Goal: Information Seeking & Learning: Check status

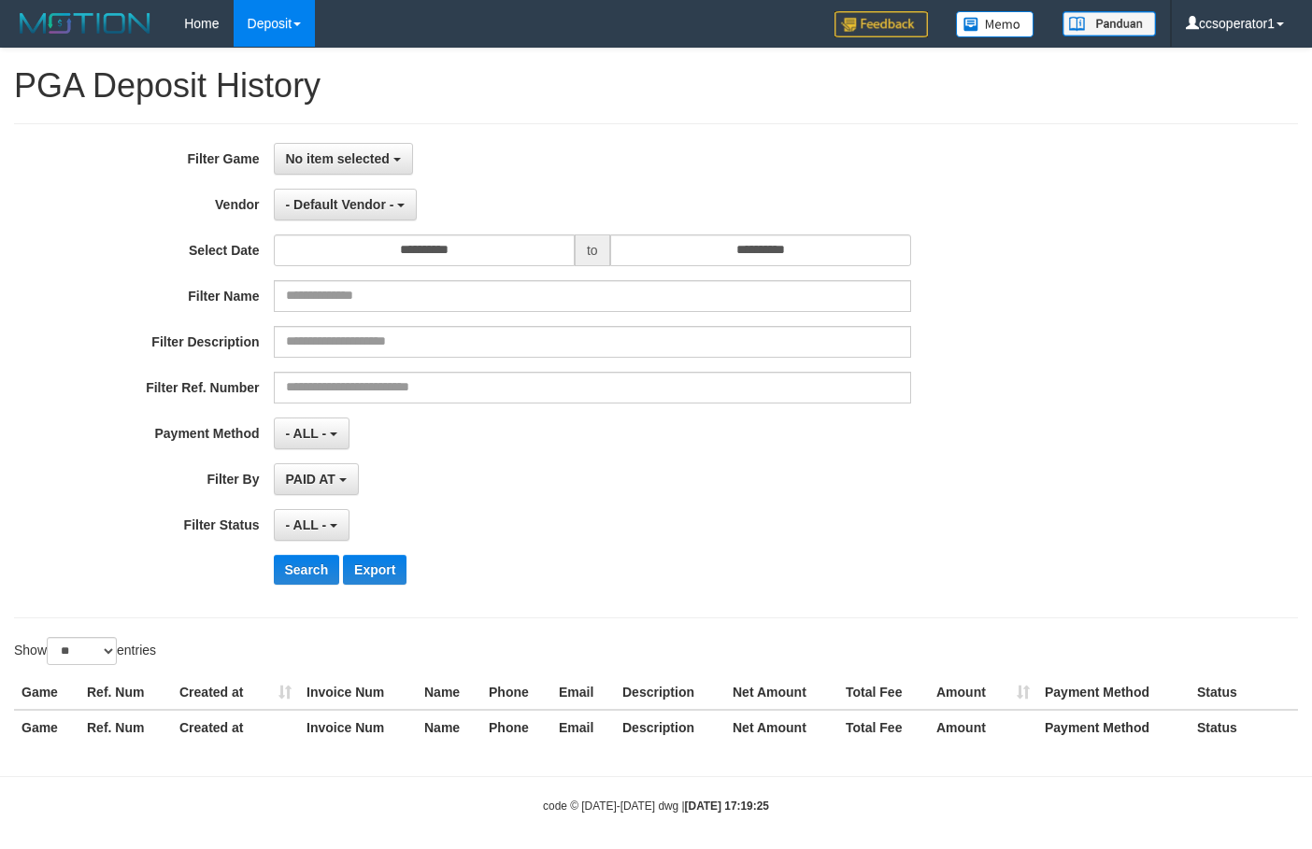
select select "**********"
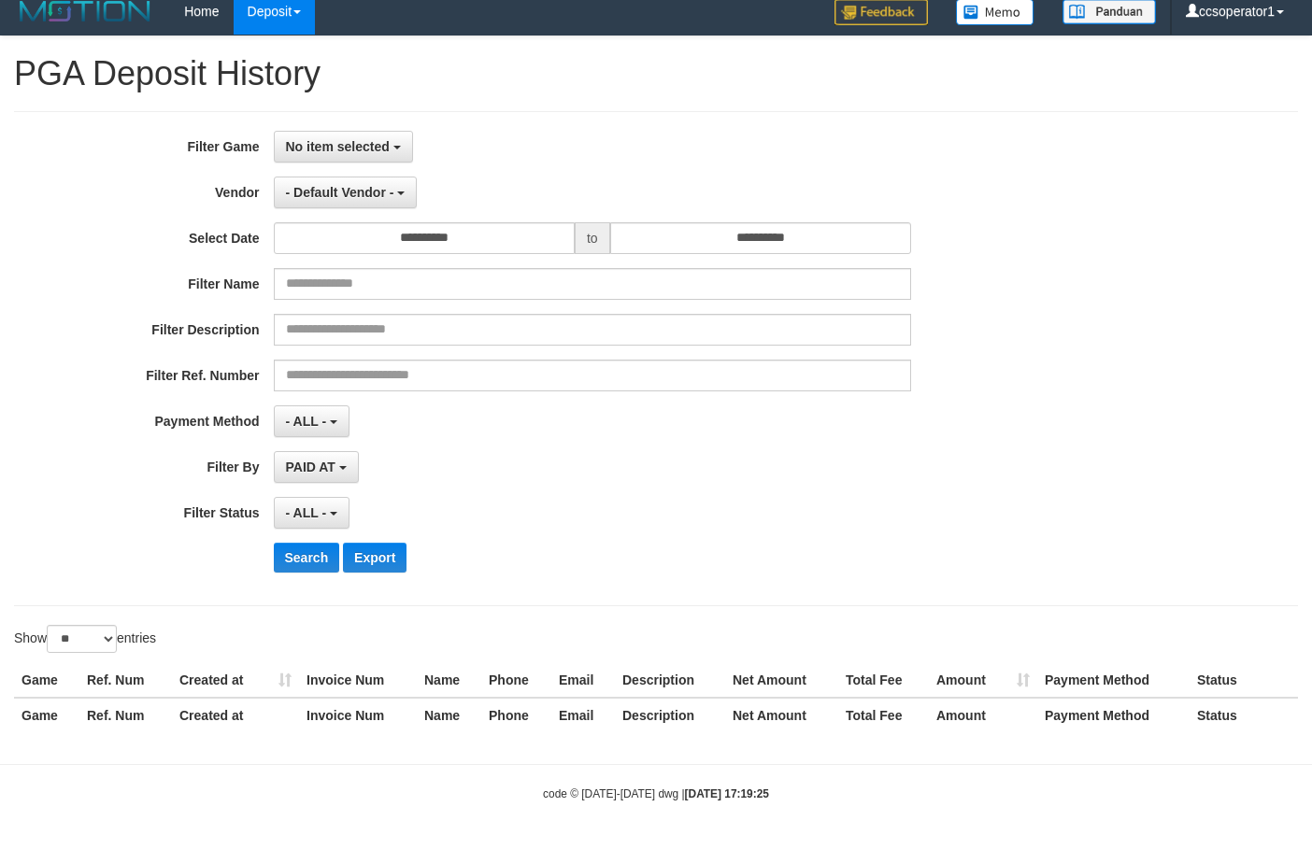
click at [552, 165] on div "**********" at bounding box center [546, 359] width 1093 height 456
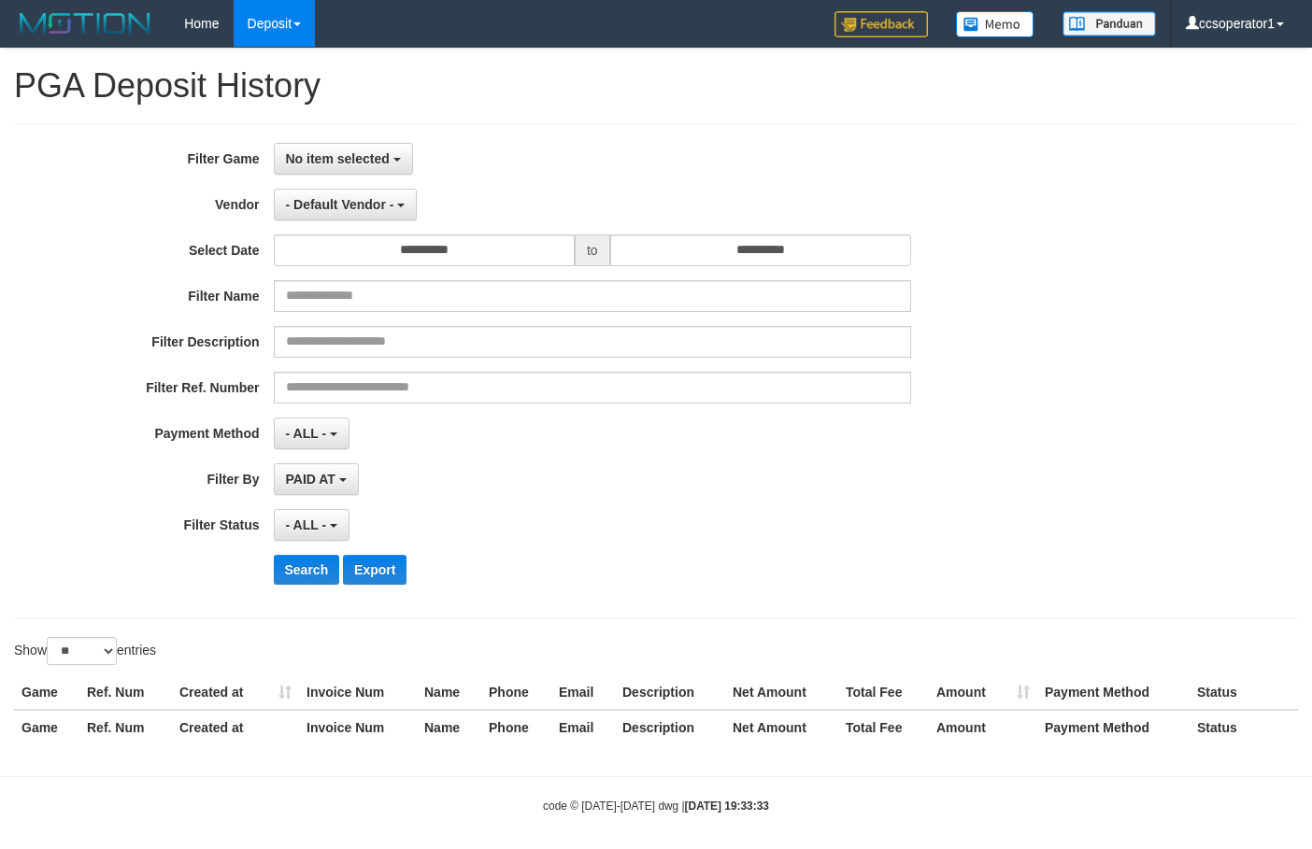
select select
select select "**"
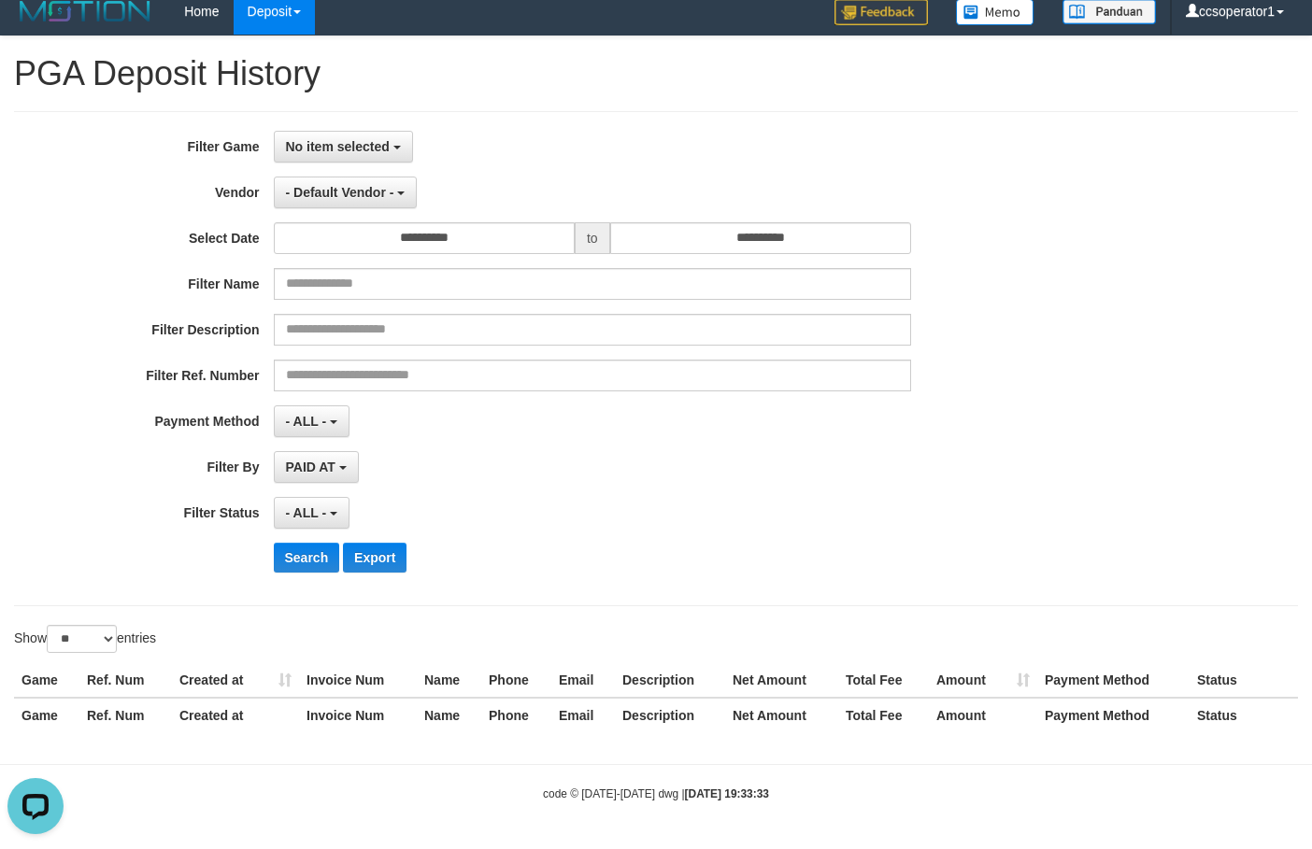
click at [367, 123] on div "**********" at bounding box center [655, 358] width 1283 height 495
click at [366, 136] on button "No item selected" at bounding box center [343, 147] width 139 height 32
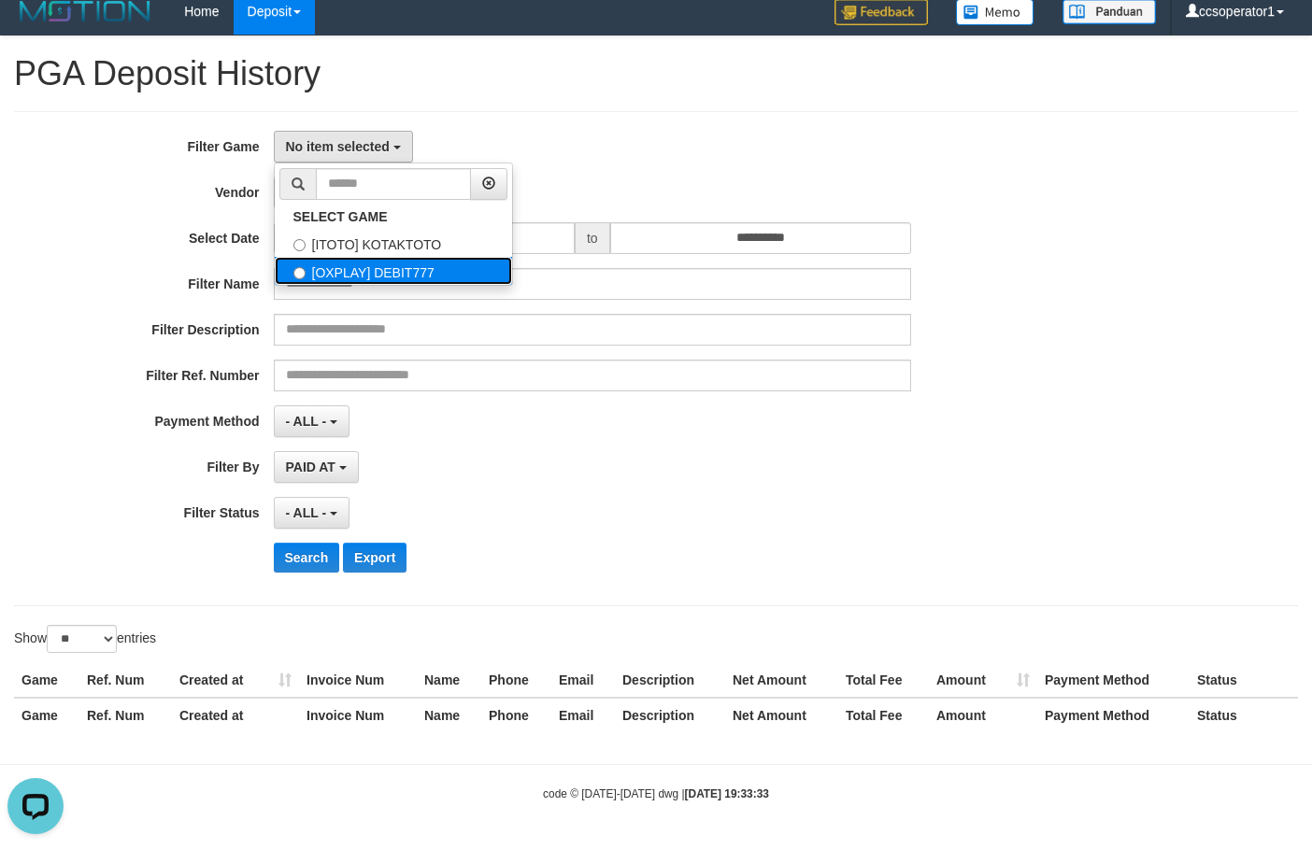
click at [441, 265] on label "[OXPLAY] DEBIT777" at bounding box center [393, 271] width 237 height 28
select select "****"
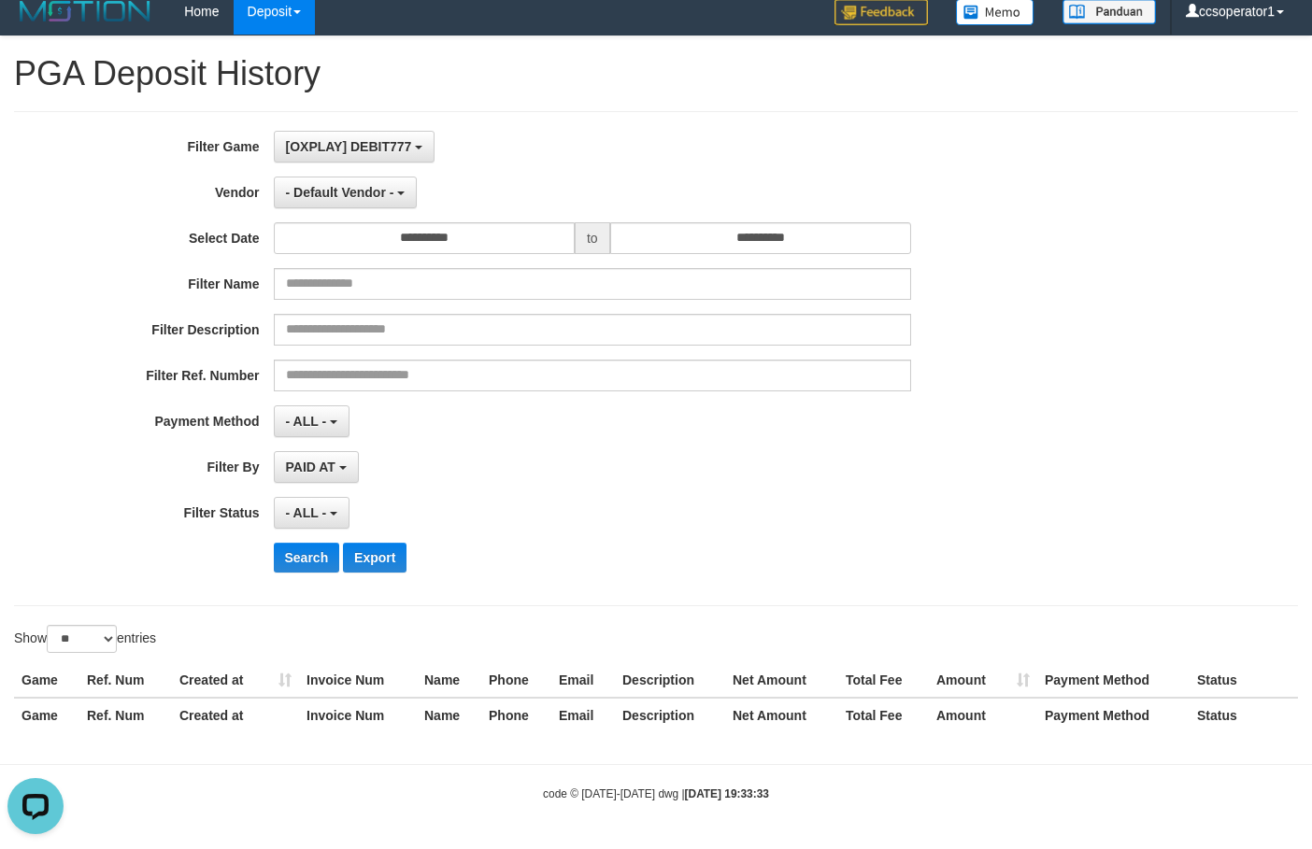
click at [364, 169] on div "**********" at bounding box center [546, 359] width 1093 height 456
click at [359, 196] on span "- Default Vendor -" at bounding box center [340, 192] width 108 height 15
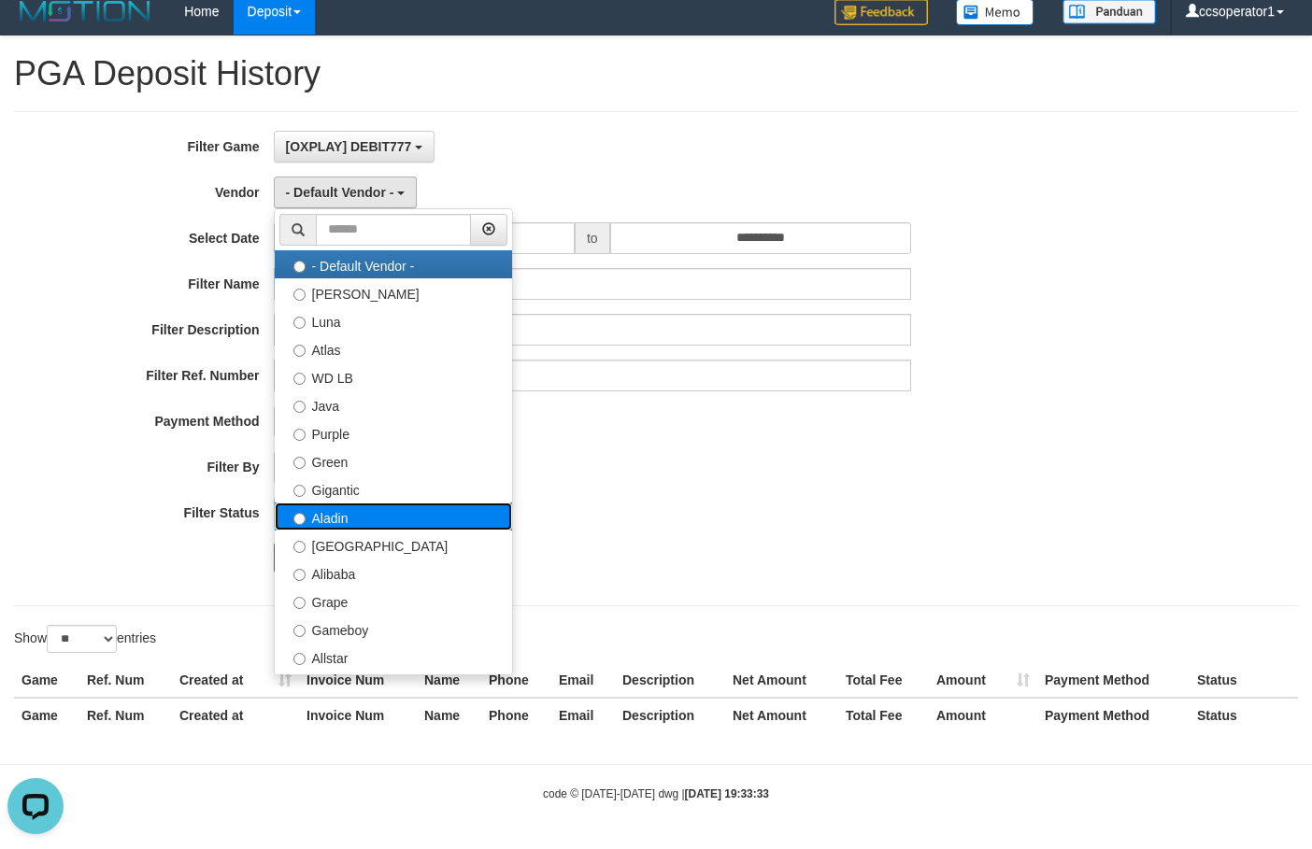
click at [376, 514] on label "Aladin" at bounding box center [393, 517] width 237 height 28
select select "**********"
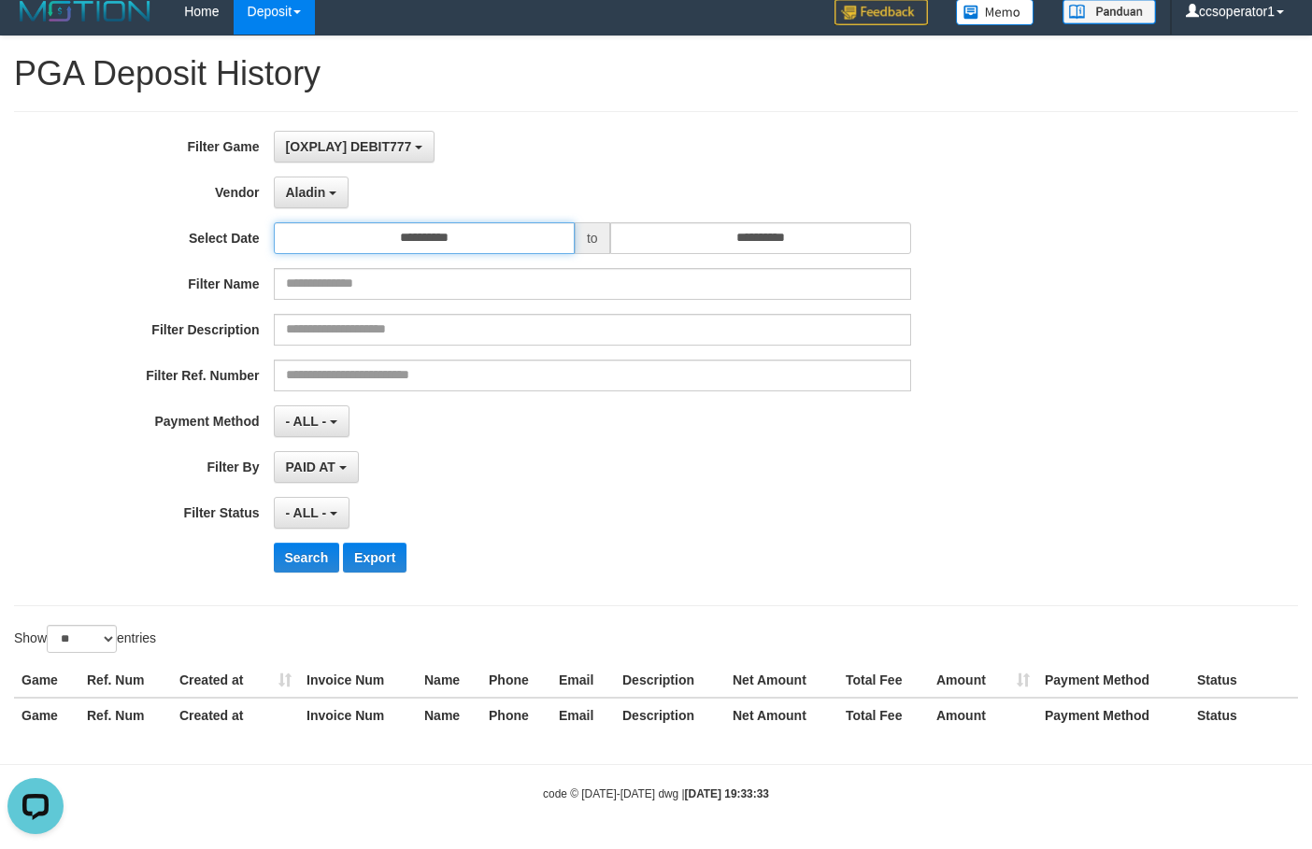
click at [472, 240] on input "**********" at bounding box center [424, 238] width 301 height 32
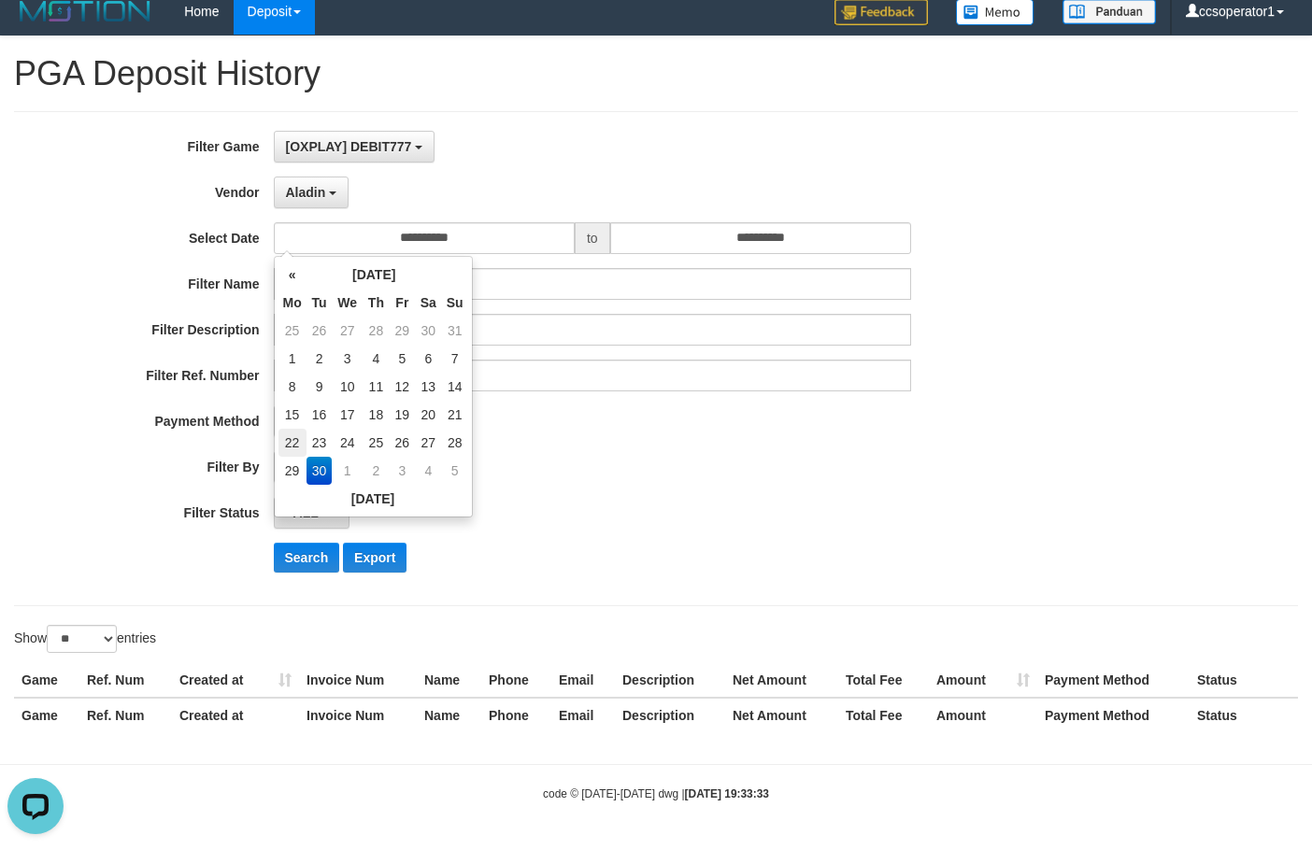
drag, startPoint x: 287, startPoint y: 440, endPoint x: 279, endPoint y: 563, distance: 123.5
click at [288, 440] on td "22" at bounding box center [292, 443] width 28 height 28
type input "**********"
click at [100, 650] on select "** ** ** ***" at bounding box center [82, 639] width 70 height 28
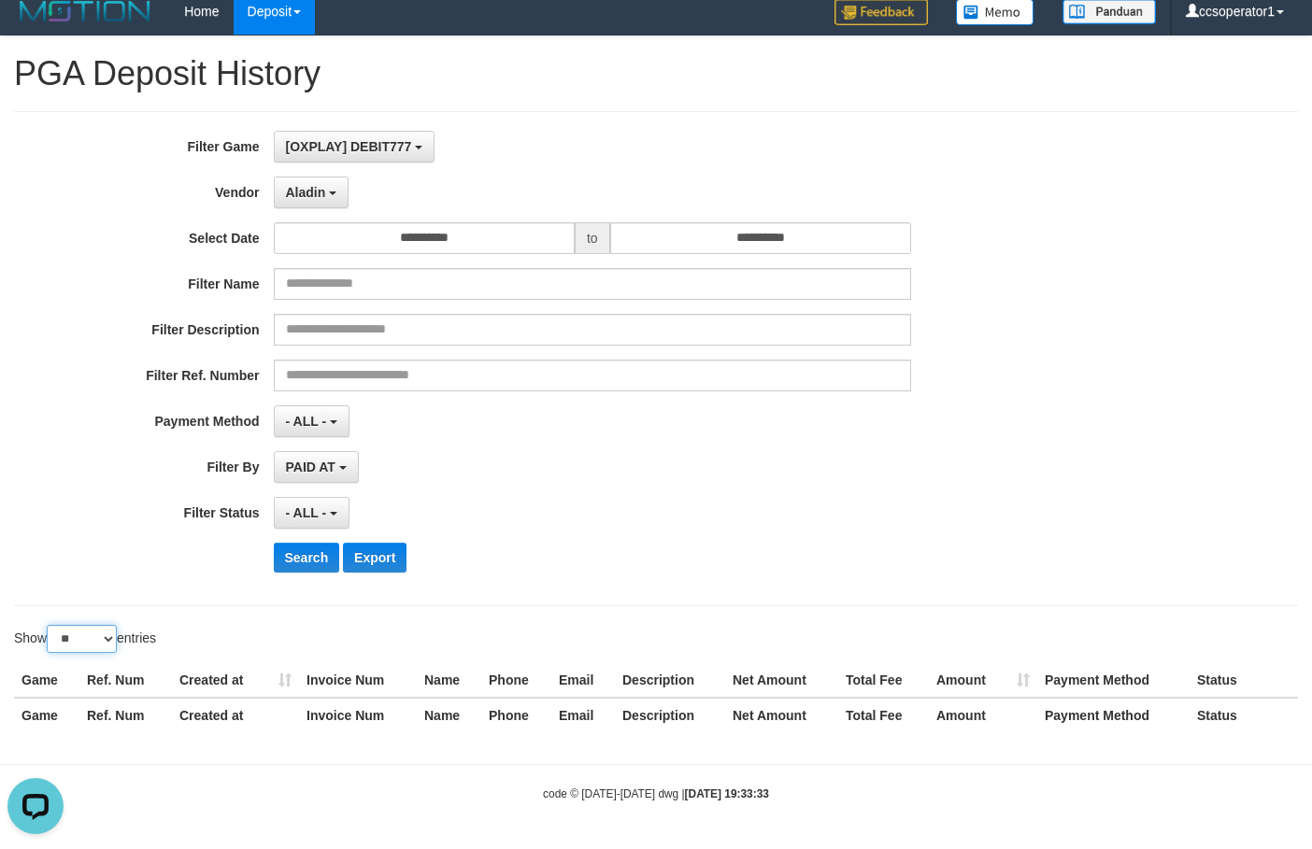
select select "**"
click at [50, 625] on select "** ** ** ***" at bounding box center [82, 639] width 70 height 28
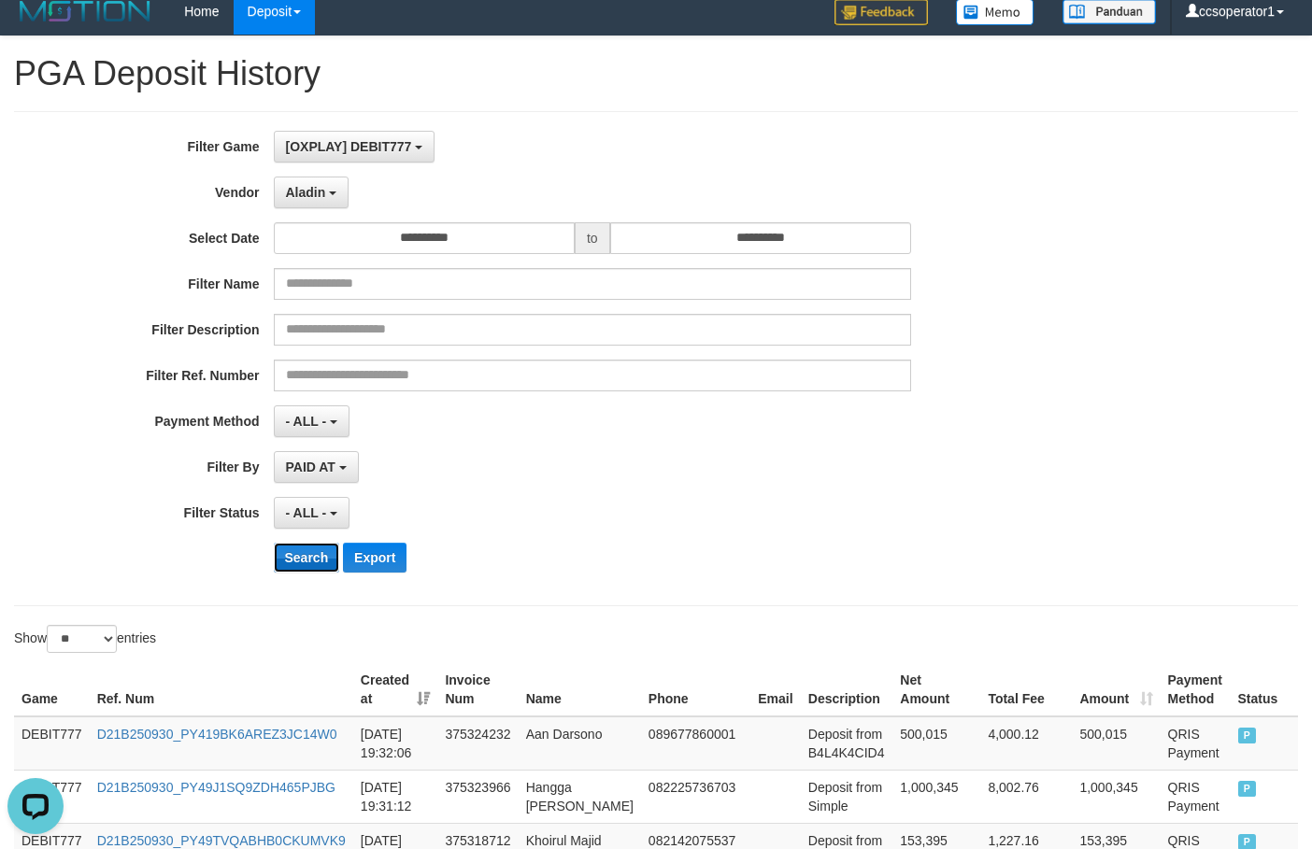
click at [300, 558] on button "Search" at bounding box center [307, 558] width 66 height 30
click at [309, 556] on button "Search" at bounding box center [307, 558] width 66 height 30
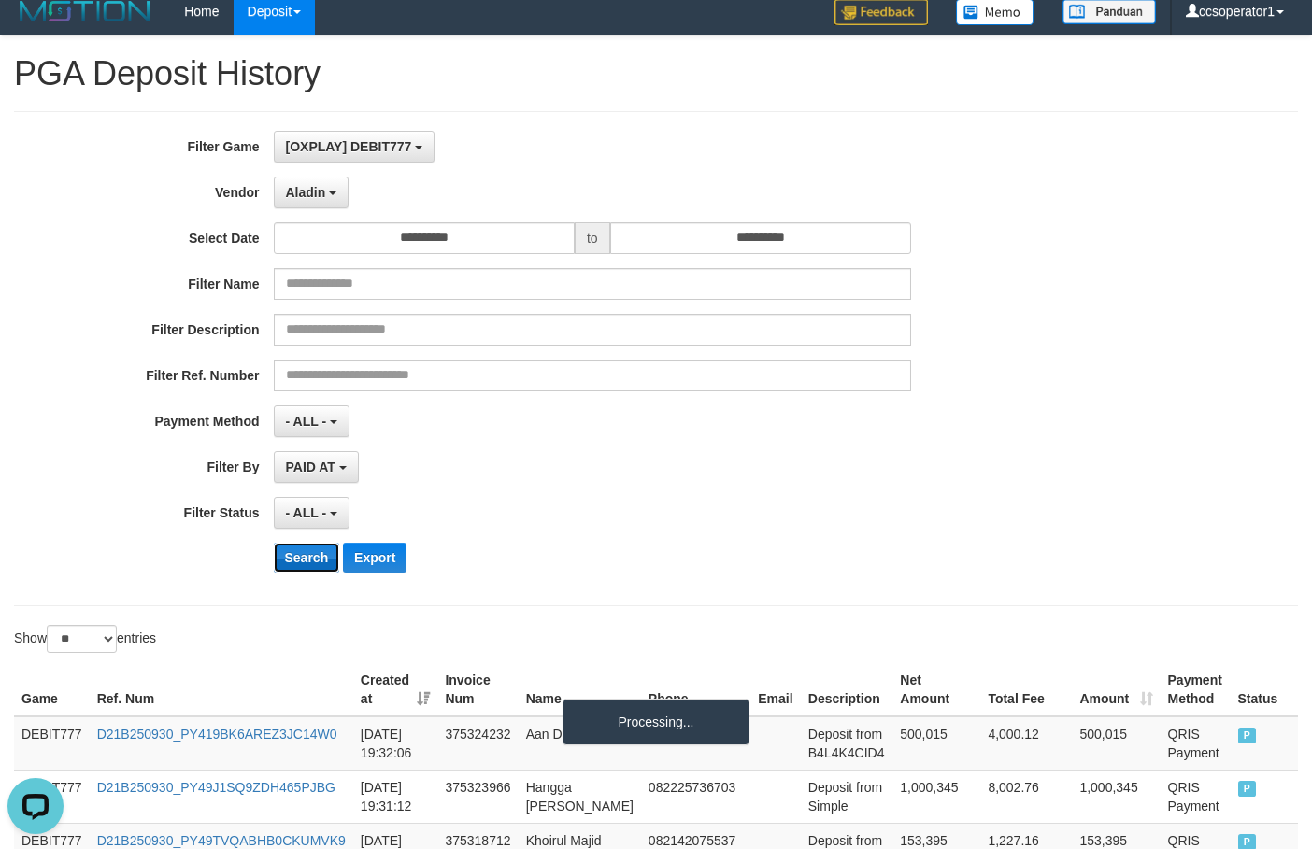
click at [309, 556] on button "Search" at bounding box center [307, 558] width 66 height 30
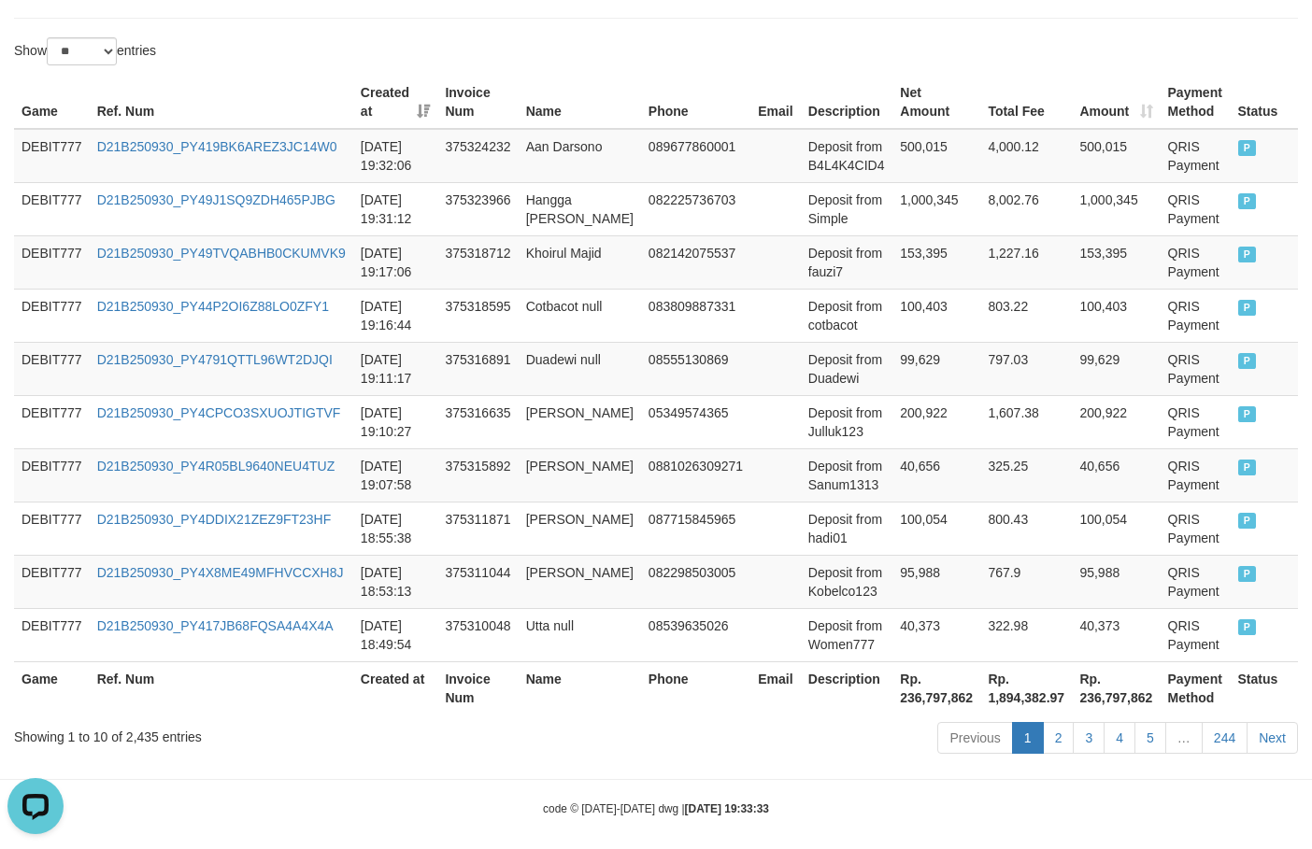
scroll to position [615, 0]
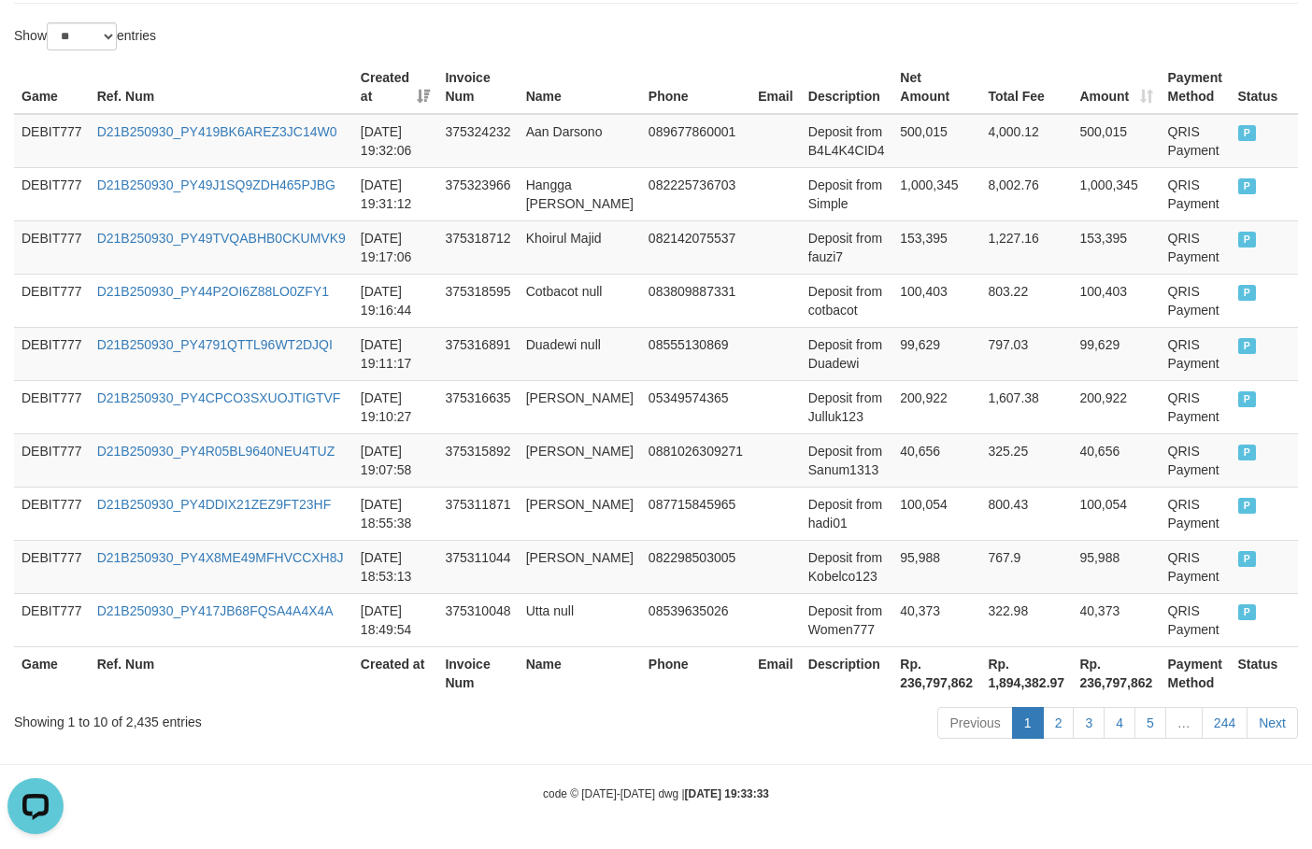
click at [892, 687] on th "Rp. 236,797,862" at bounding box center [936, 672] width 88 height 53
copy th "236,797,862"
click at [892, 687] on th "Rp. 236,797,862" at bounding box center [936, 672] width 88 height 53
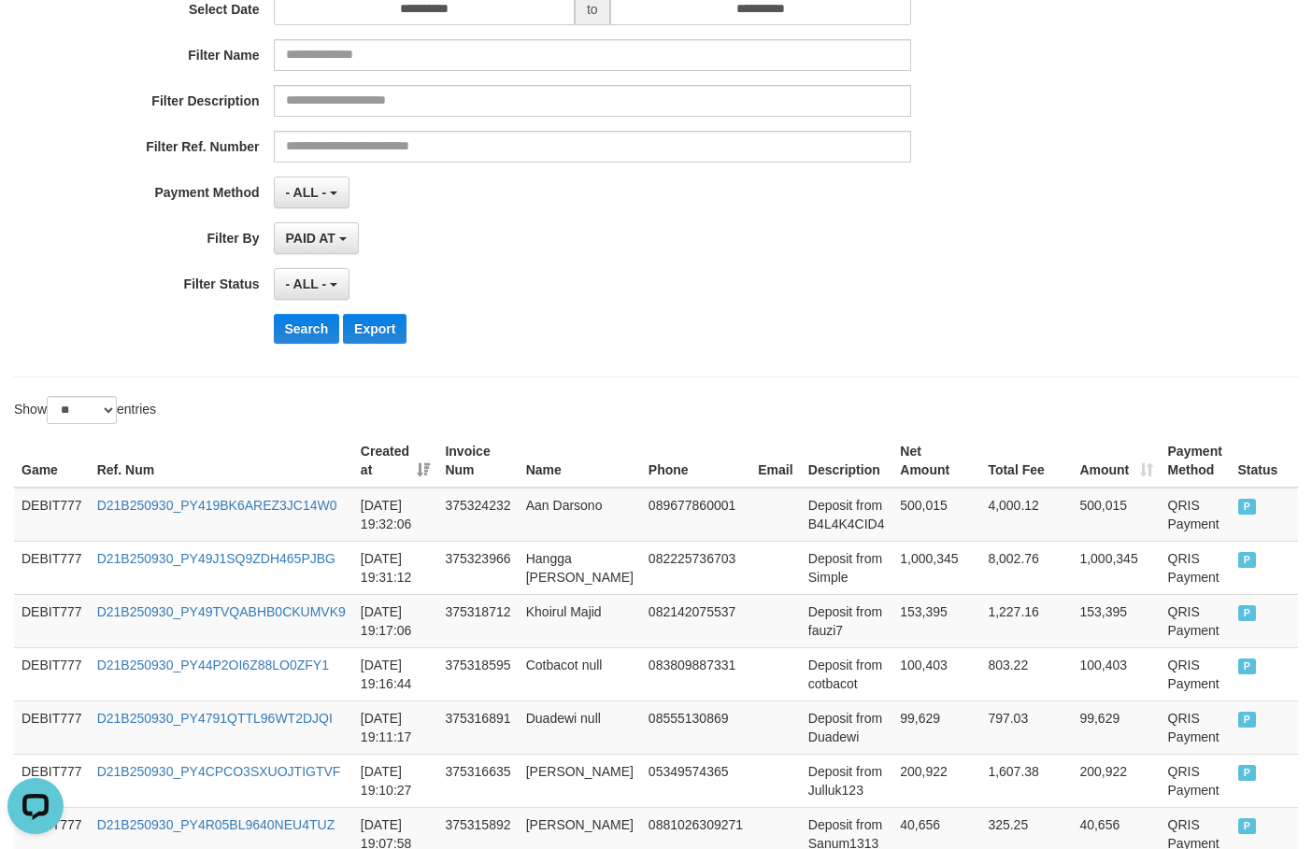
scroll to position [54, 0]
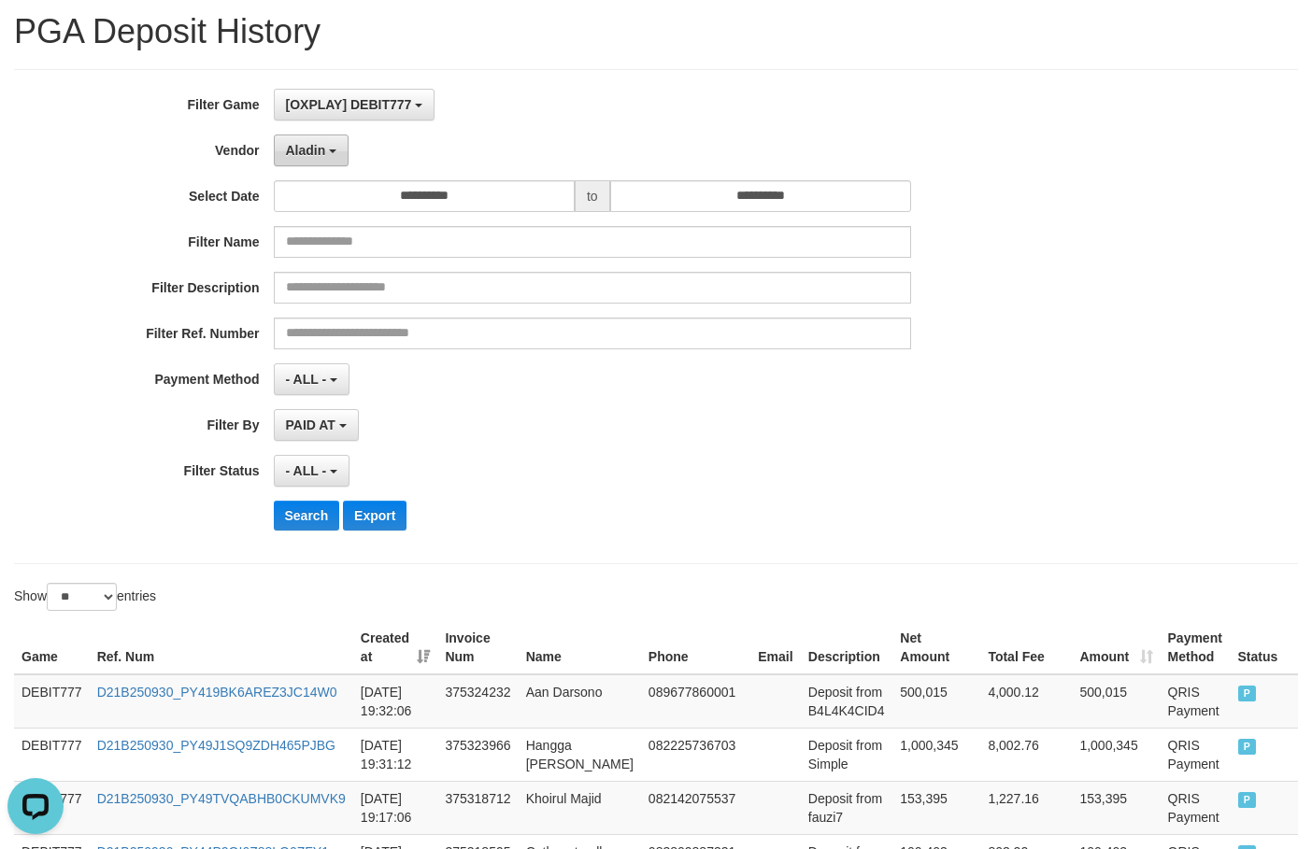
click at [292, 144] on span "Aladin" at bounding box center [306, 150] width 40 height 15
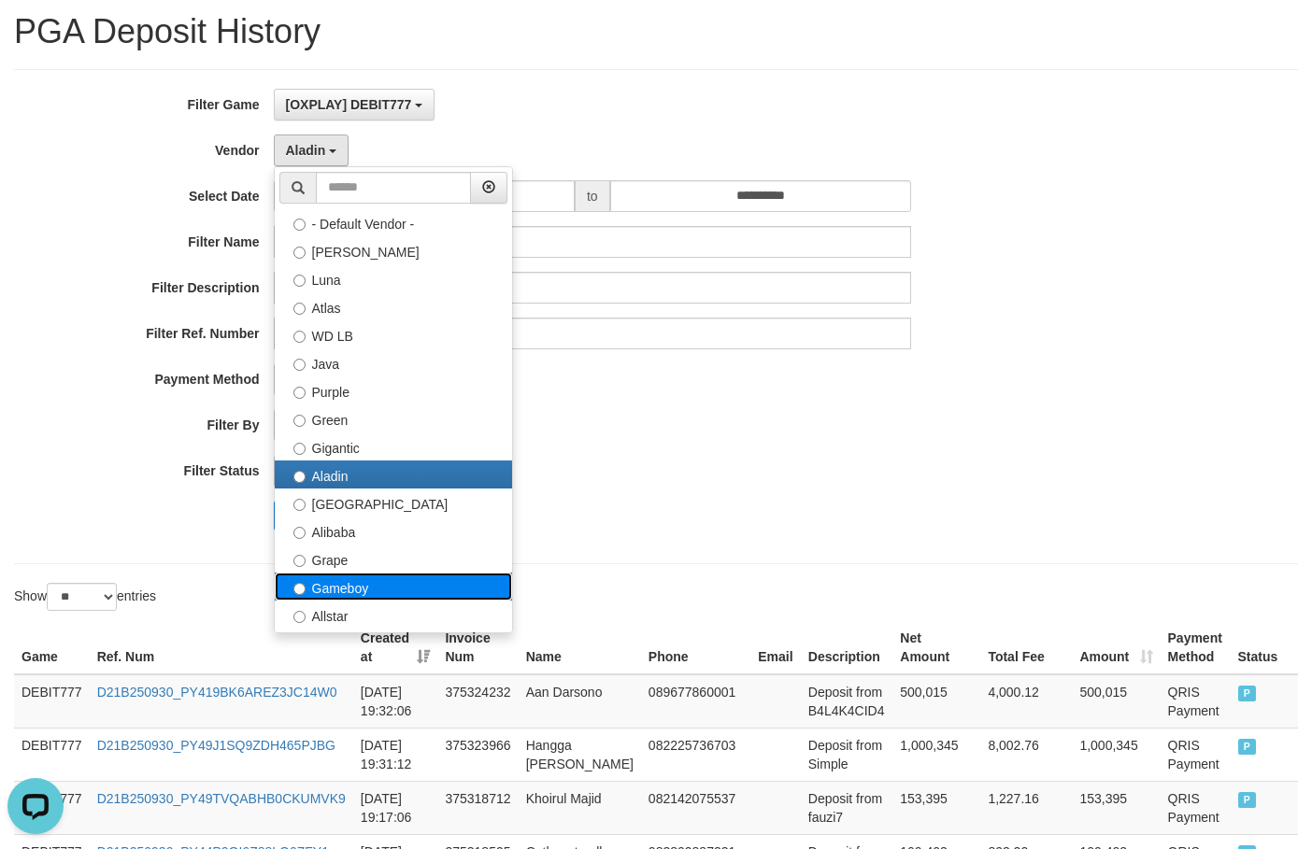
click at [369, 591] on label "Gameboy" at bounding box center [393, 587] width 237 height 28
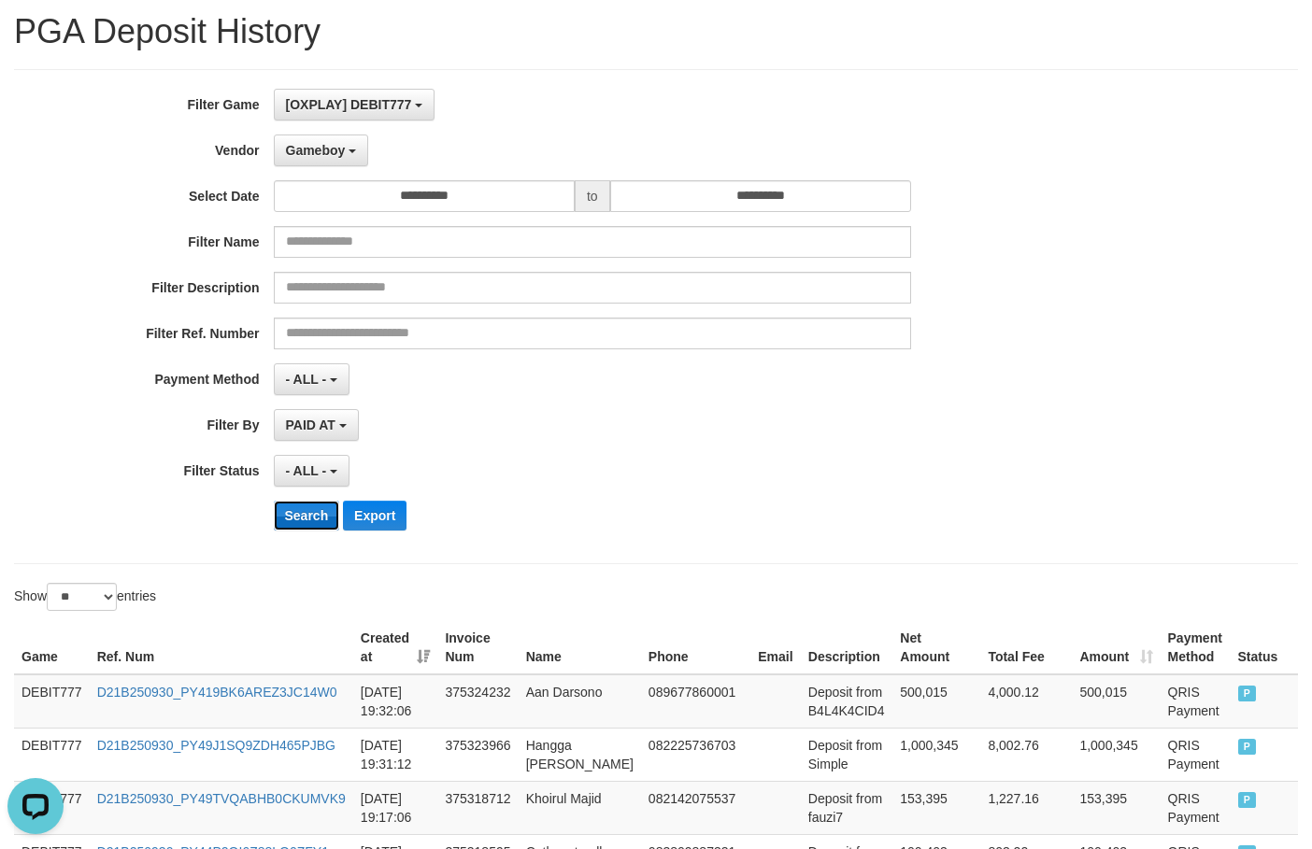
click at [292, 512] on button "Search" at bounding box center [307, 516] width 66 height 30
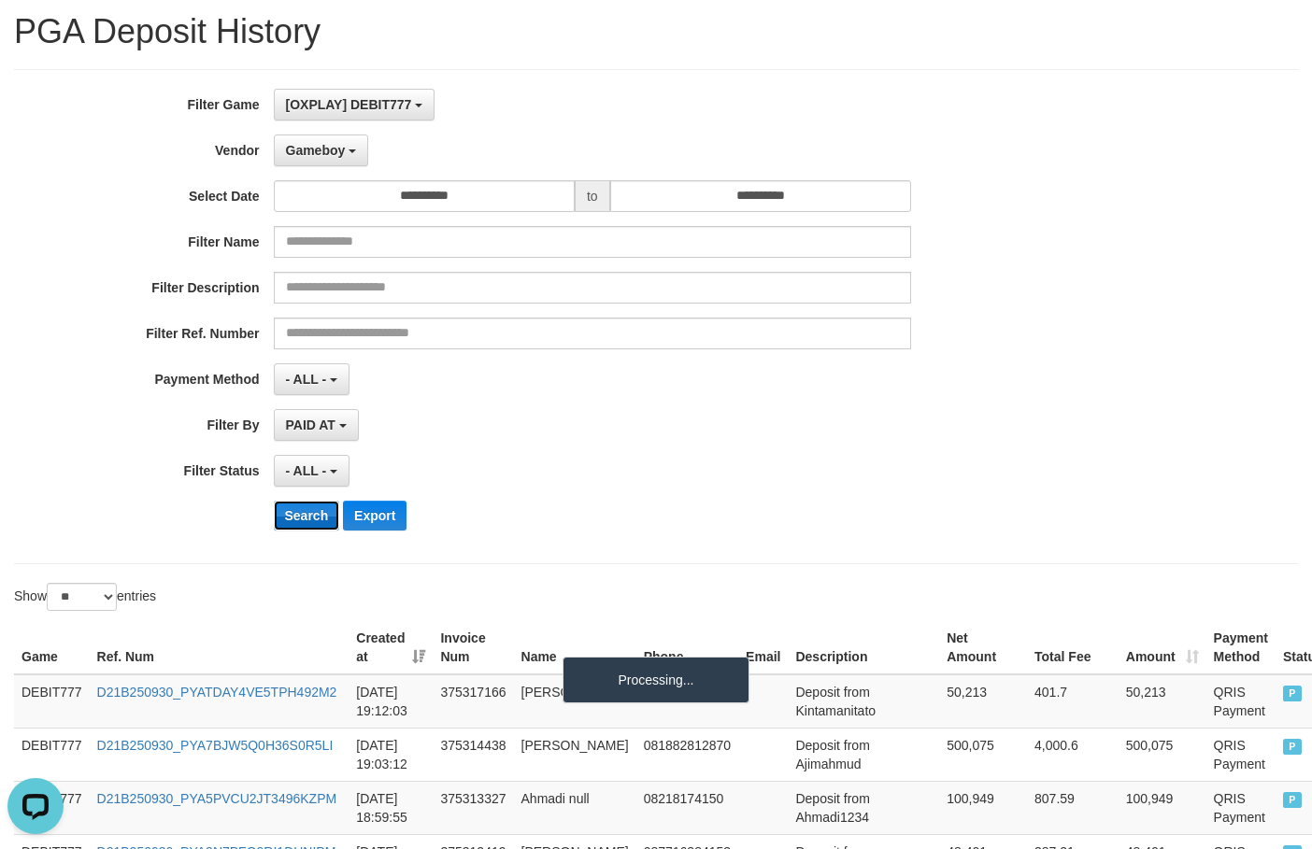
click at [292, 514] on button "Search" at bounding box center [307, 516] width 66 height 30
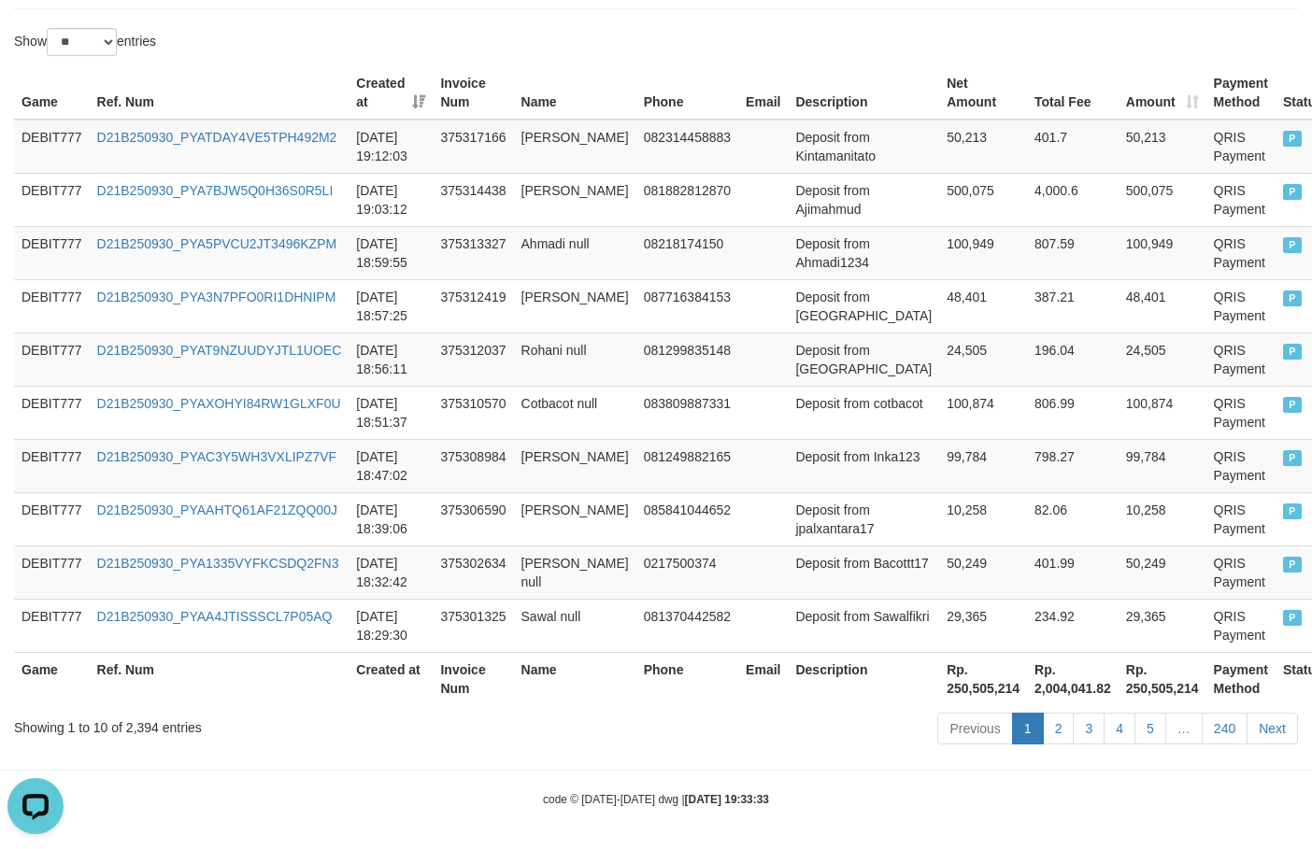
scroll to position [615, 0]
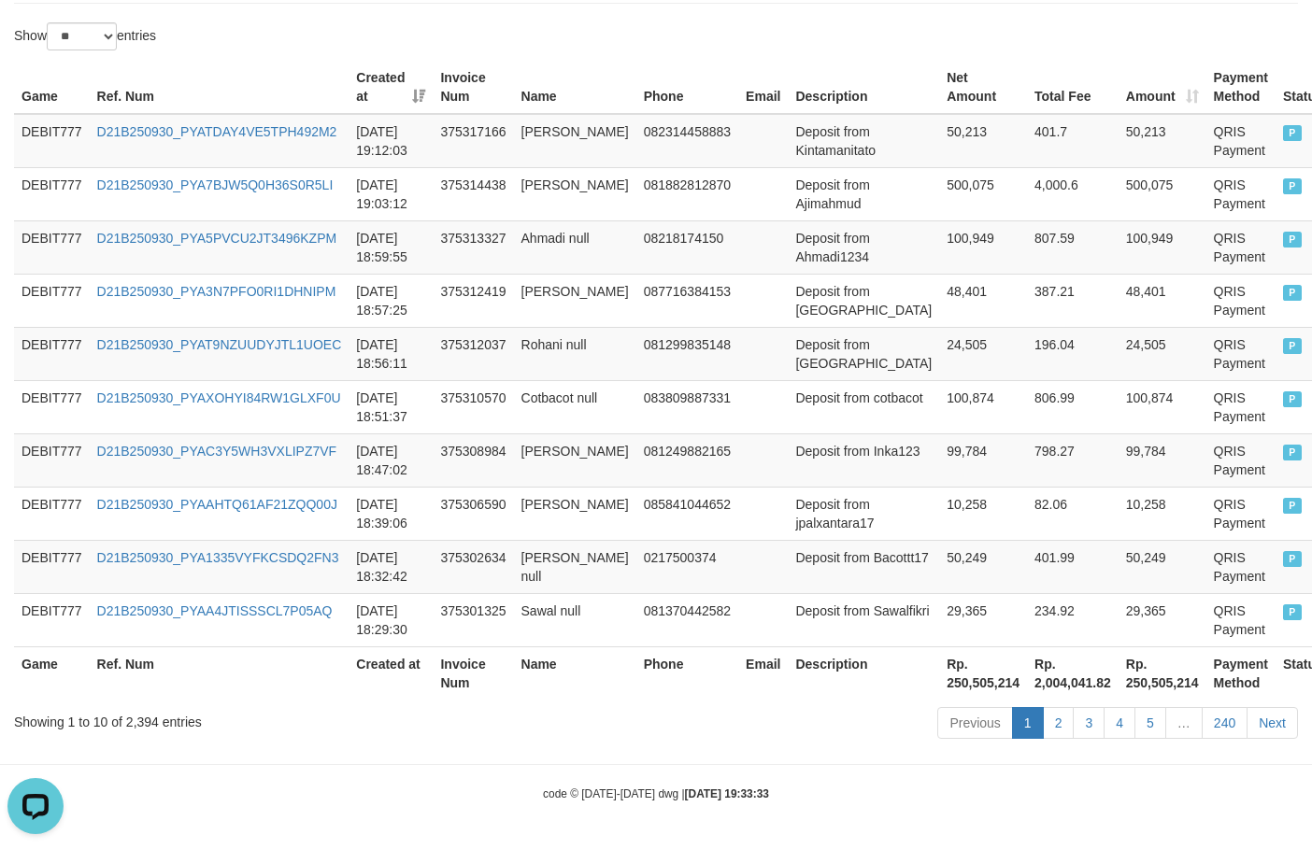
click at [939, 684] on th "Rp. 250,505,214" at bounding box center [983, 672] width 88 height 53
copy th "250,505,214"
click at [939, 684] on th "Rp. 250,505,214" at bounding box center [983, 672] width 88 height 53
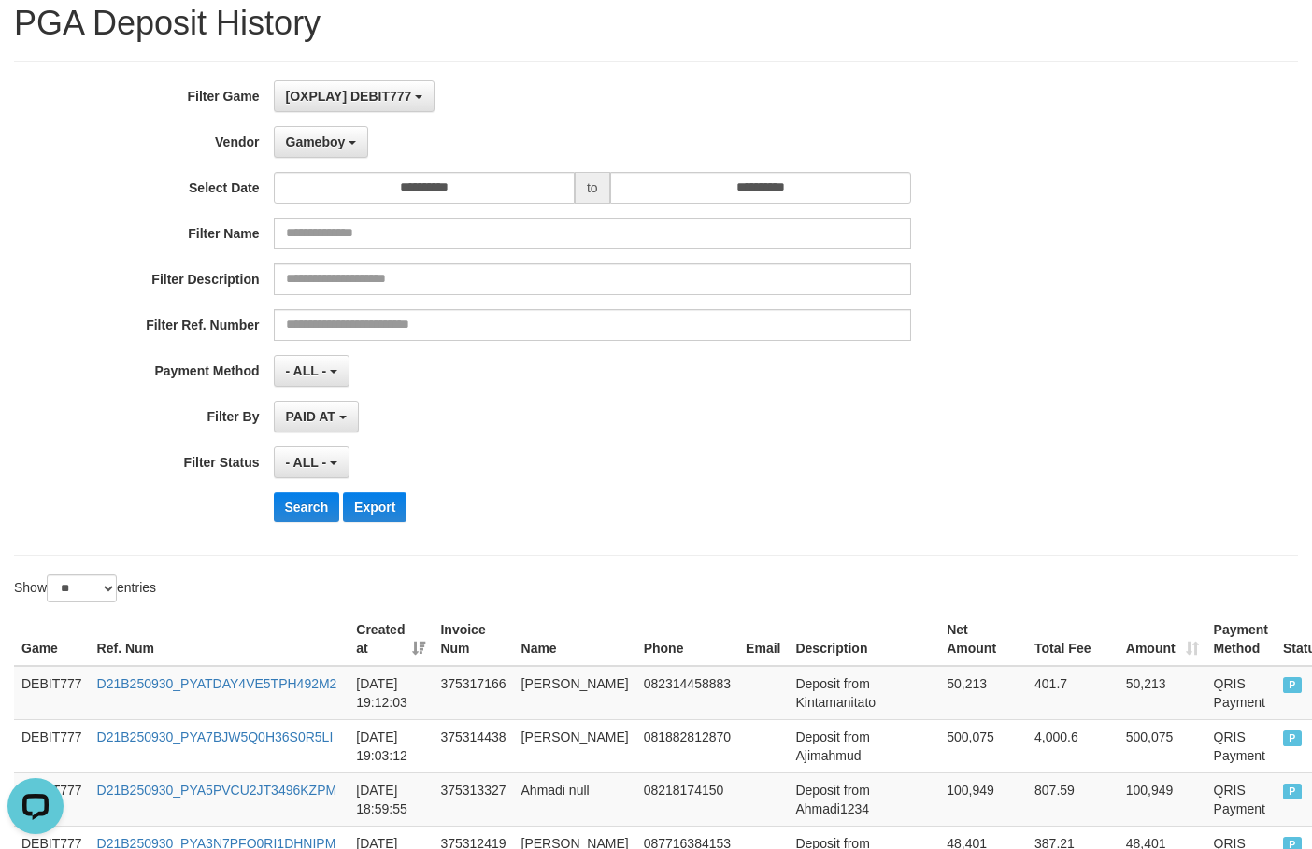
scroll to position [54, 0]
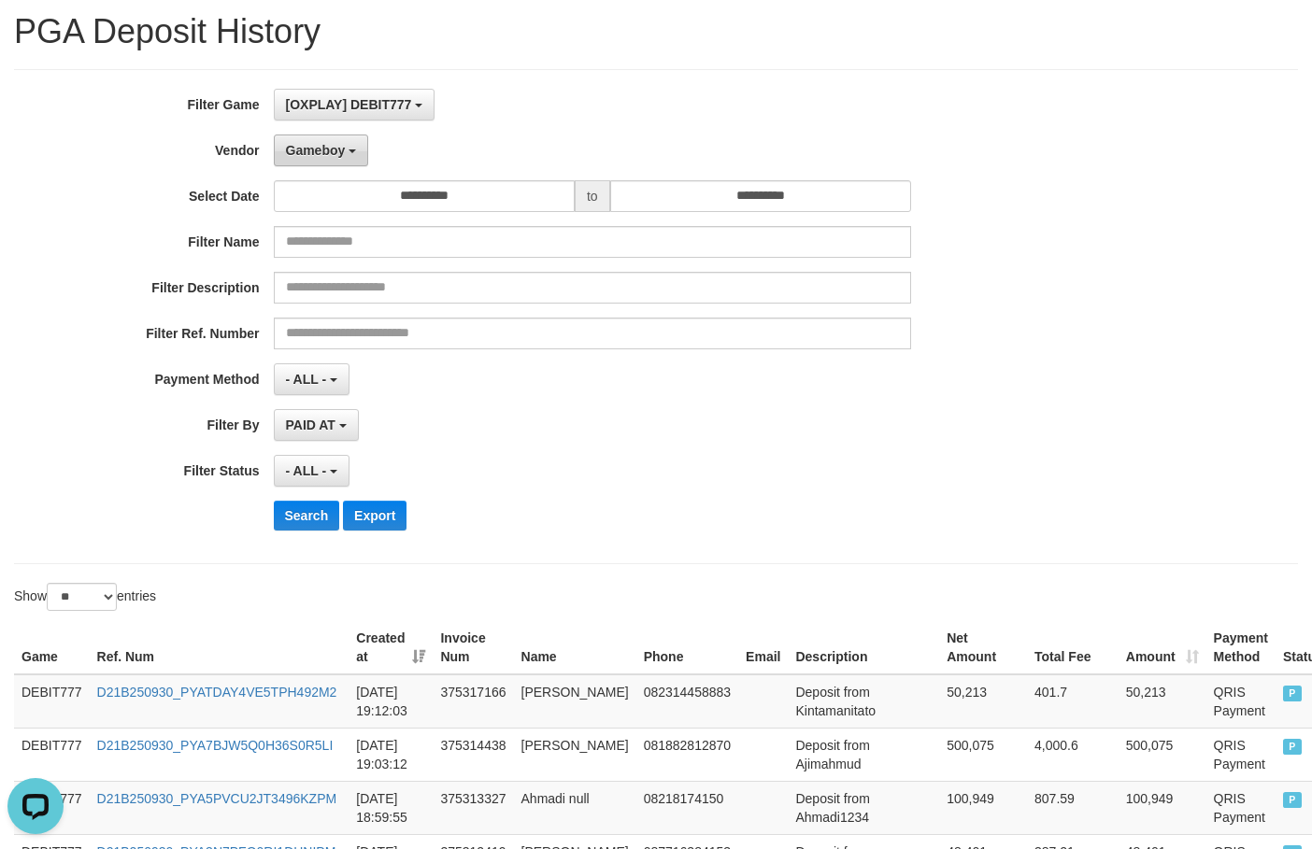
click at [339, 149] on span "Gameboy" at bounding box center [316, 150] width 60 height 15
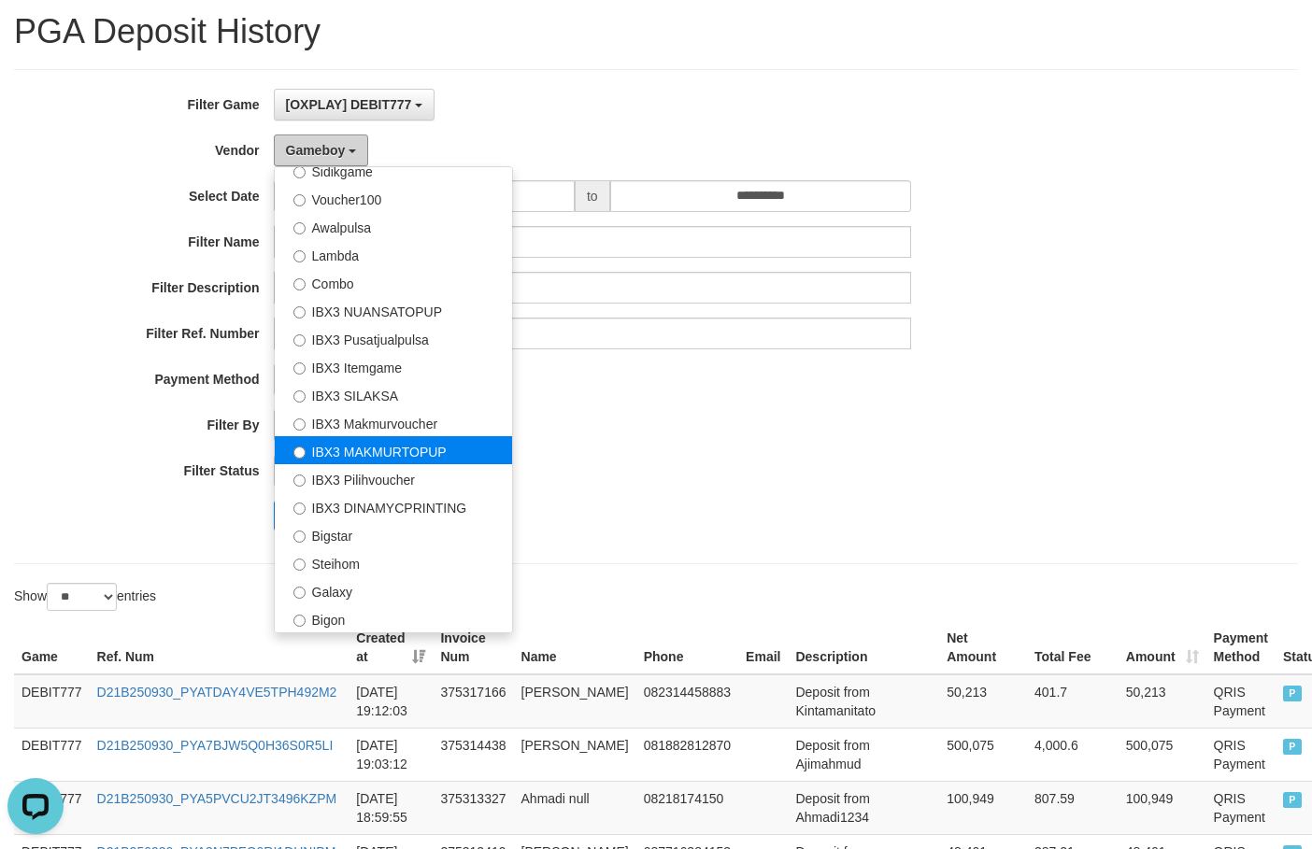
scroll to position [241, 0]
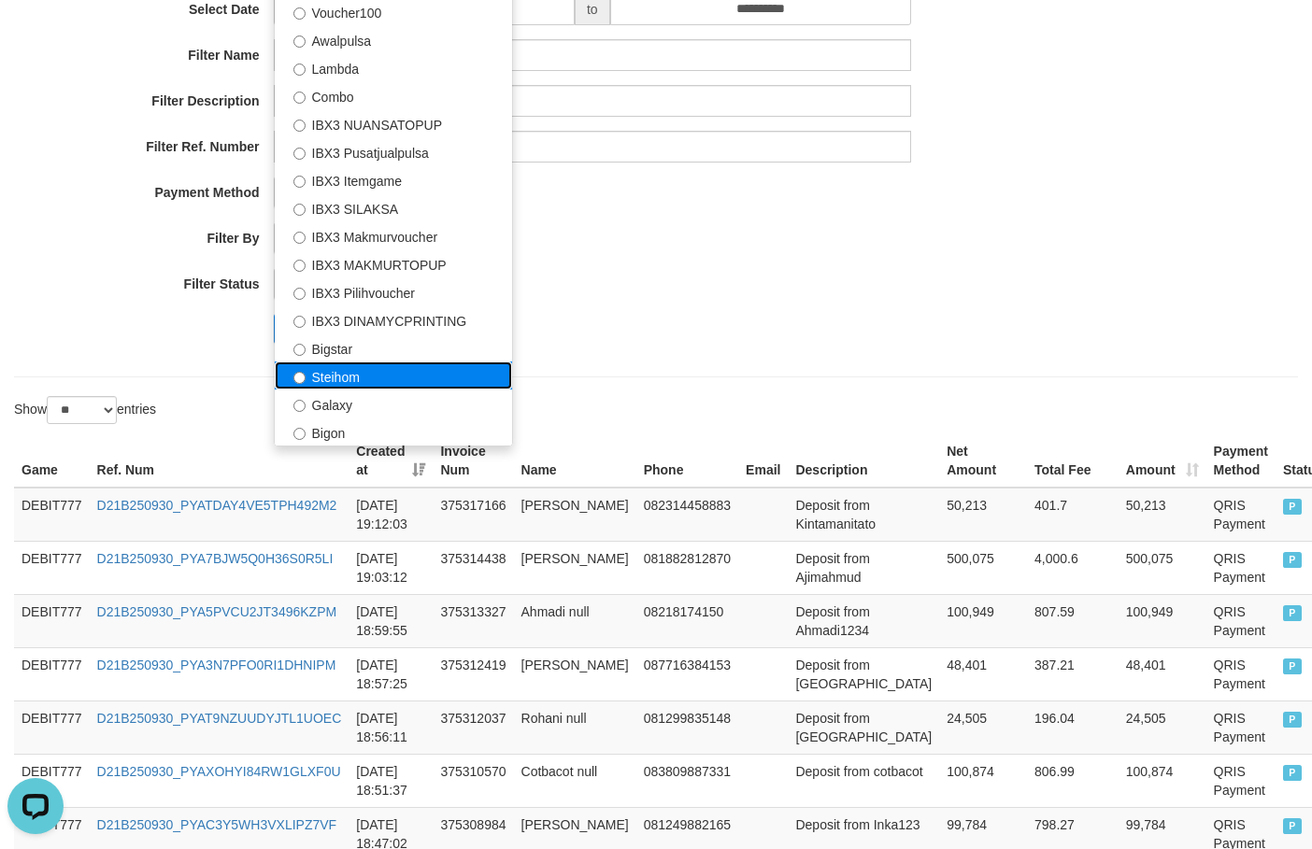
click at [390, 378] on label "Steihom" at bounding box center [393, 376] width 237 height 28
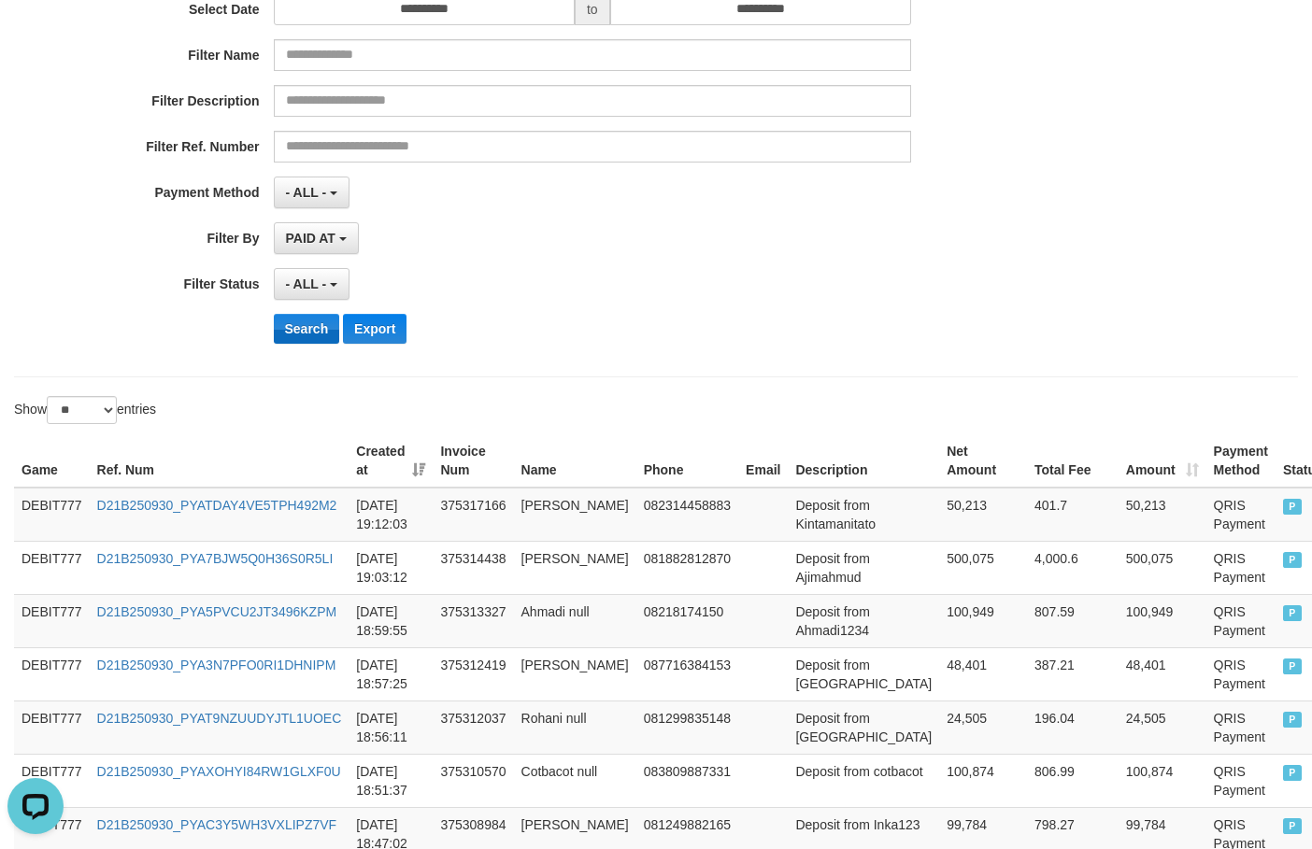
drag, startPoint x: 264, startPoint y: 314, endPoint x: 300, endPoint y: 333, distance: 40.1
click at [293, 328] on div "**********" at bounding box center [546, 130] width 1093 height 456
click at [300, 333] on button "Search" at bounding box center [307, 329] width 66 height 30
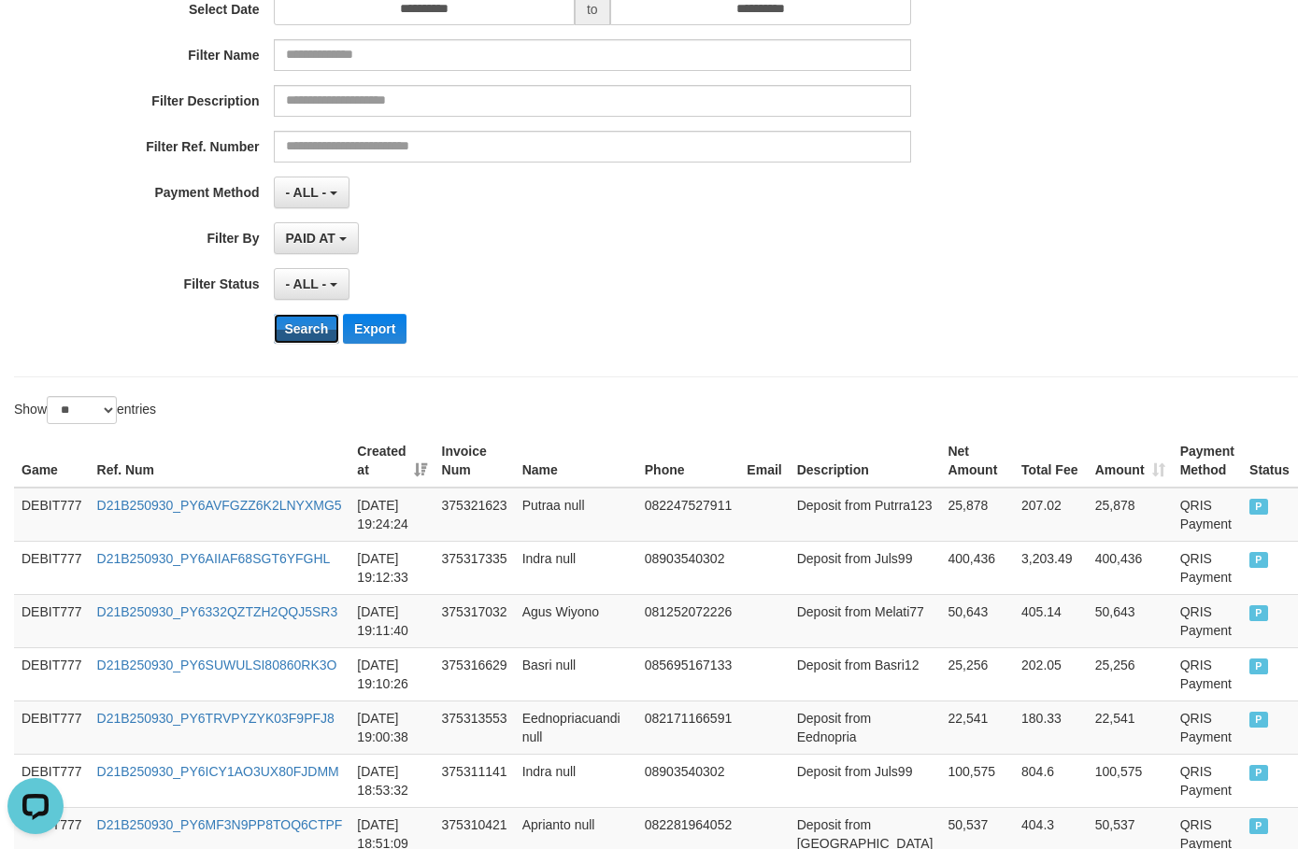
scroll to position [615, 0]
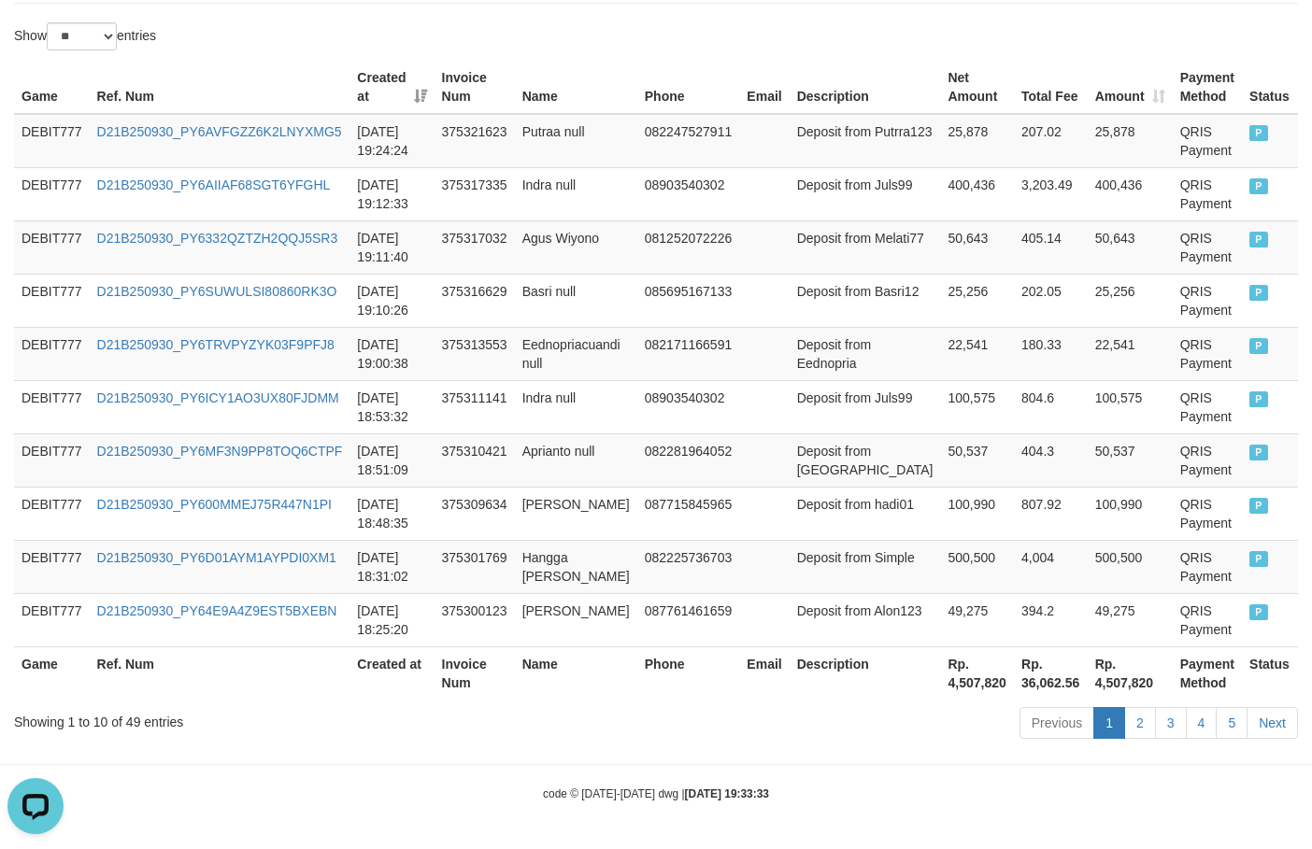
click at [940, 682] on th "Rp. 4,507,820" at bounding box center [977, 672] width 74 height 53
copy th "4,507,820"
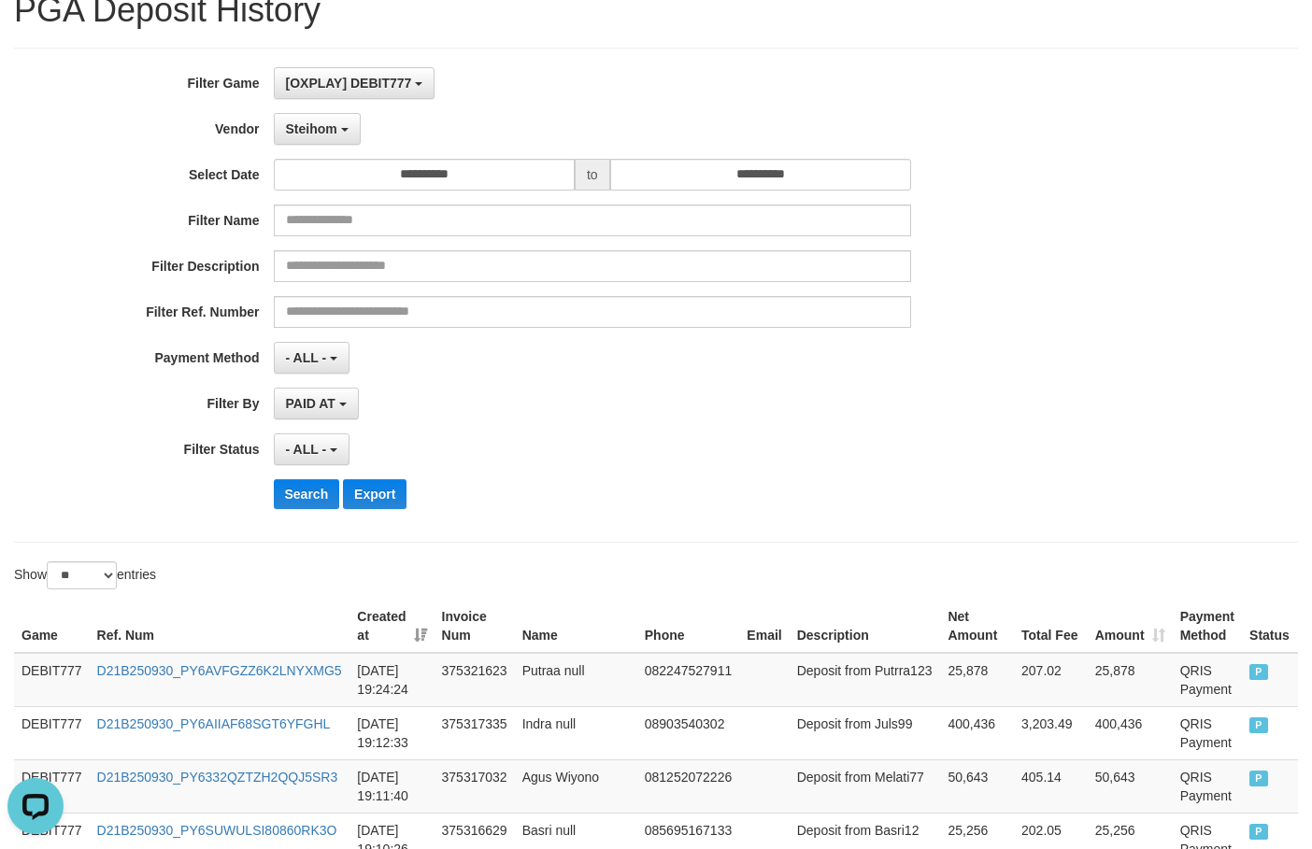
scroll to position [0, 0]
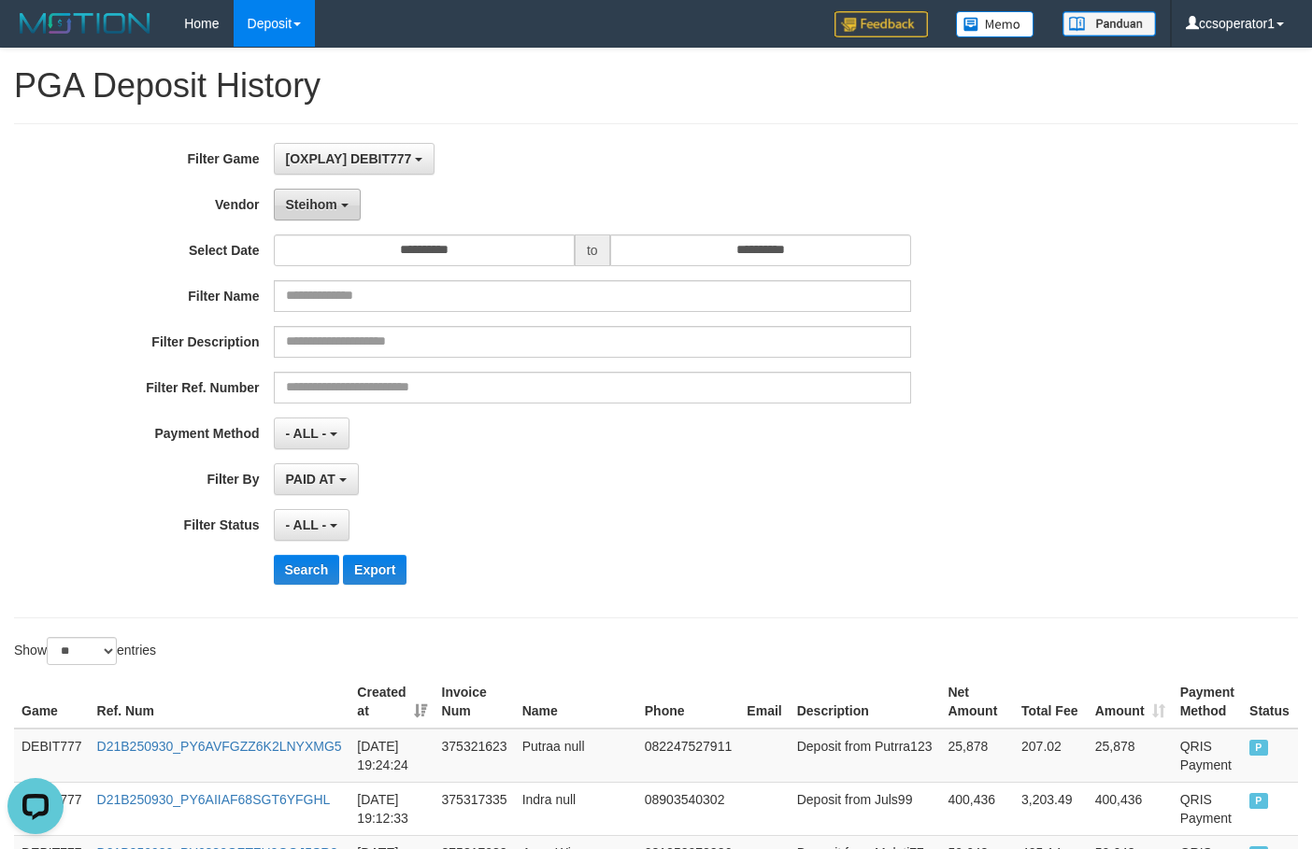
click at [330, 202] on span "Steihom" at bounding box center [311, 204] width 51 height 15
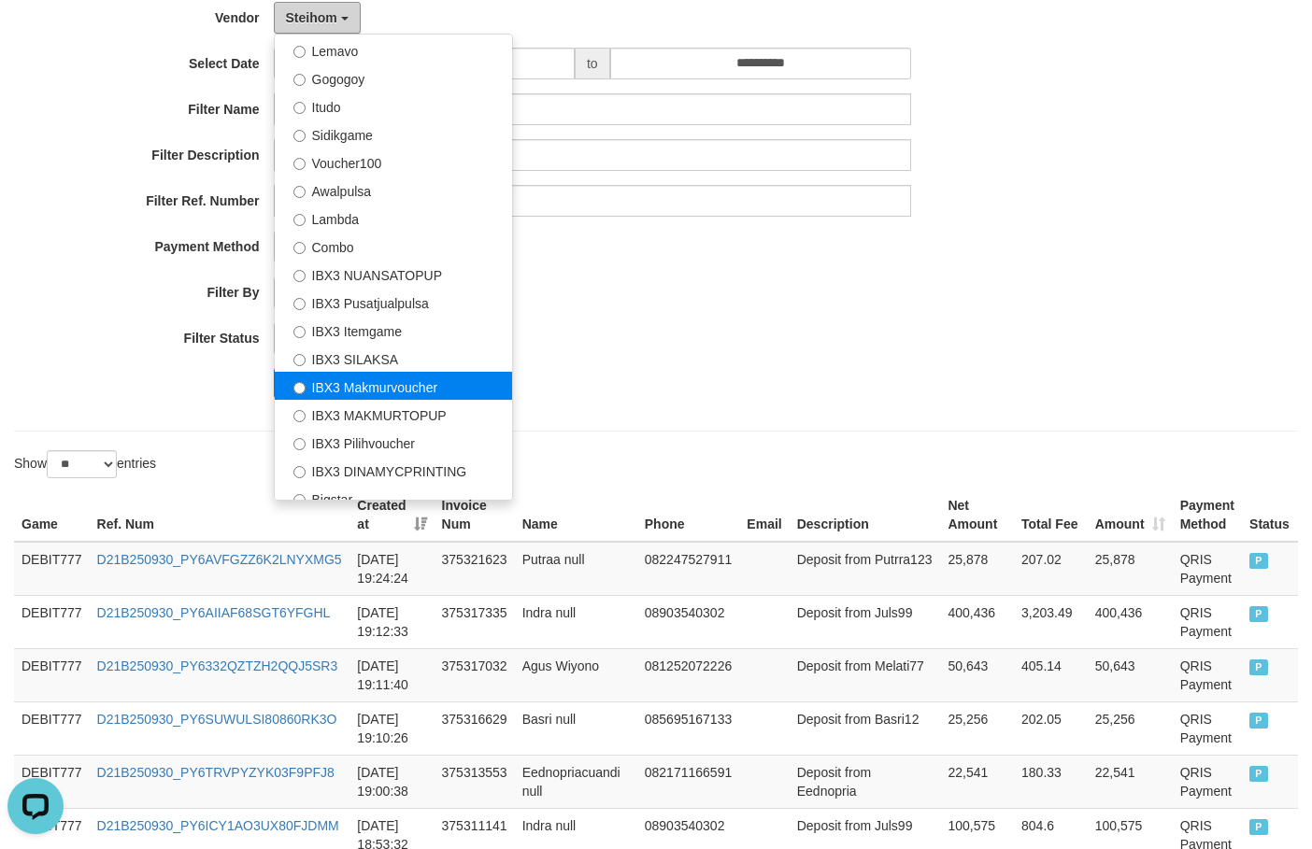
scroll to position [603, 0]
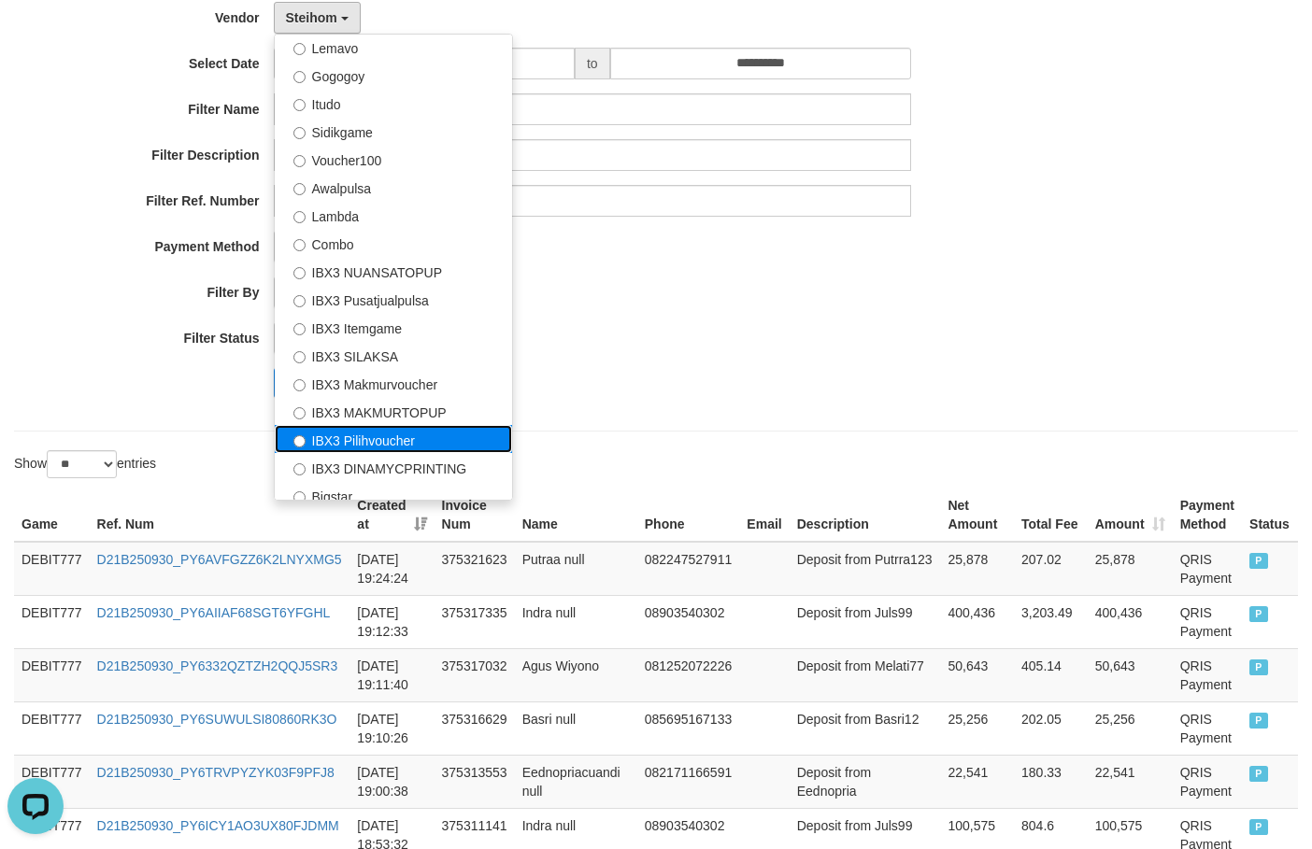
click at [434, 434] on label "IBX3 Pilihvoucher" at bounding box center [393, 439] width 237 height 28
select select "**********"
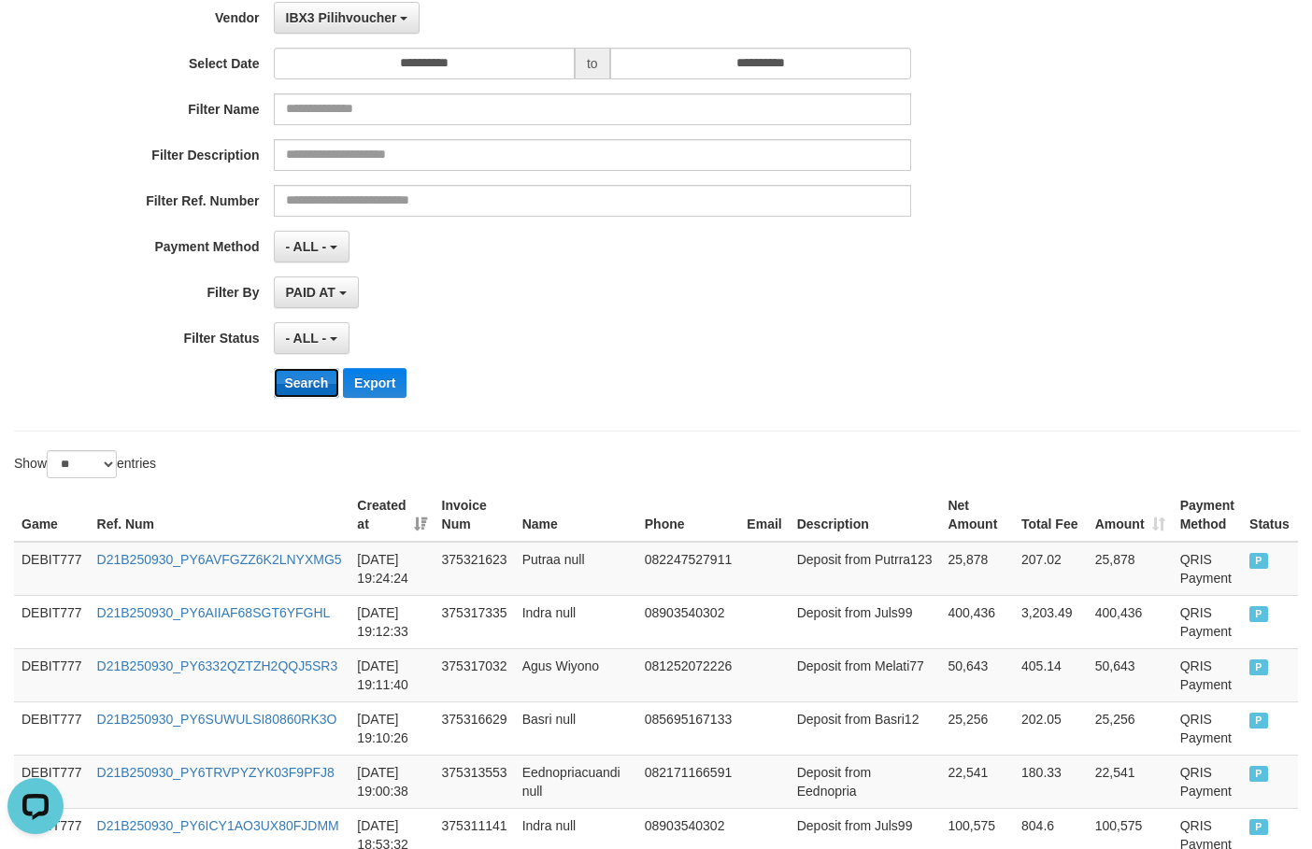
click at [314, 378] on button "Search" at bounding box center [307, 383] width 66 height 30
click at [313, 377] on button "Search" at bounding box center [307, 383] width 66 height 30
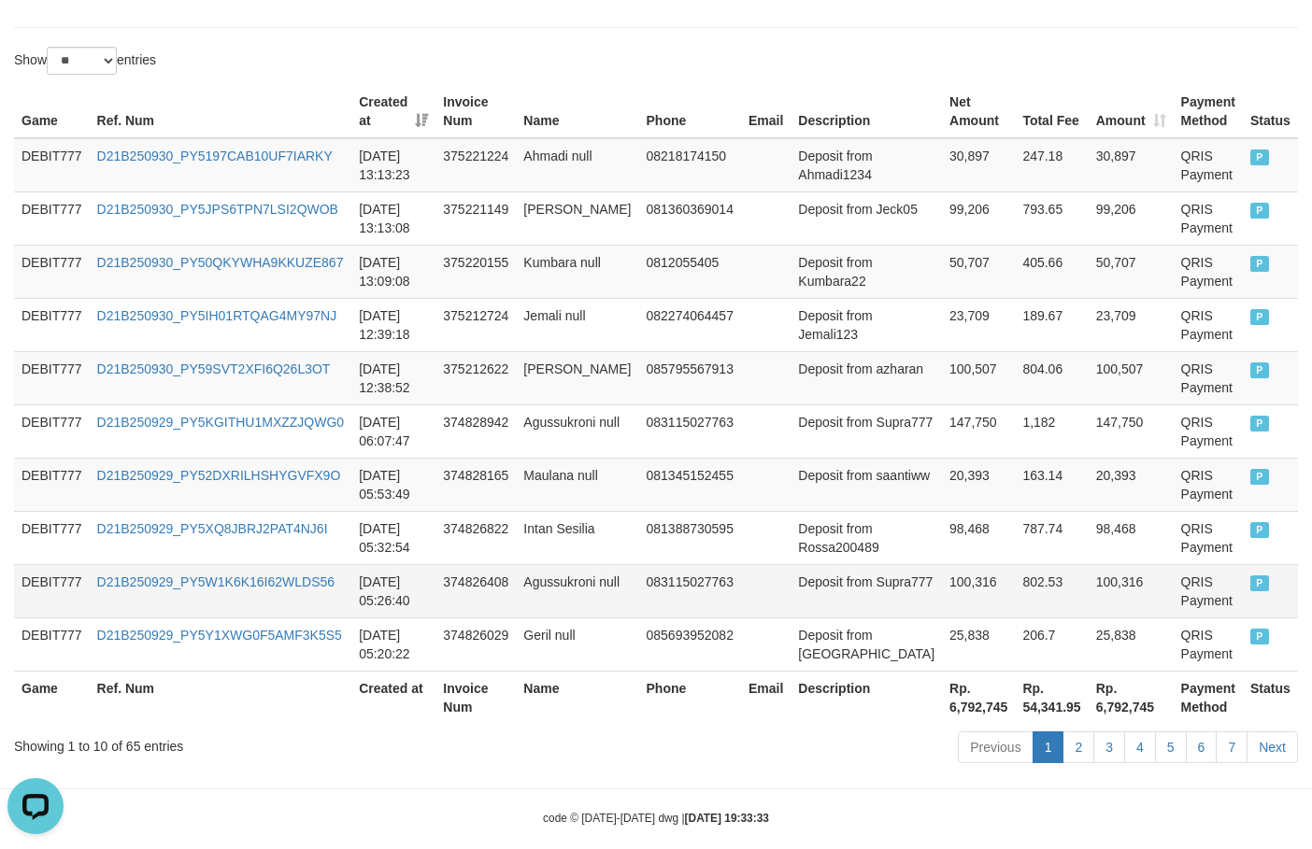
scroll to position [615, 0]
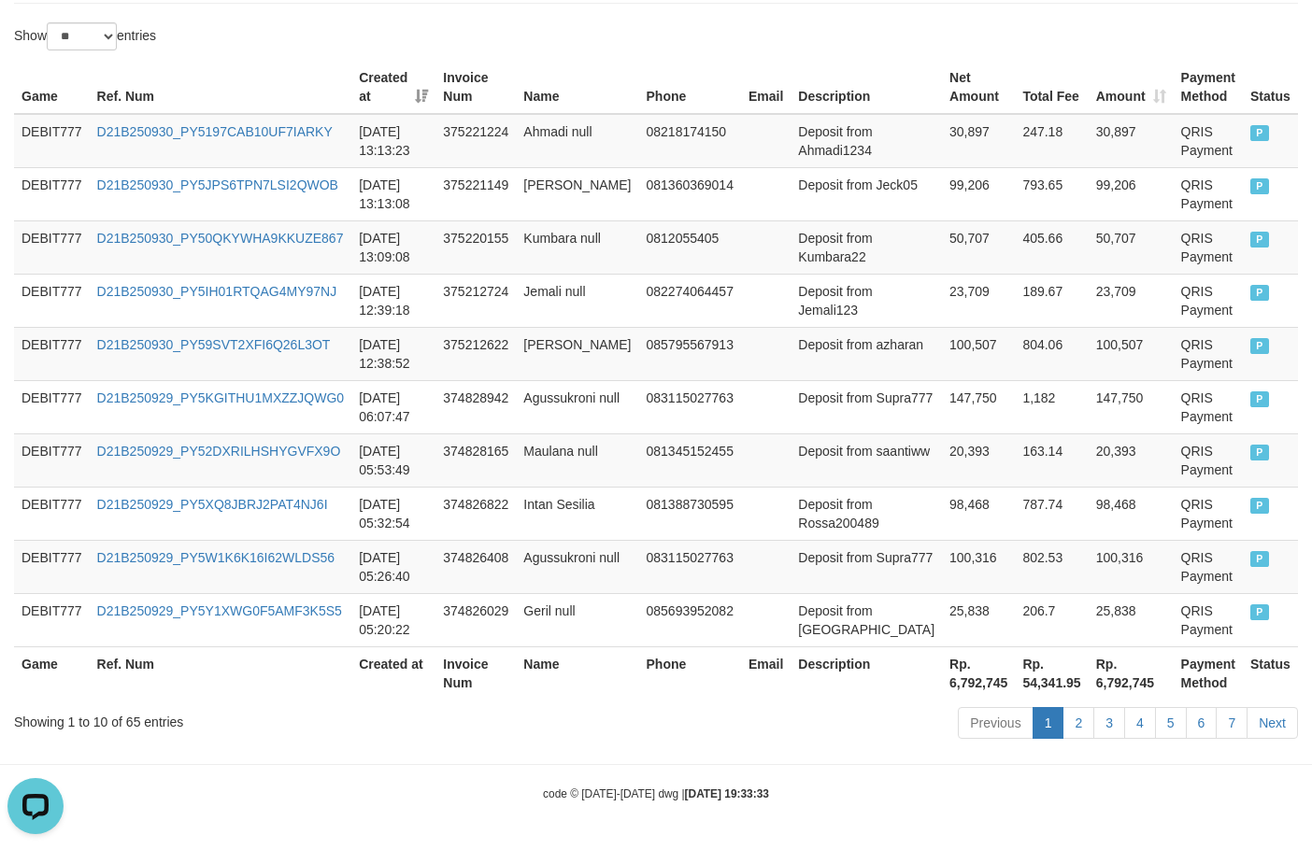
click at [942, 675] on th "Rp. 6,792,745" at bounding box center [978, 672] width 73 height 53
click at [942, 681] on th "Rp. 6,792,745" at bounding box center [978, 672] width 73 height 53
copy th "6,792,745"
click at [942, 681] on th "Rp. 6,792,745" at bounding box center [978, 672] width 73 height 53
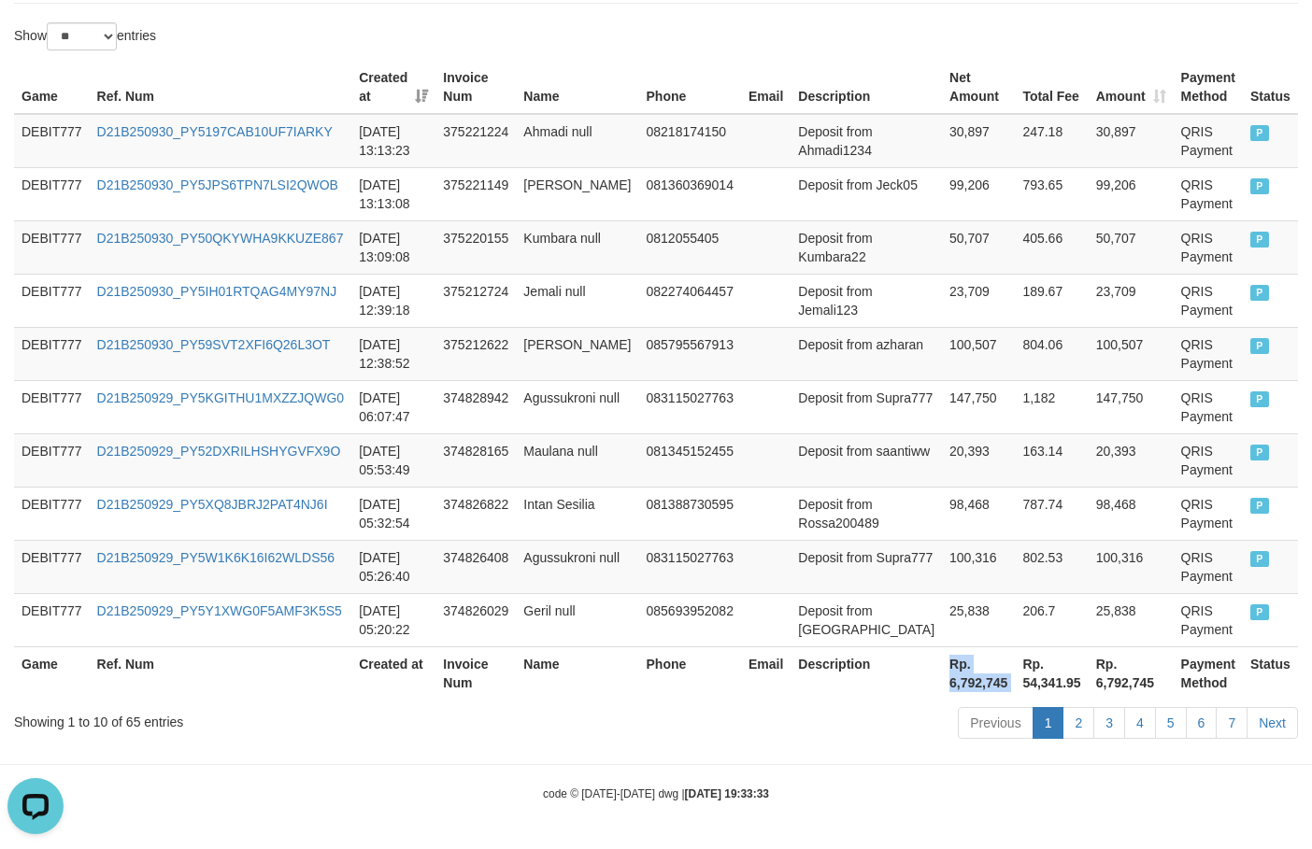
copy th "Rp. 6,792,745"
click at [942, 683] on th "Rp. 6,792,745" at bounding box center [978, 672] width 73 height 53
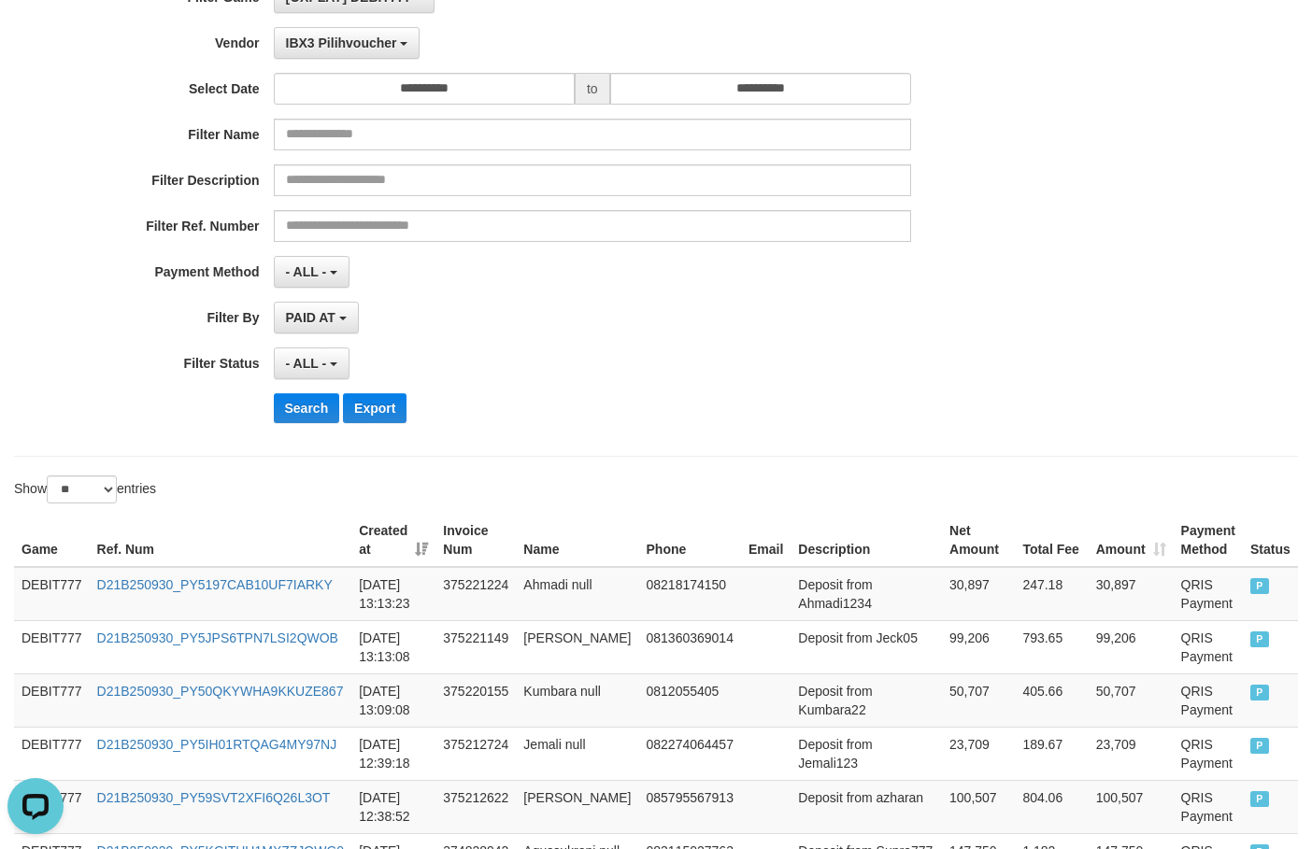
scroll to position [0, 0]
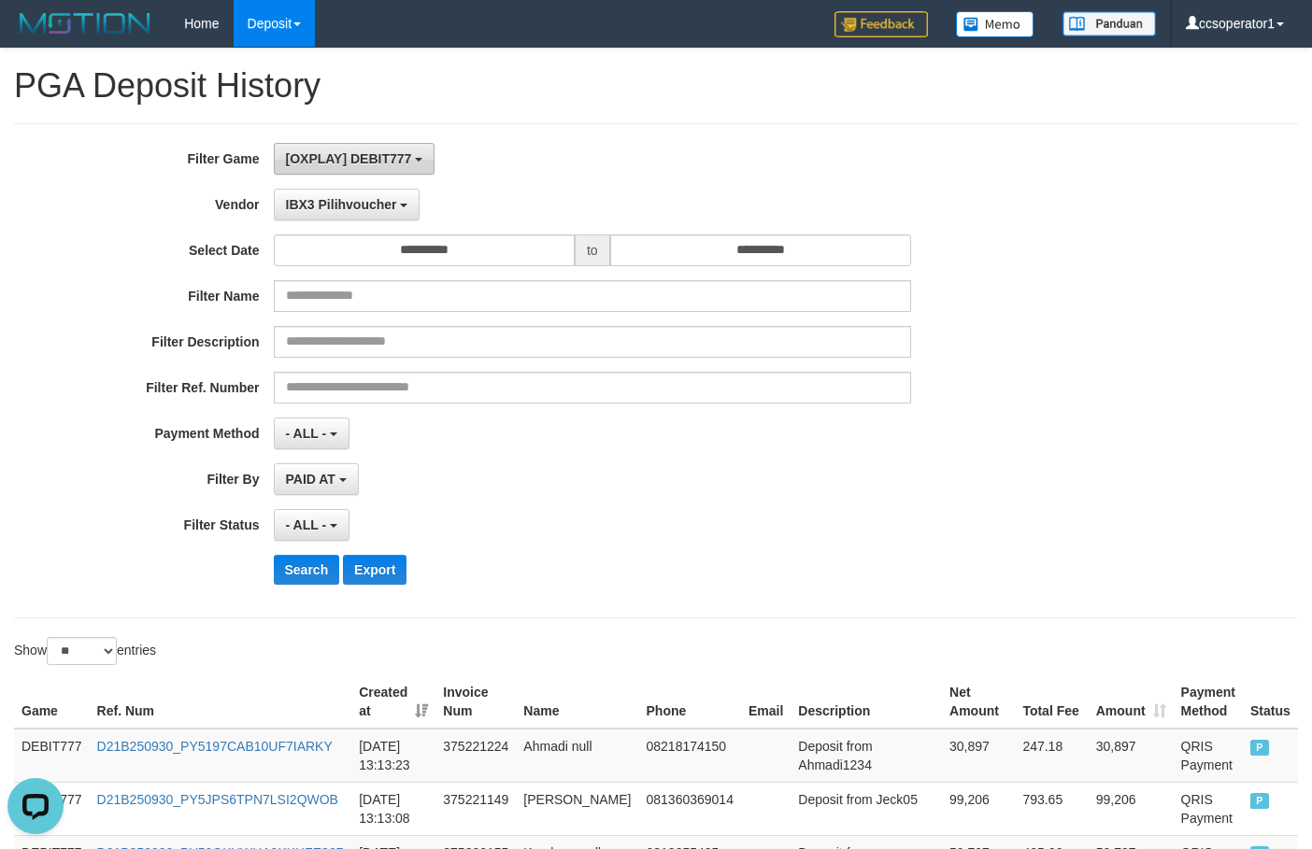
click at [410, 146] on button "[OXPLAY] DEBIT777" at bounding box center [355, 159] width 162 height 32
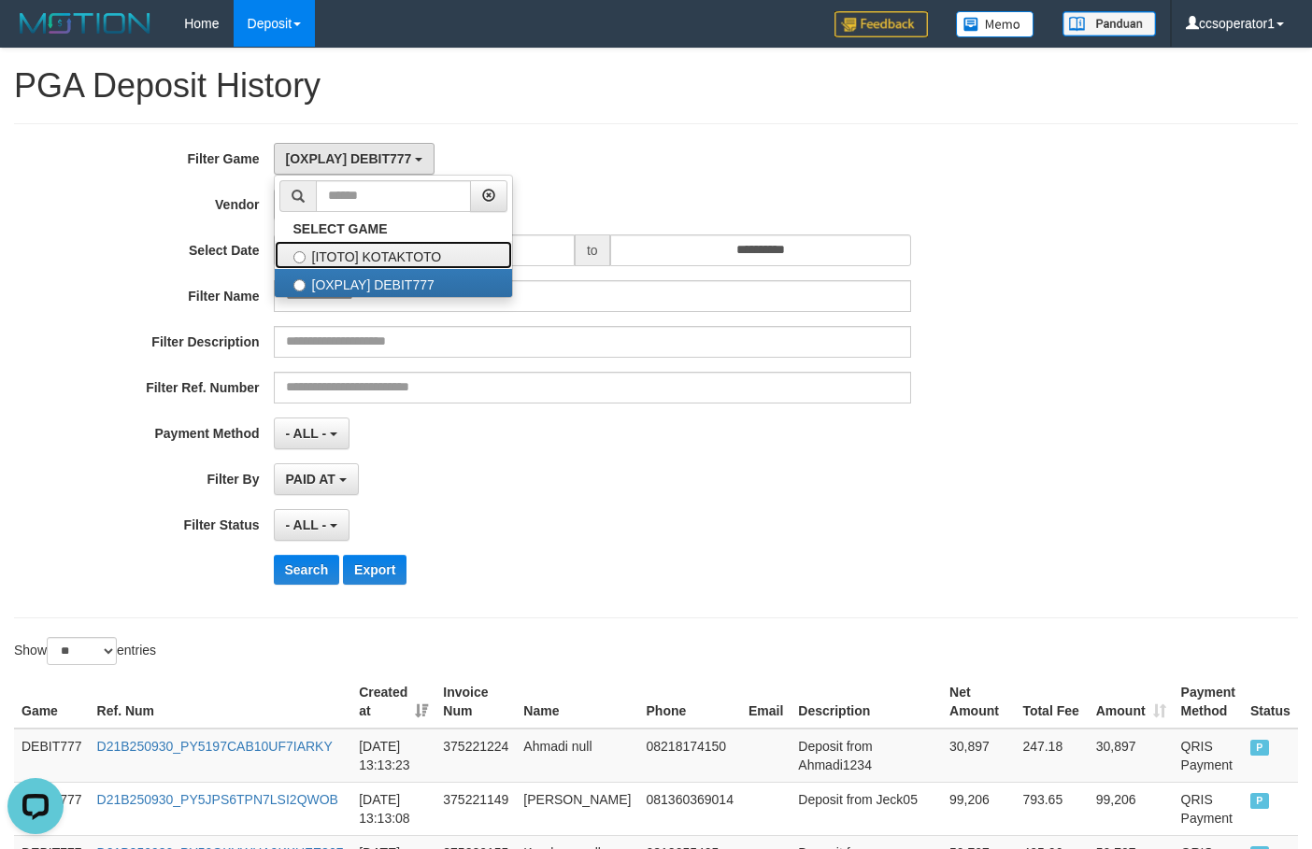
drag, startPoint x: 469, startPoint y: 259, endPoint x: 415, endPoint y: 384, distance: 136.4
click at [469, 259] on label "[ITOTO] KOTAKTOTO" at bounding box center [393, 255] width 237 height 28
select select "****"
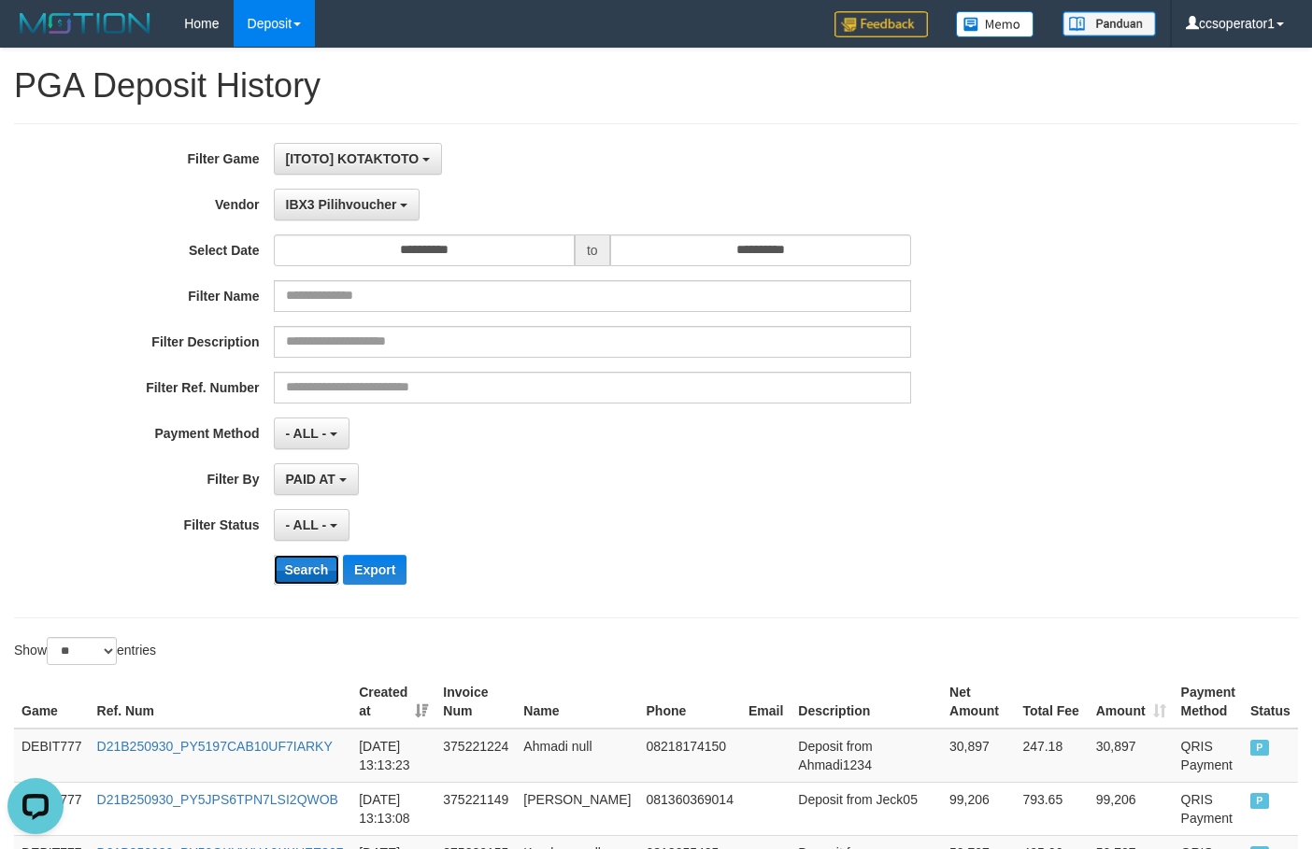
click at [289, 573] on button "Search" at bounding box center [307, 570] width 66 height 30
click at [291, 570] on button "Search" at bounding box center [307, 570] width 66 height 30
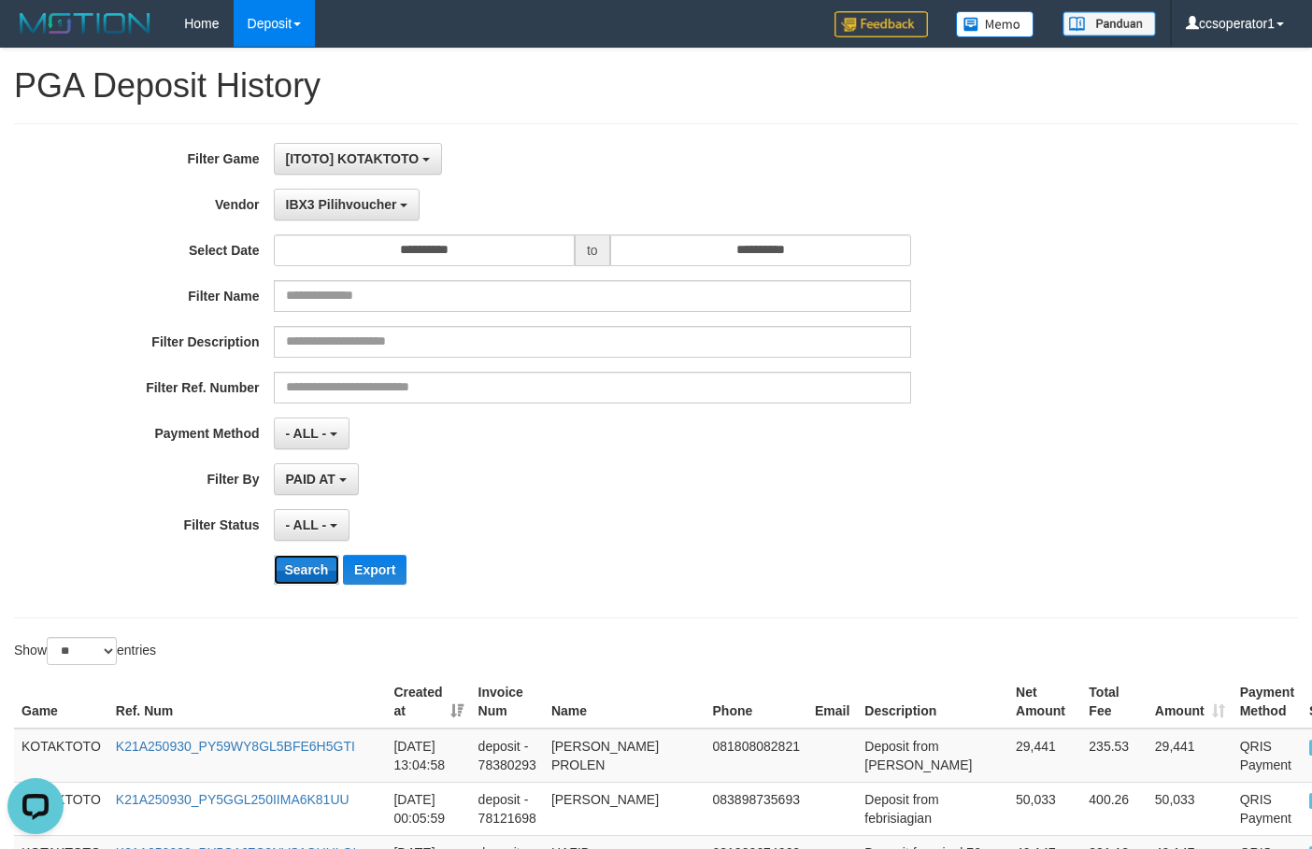
click at [292, 569] on button "Search" at bounding box center [307, 570] width 66 height 30
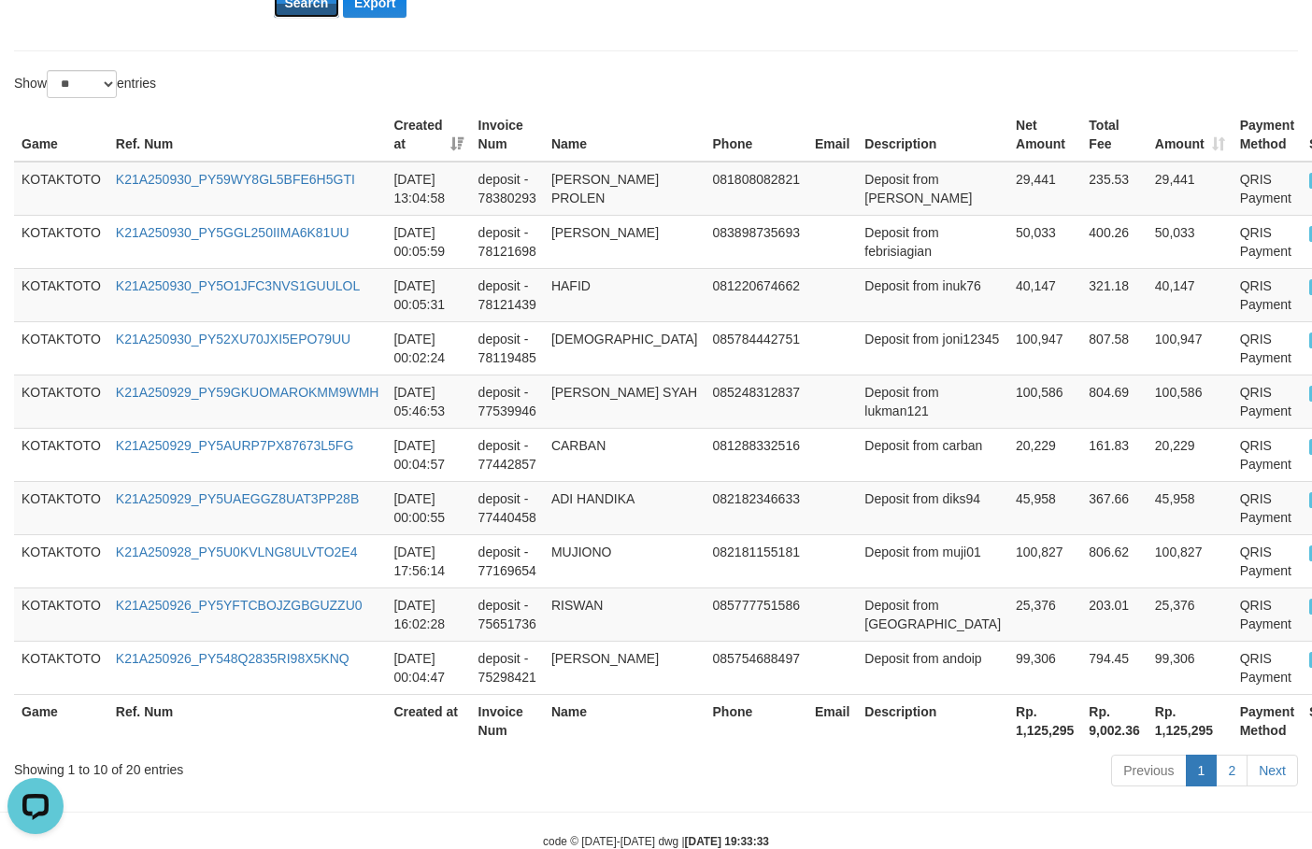
scroll to position [652, 0]
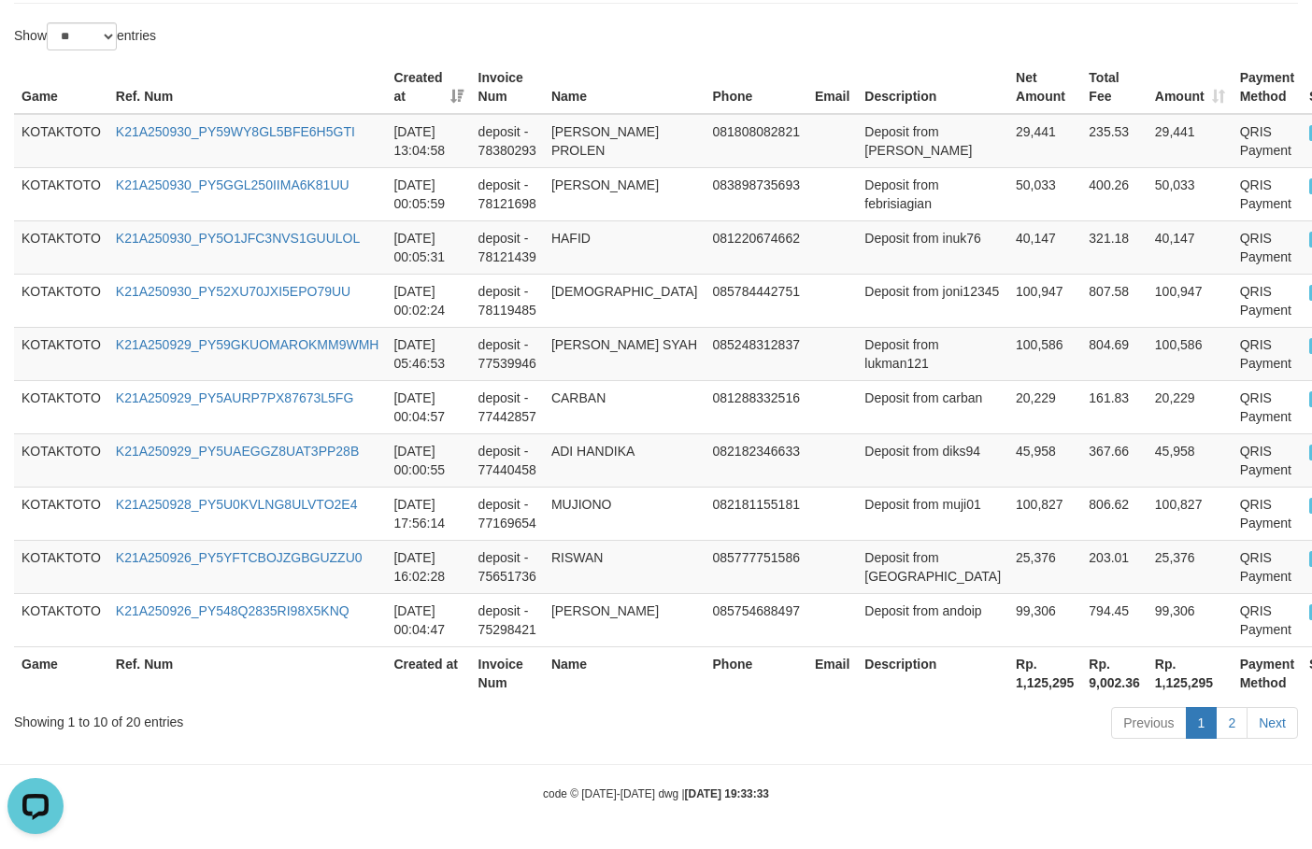
click at [1008, 687] on th "Rp. 1,125,295" at bounding box center [1044, 672] width 73 height 53
copy th "1,125,295"
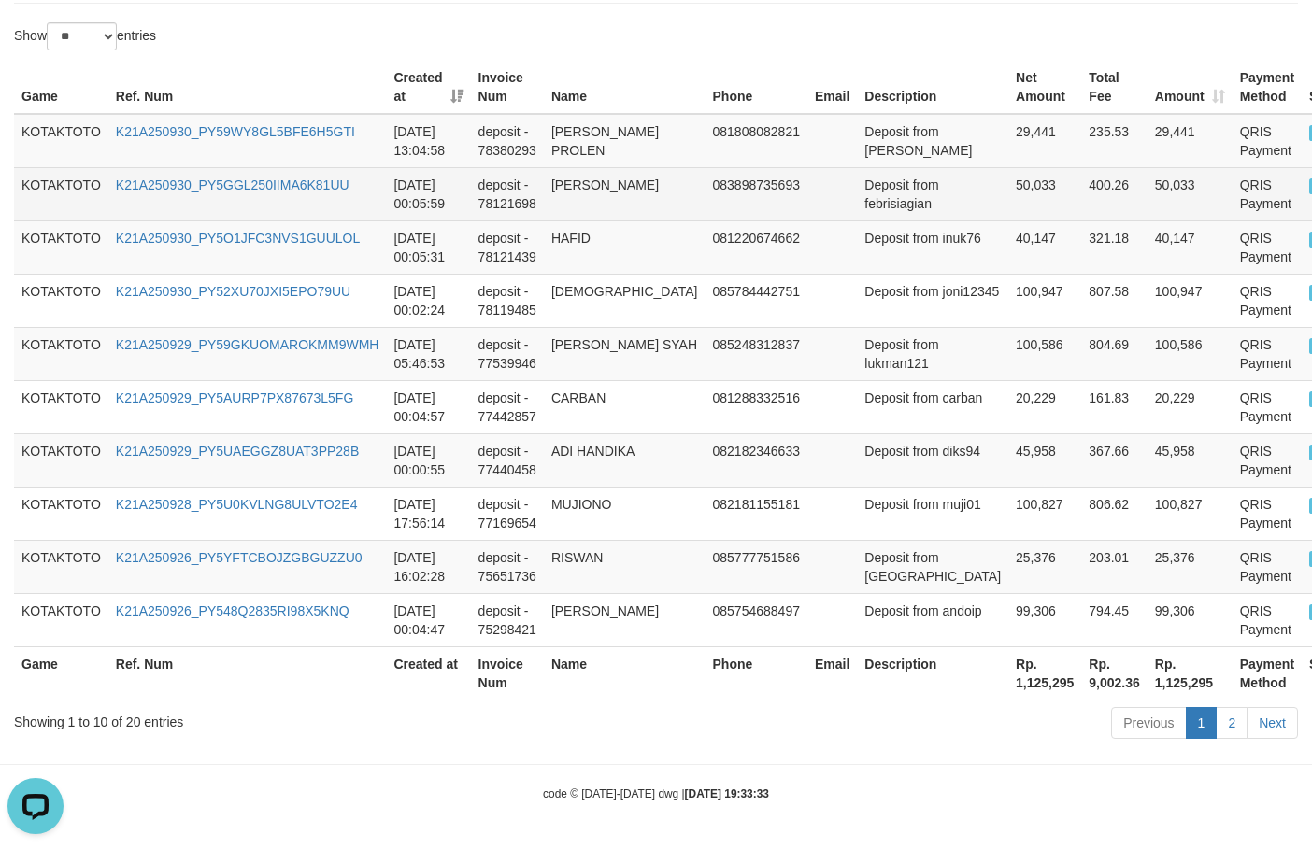
click at [1008, 167] on td "50,033" at bounding box center [1044, 193] width 73 height 53
copy td "50,033"
click at [1008, 167] on td "50,033" at bounding box center [1044, 193] width 73 height 53
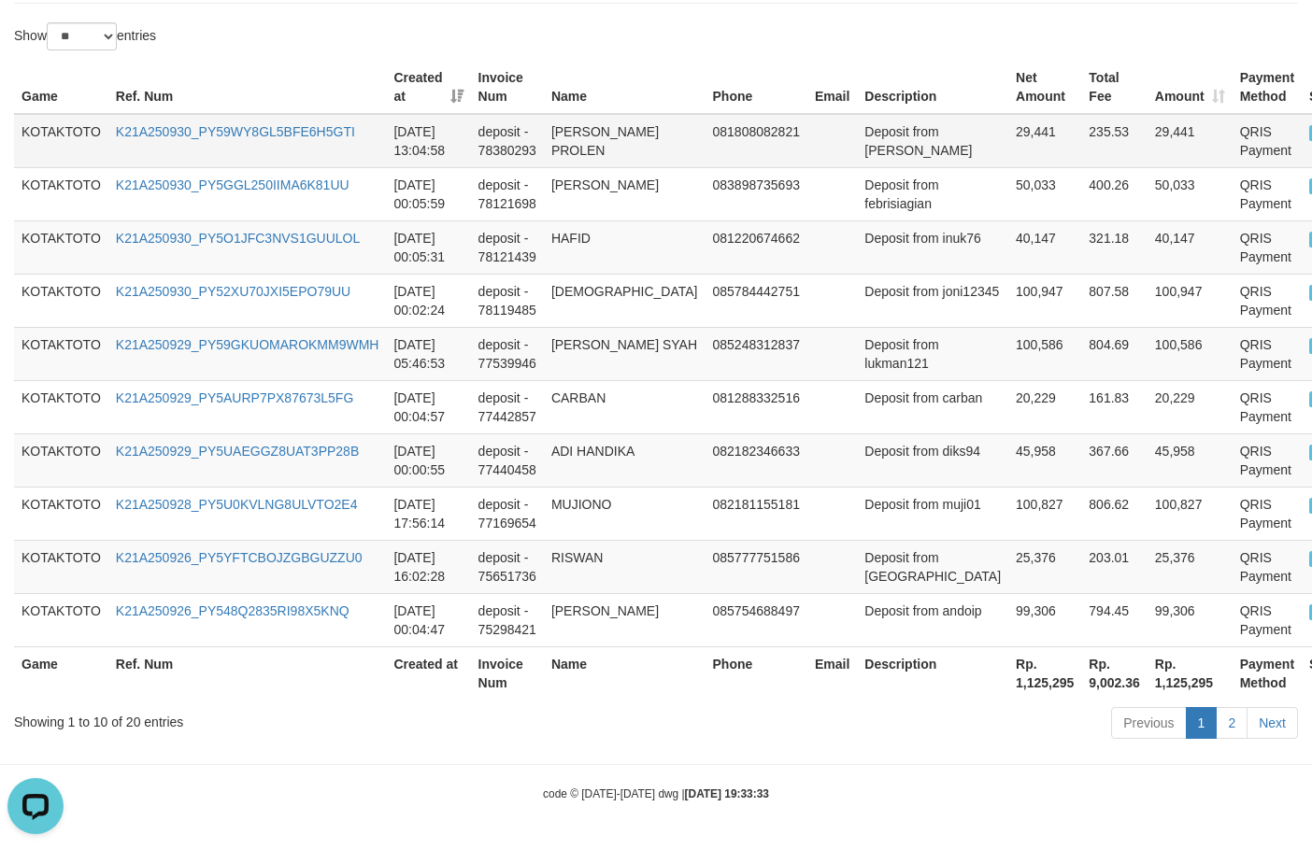
click at [1008, 114] on td "29,441" at bounding box center [1044, 141] width 73 height 54
copy td "1"
click at [1008, 114] on td "29,441" at bounding box center [1044, 141] width 73 height 54
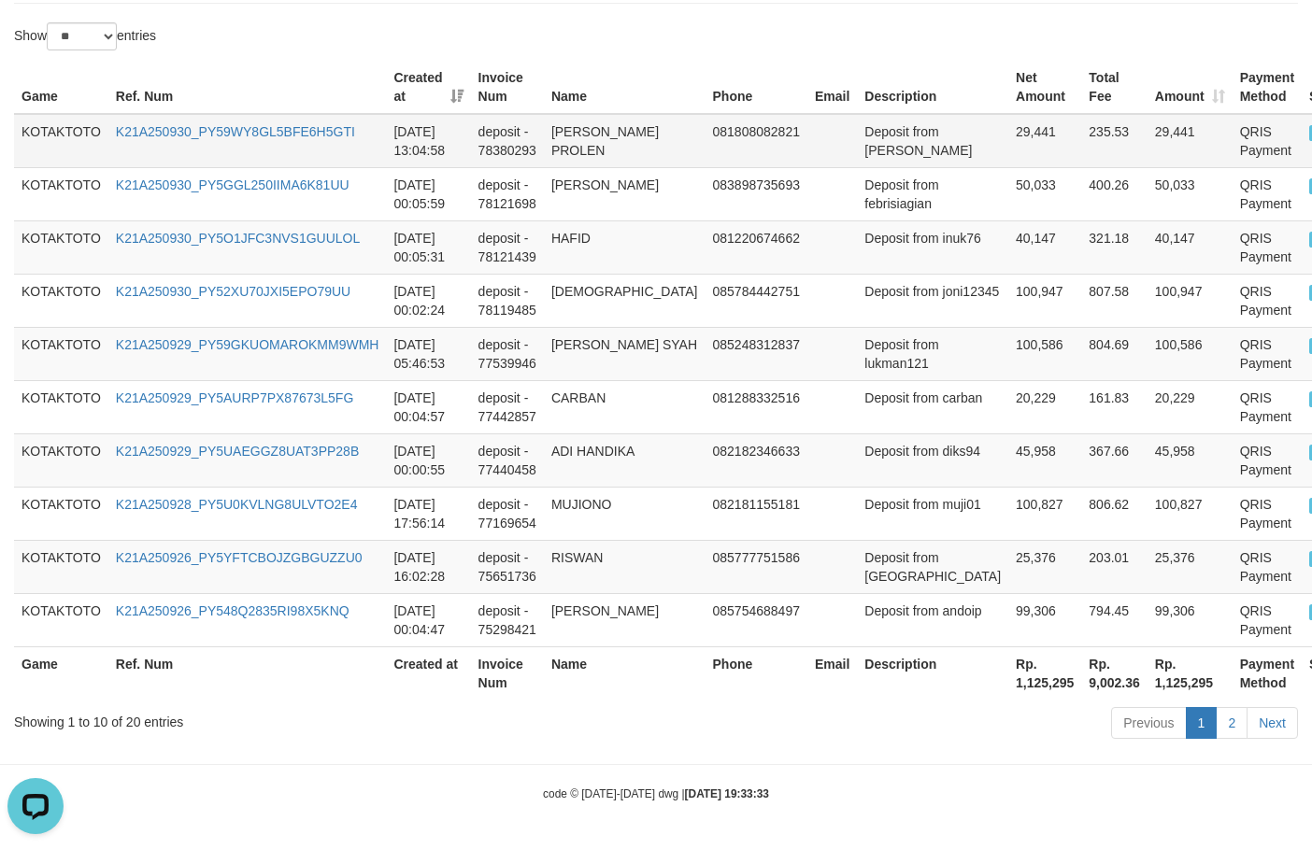
click at [892, 114] on td "Deposit from ramos" at bounding box center [932, 141] width 151 height 54
copy td "from"
click at [1008, 114] on td "29,441" at bounding box center [1044, 141] width 73 height 54
copy td "29,441"
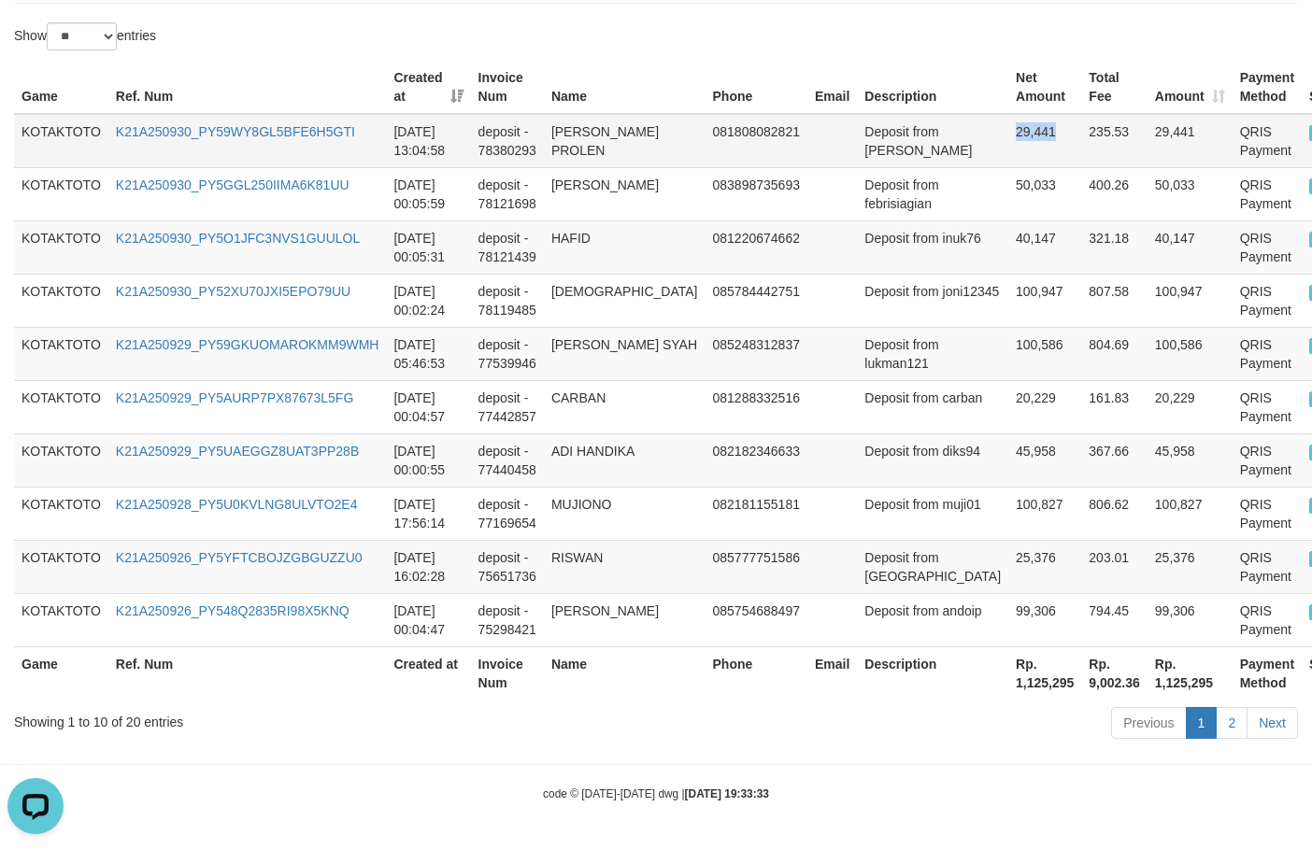
click at [1008, 114] on td "29,441" at bounding box center [1044, 141] width 73 height 54
click at [857, 117] on td "Deposit from ramos" at bounding box center [932, 141] width 151 height 54
click at [567, 114] on td "RAMOS PROLEN" at bounding box center [625, 141] width 162 height 54
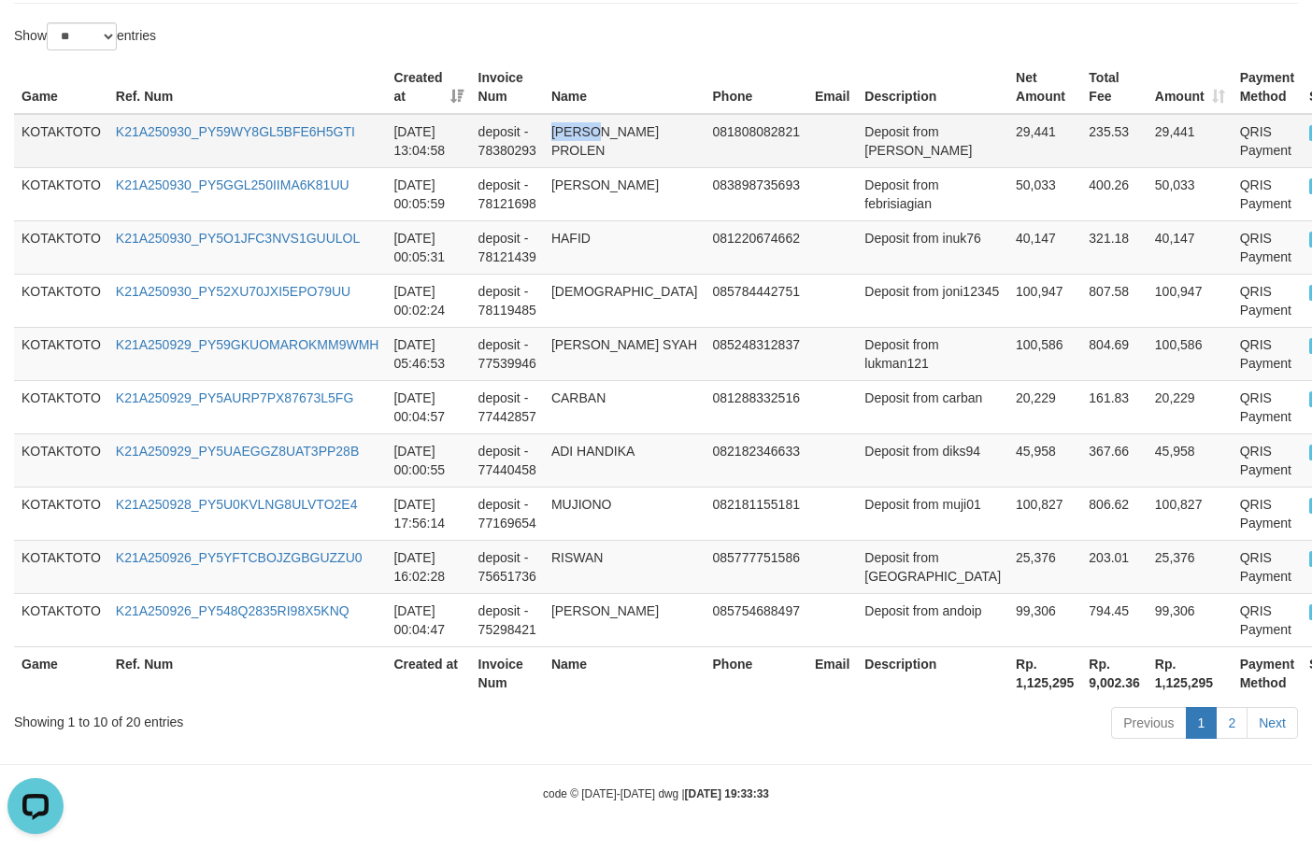
click at [567, 114] on td "RAMOS PROLEN" at bounding box center [625, 141] width 162 height 54
click at [568, 114] on td "RAMOS PROLEN" at bounding box center [625, 141] width 162 height 54
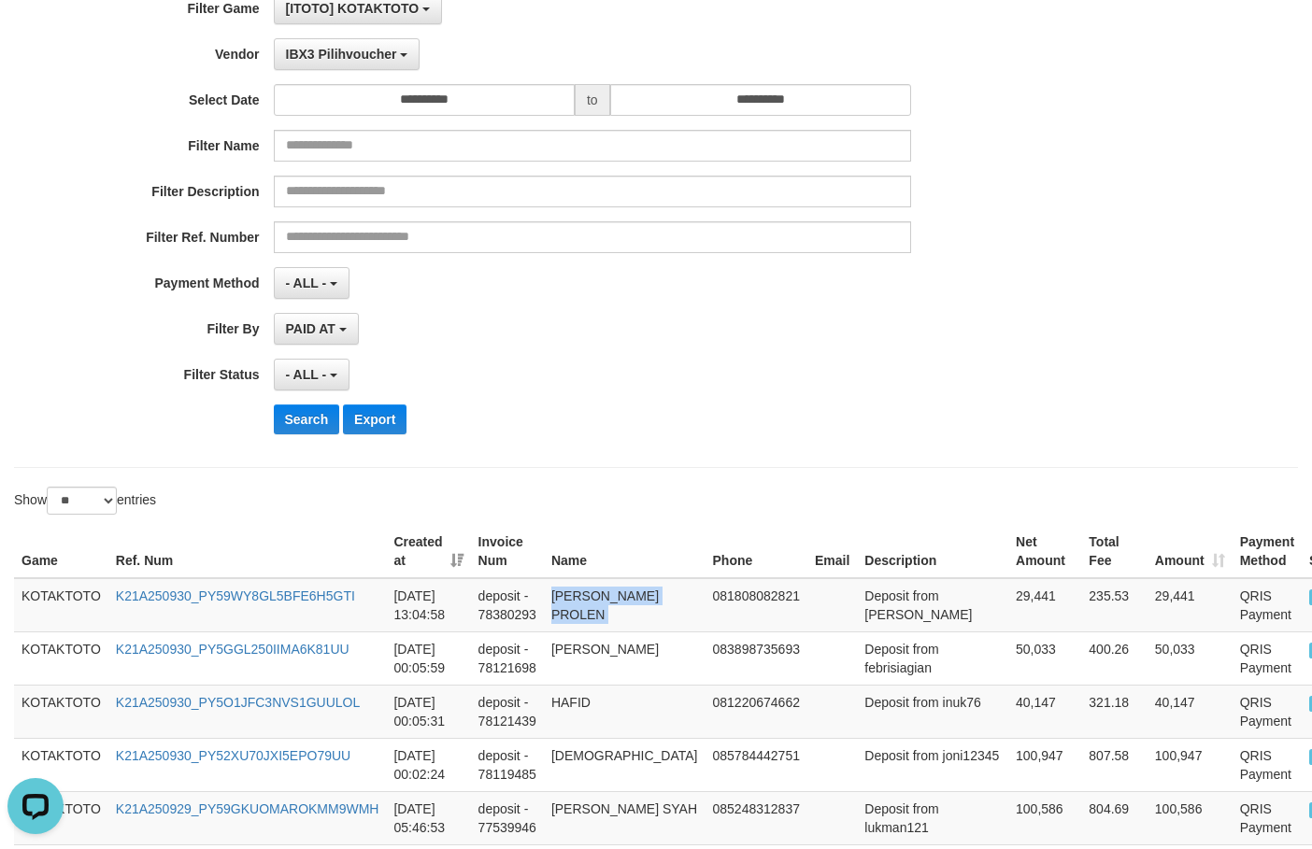
scroll to position [0, 0]
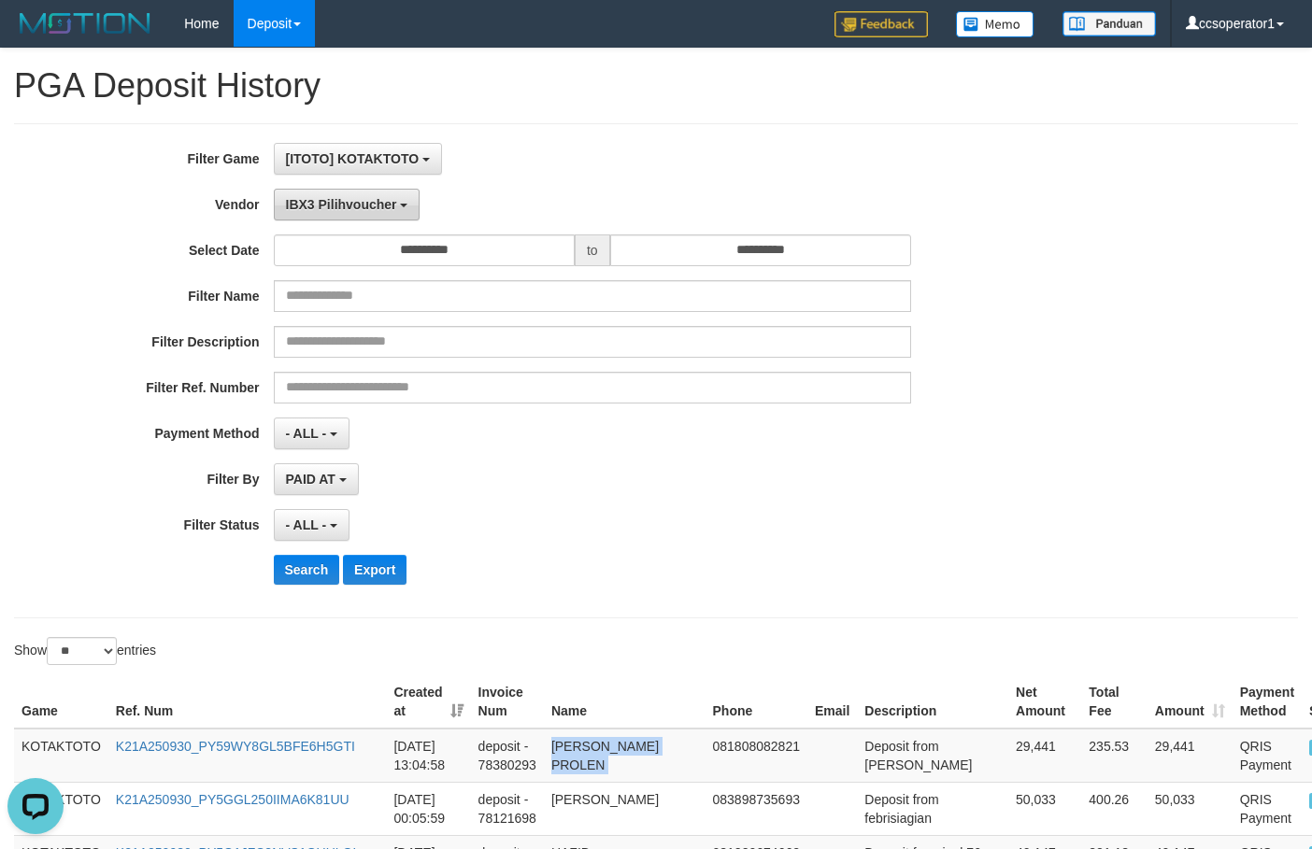
click at [361, 197] on span "IBX3 Pilihvoucher" at bounding box center [341, 204] width 111 height 15
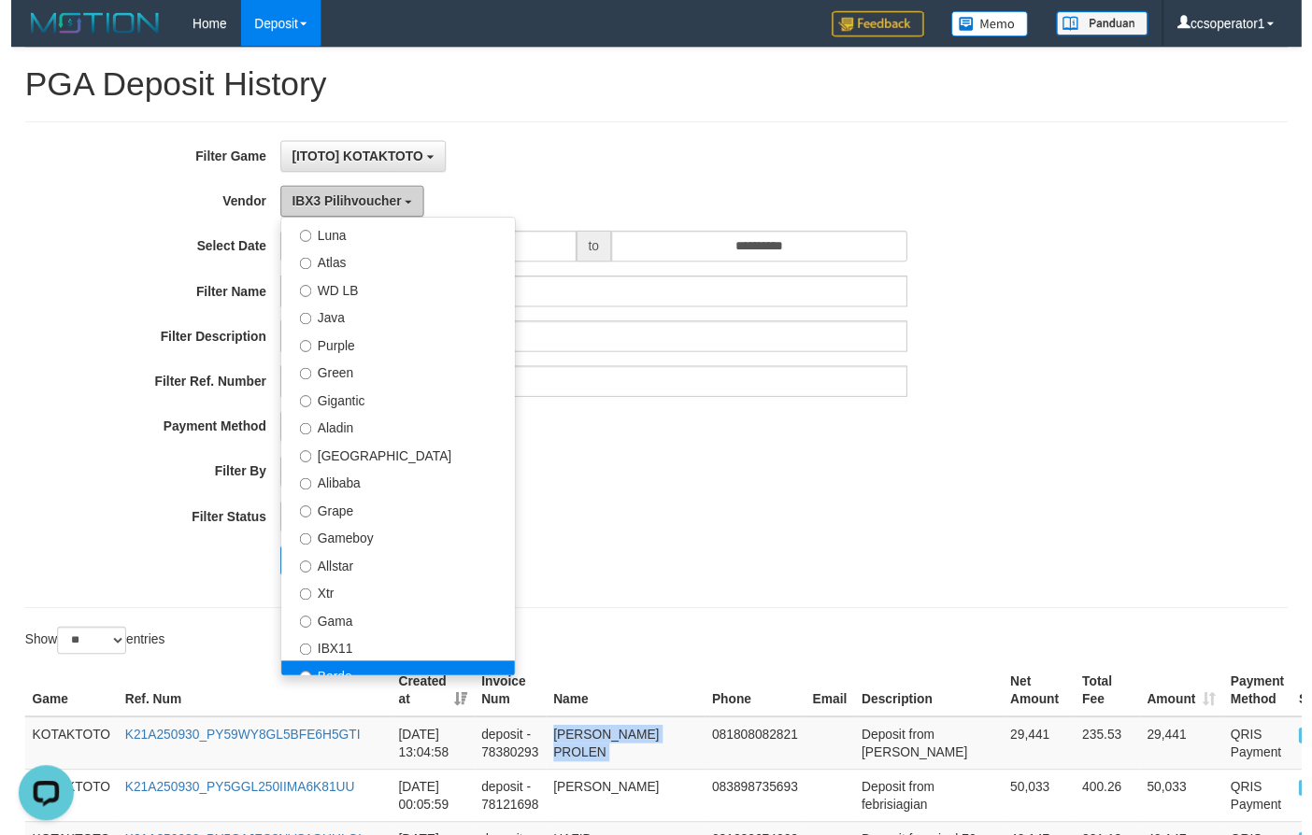
scroll to position [43, 0]
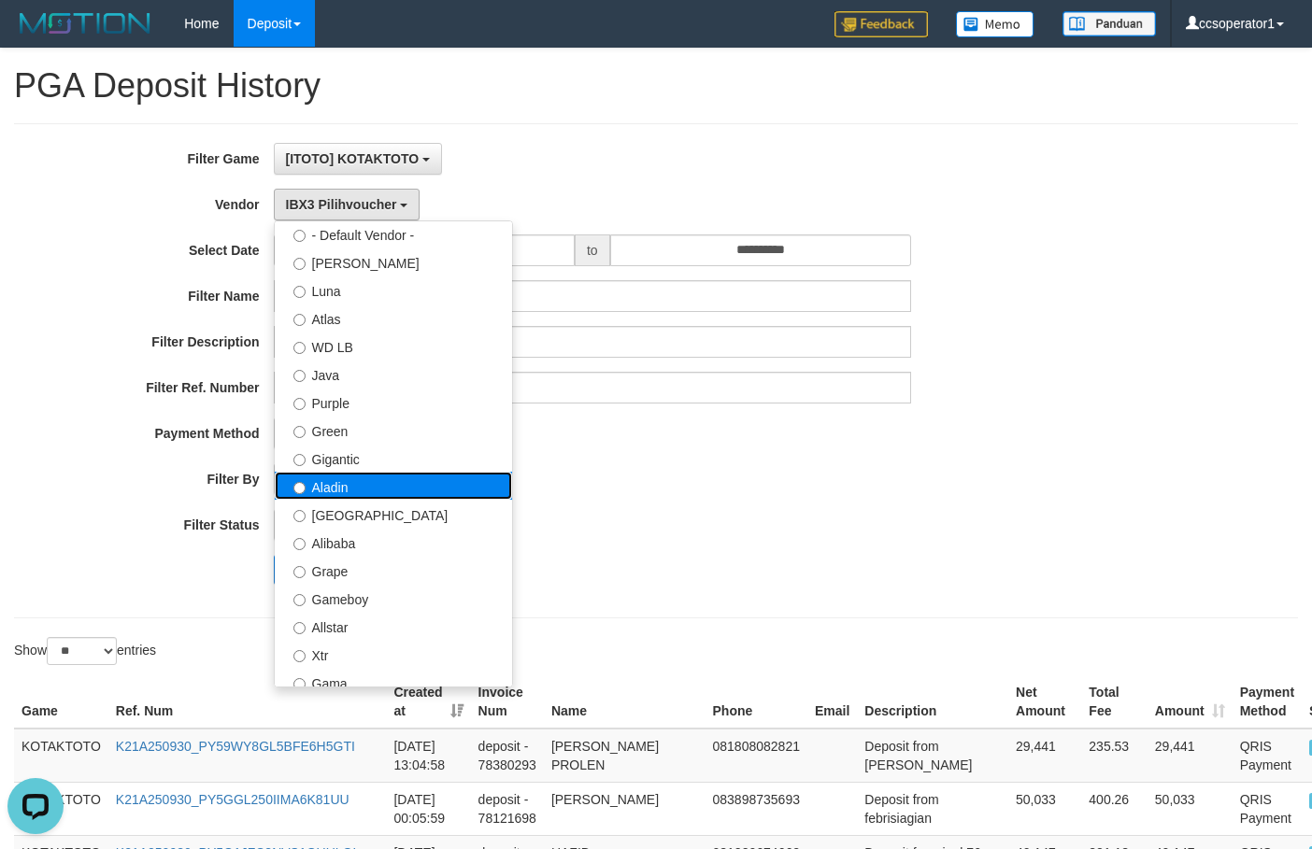
click at [376, 485] on label "Aladin" at bounding box center [393, 486] width 237 height 28
select select "**********"
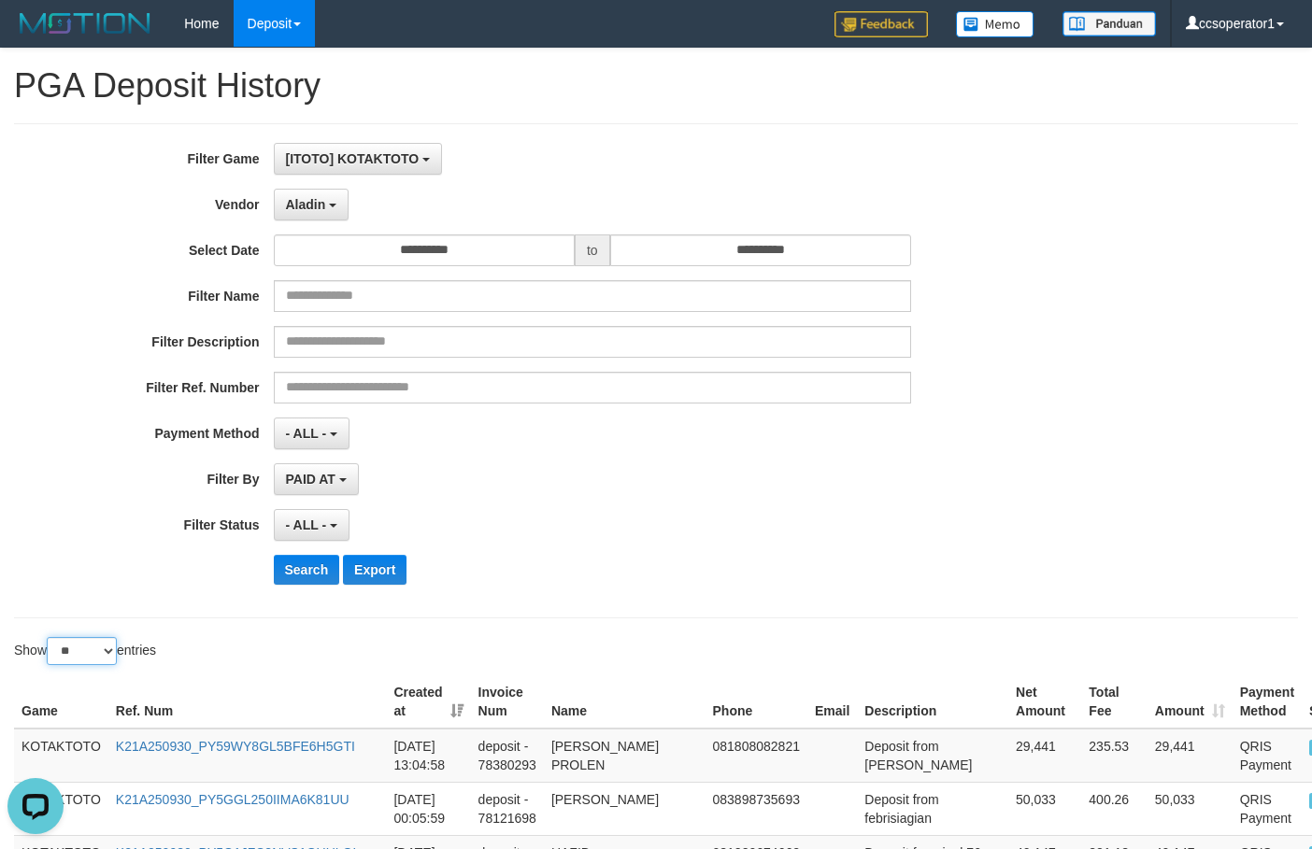
click at [92, 643] on select "** ** ** ***" at bounding box center [82, 651] width 70 height 28
select select "**"
click at [50, 637] on select "** ** ** ***" at bounding box center [82, 651] width 70 height 28
click at [75, 720] on th "Game" at bounding box center [61, 701] width 94 height 53
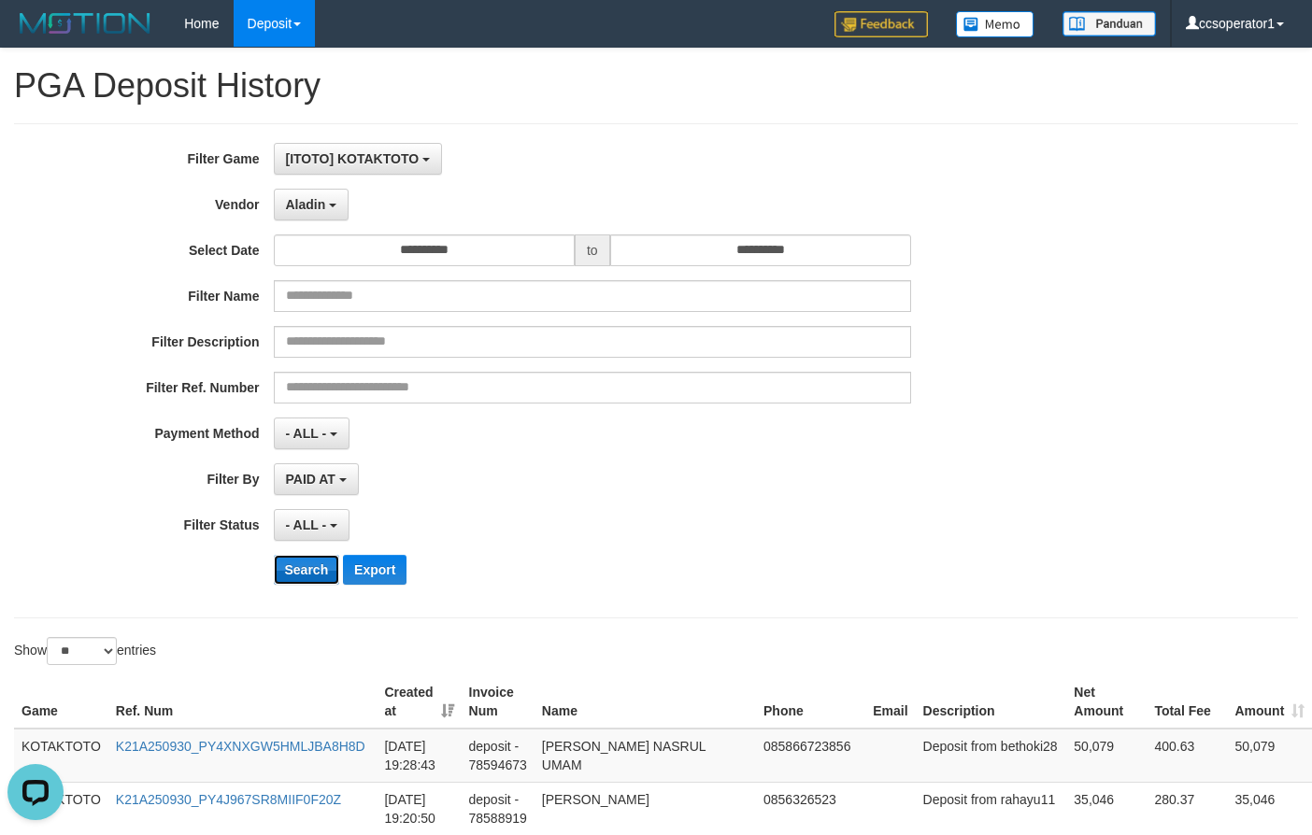
click at [299, 566] on button "Search" at bounding box center [307, 570] width 66 height 30
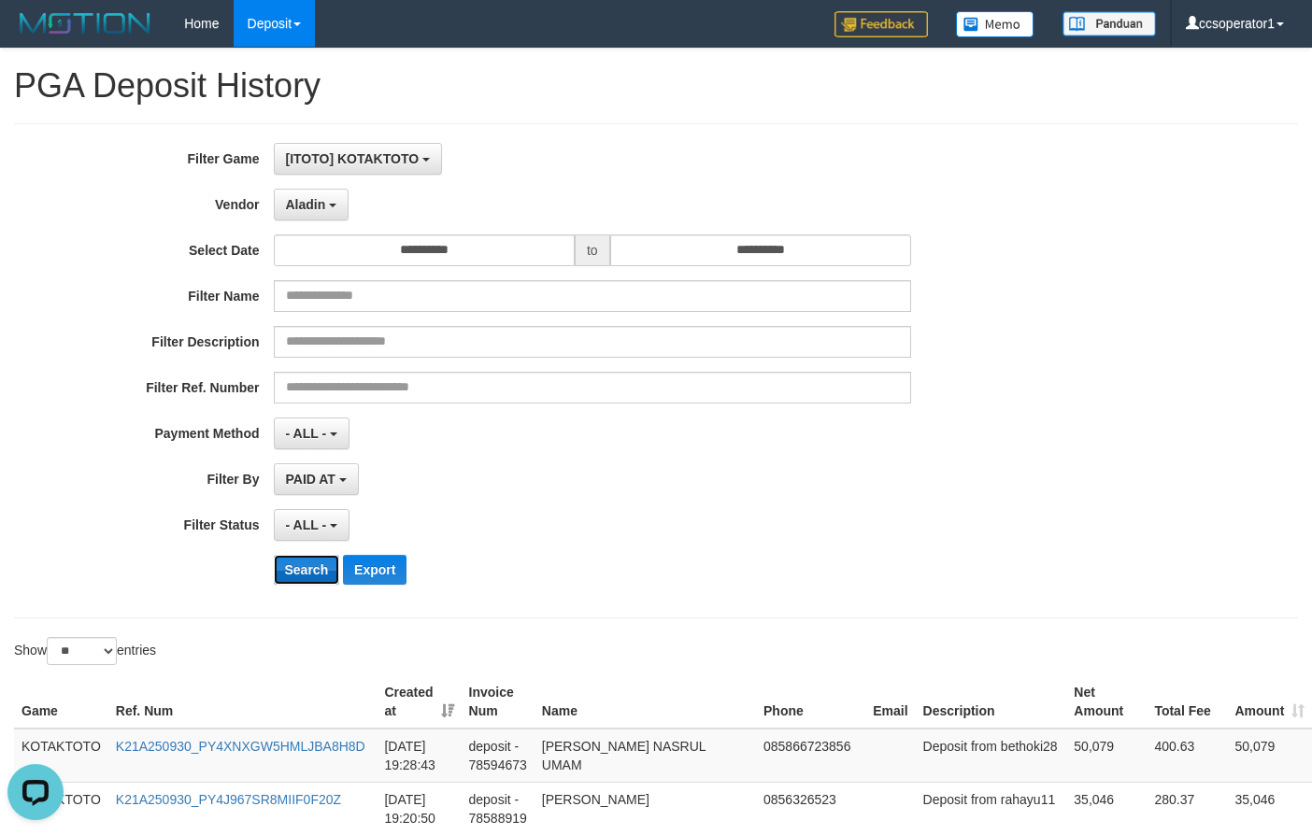
click at [298, 572] on button "Search" at bounding box center [307, 570] width 66 height 30
click at [288, 566] on button "Search" at bounding box center [307, 570] width 66 height 30
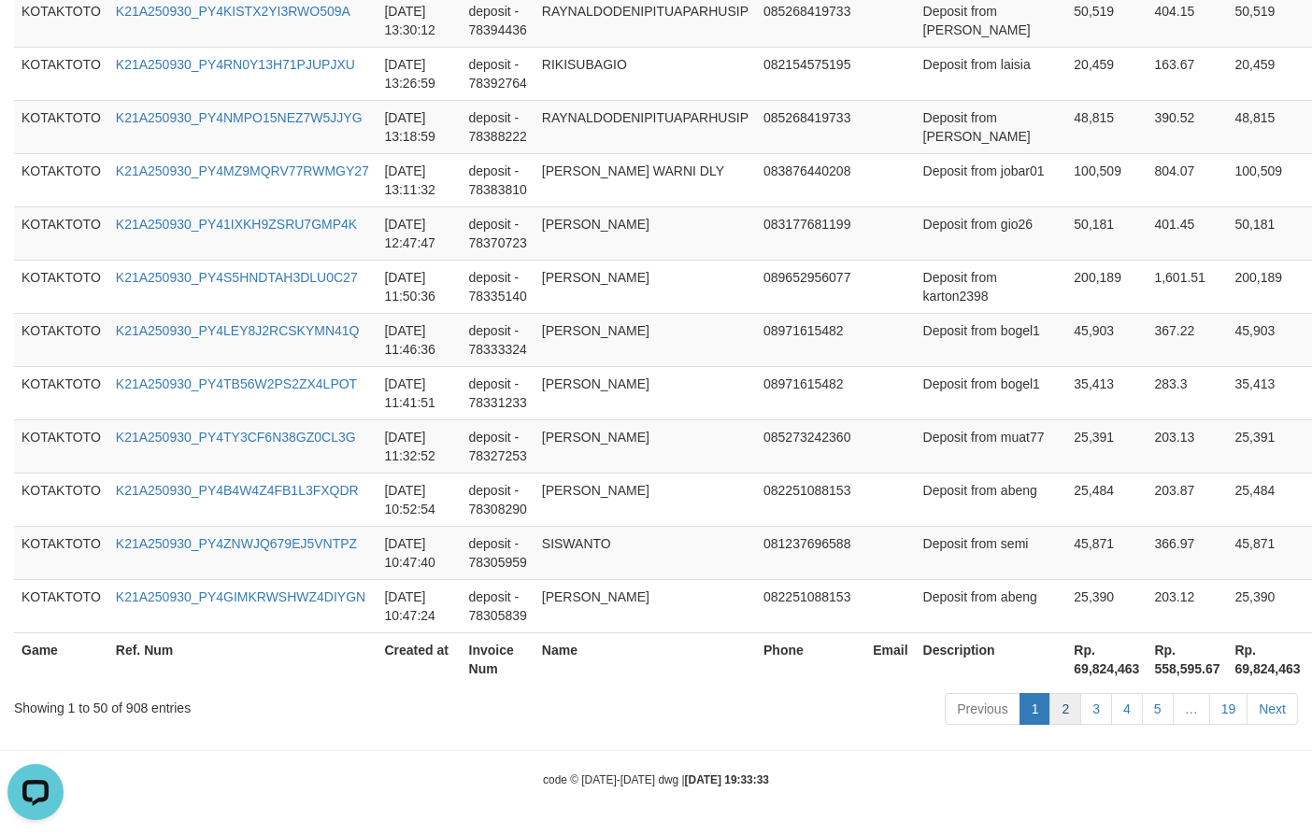
scroll to position [3300, 0]
click at [1066, 675] on th "Rp. 69,824,463" at bounding box center [1106, 658] width 80 height 53
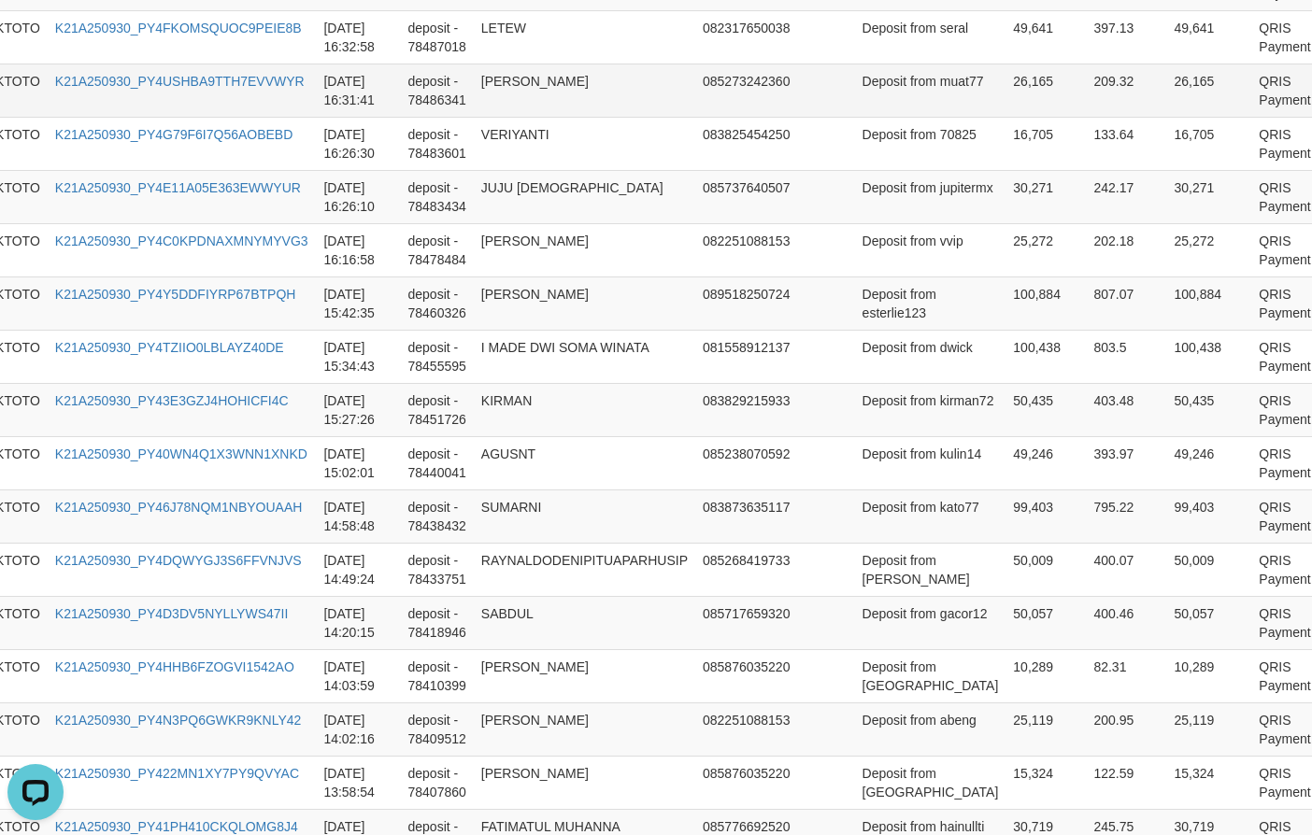
scroll to position [1832, 61]
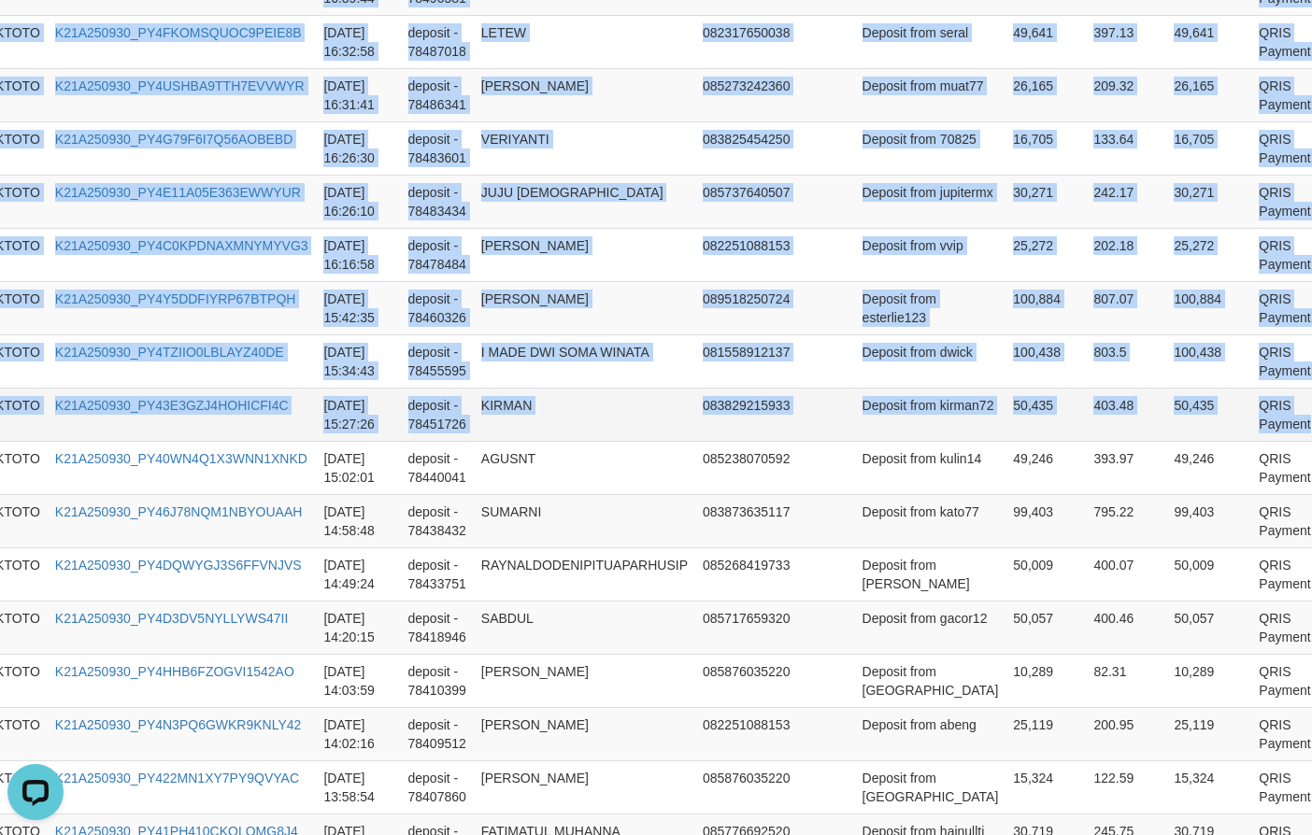
drag, startPoint x: 28, startPoint y: 260, endPoint x: 1270, endPoint y: 751, distance: 1336.0
click at [1270, 751] on table "Game Ref. Num Created at Invoice Num Name Phone Email Description Net Amount To…" at bounding box center [664, 228] width 1423 height 2769
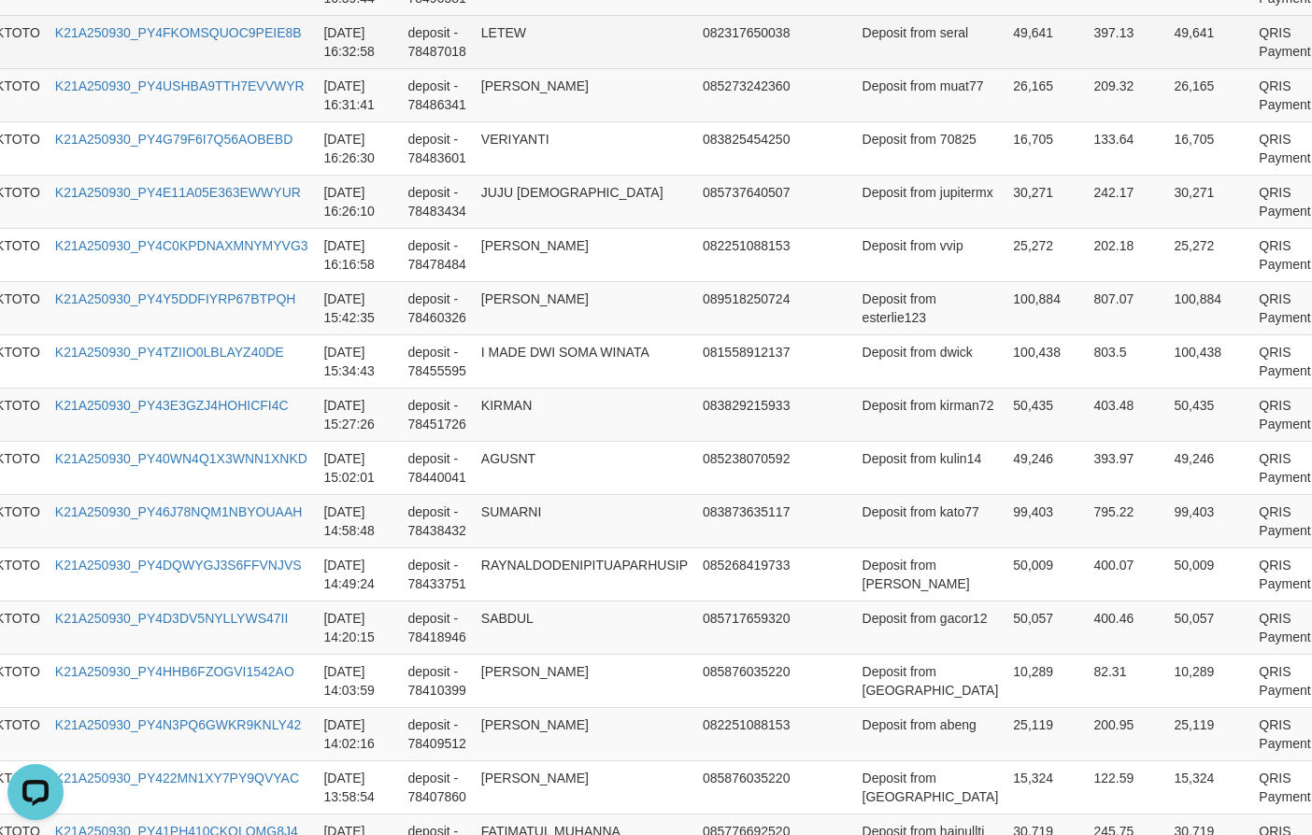
scroll to position [1189, 61]
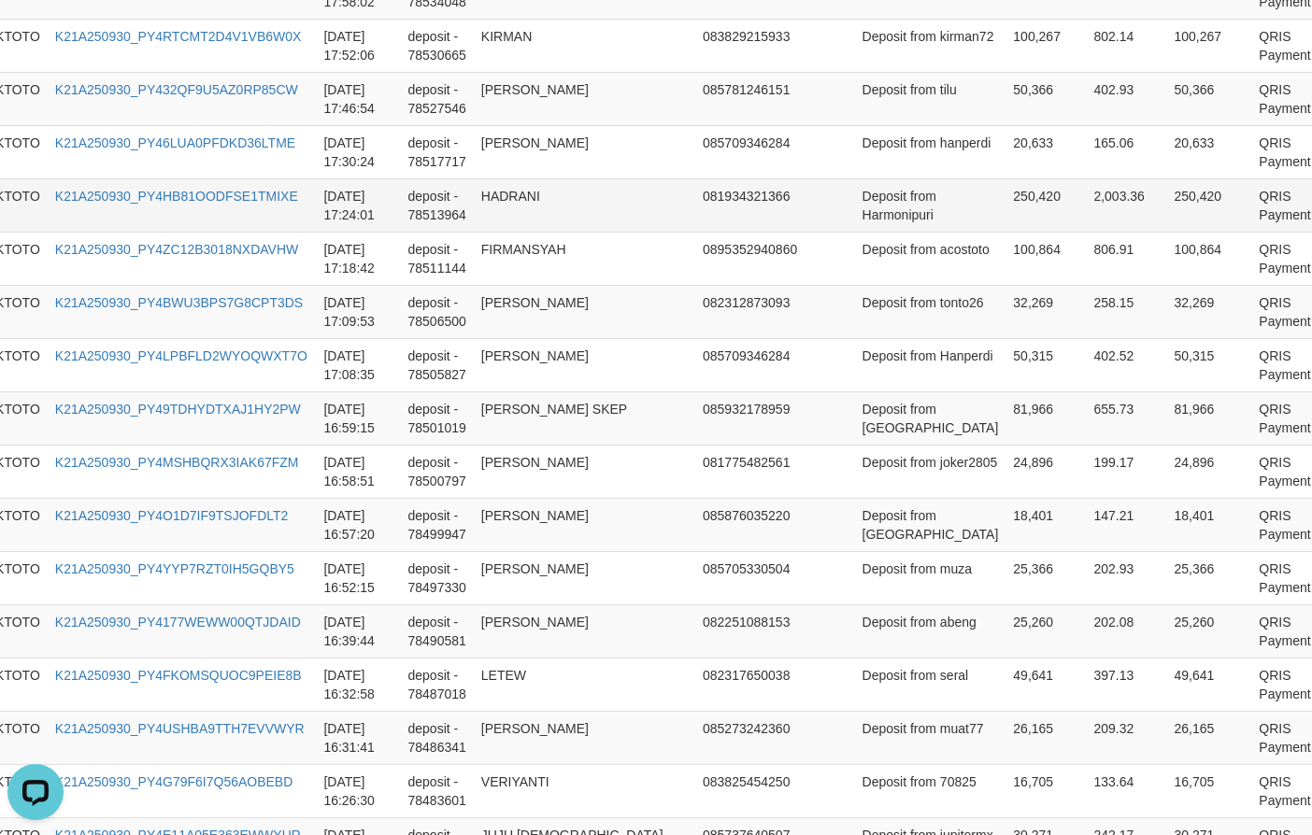
click at [1005, 232] on td "250,420" at bounding box center [1045, 204] width 80 height 53
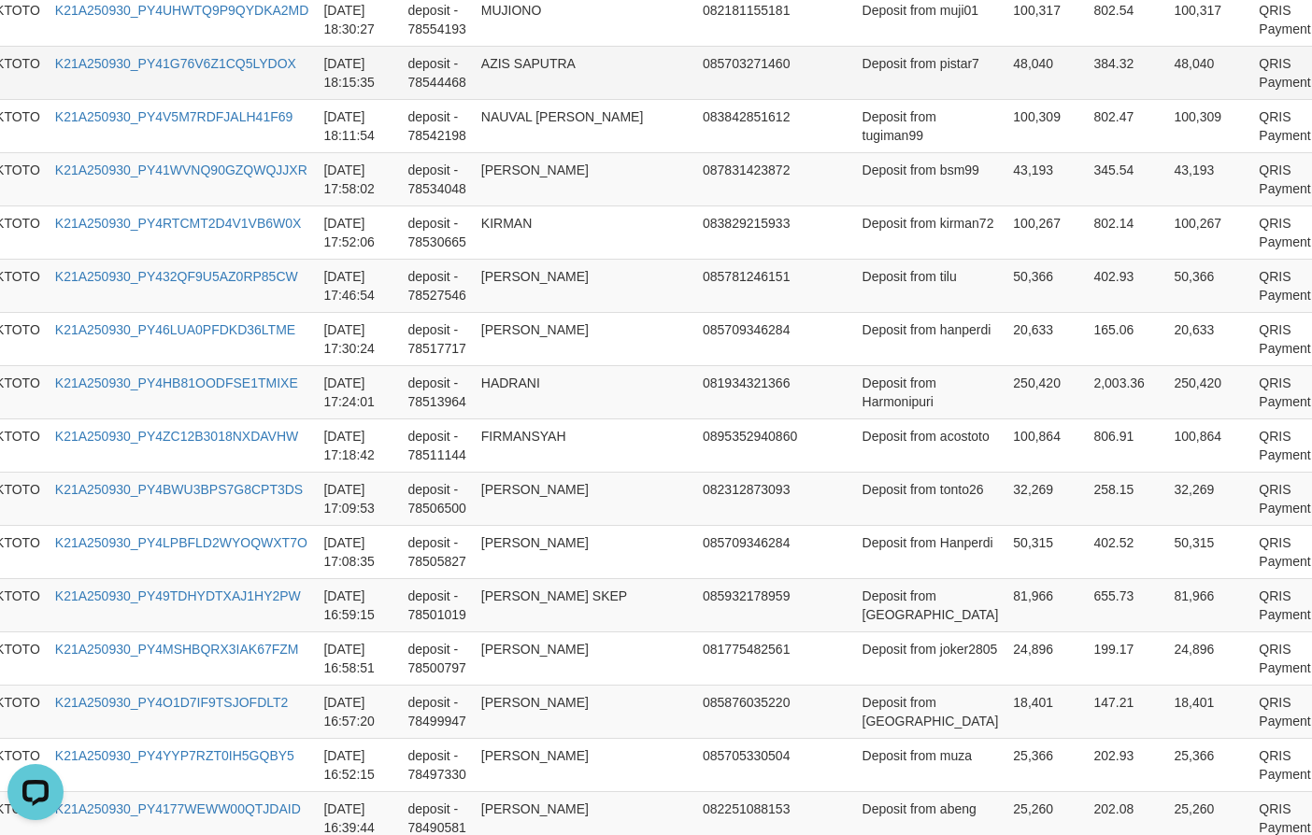
scroll to position [909, 61]
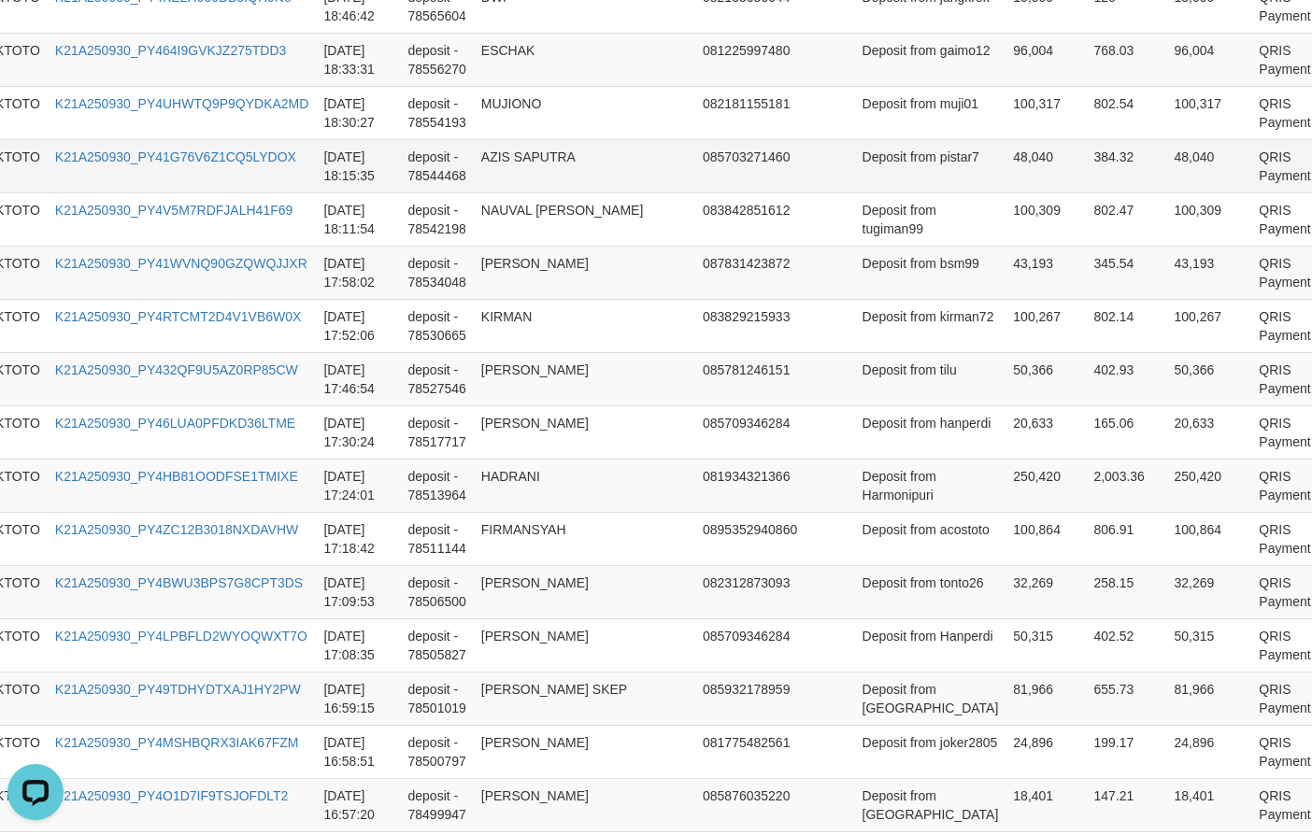
click at [1005, 192] on td "48,040" at bounding box center [1045, 165] width 80 height 53
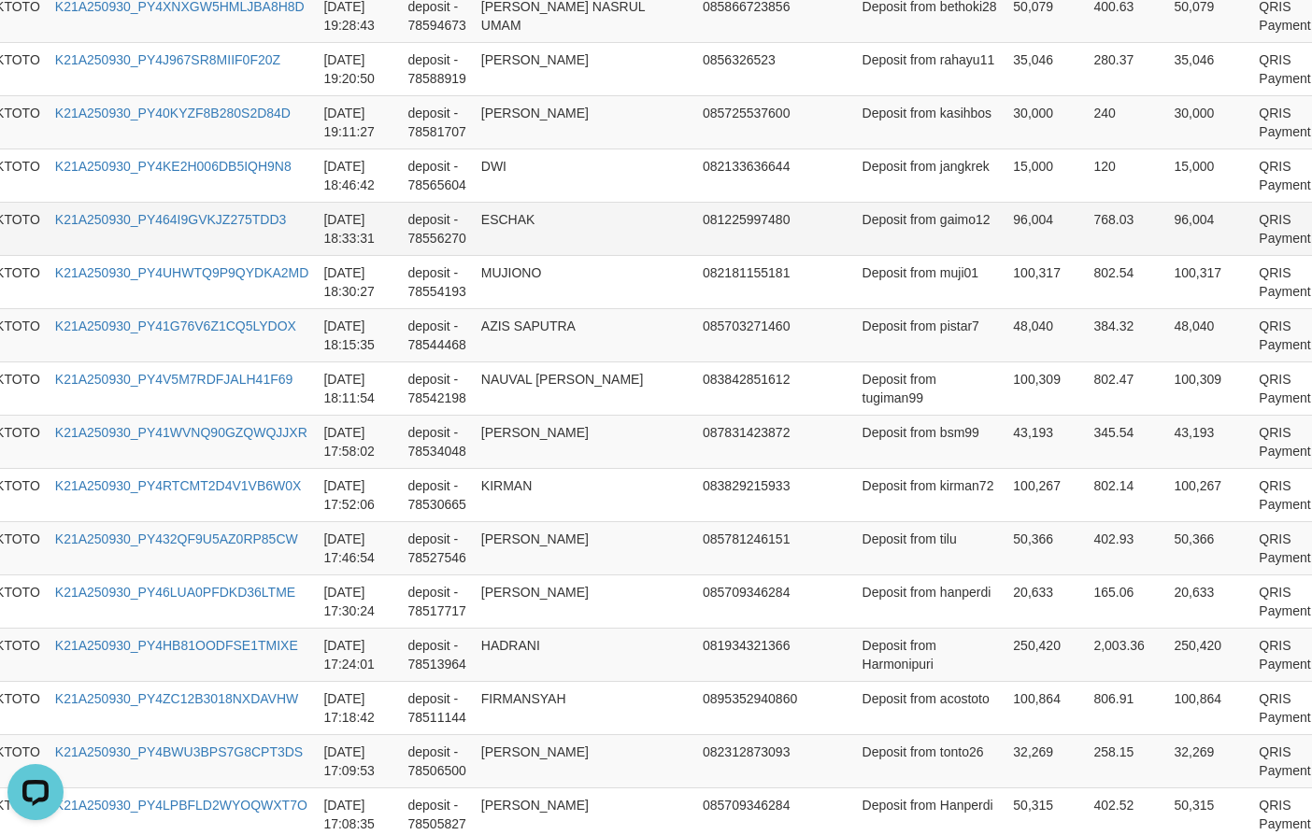
scroll to position [722, 61]
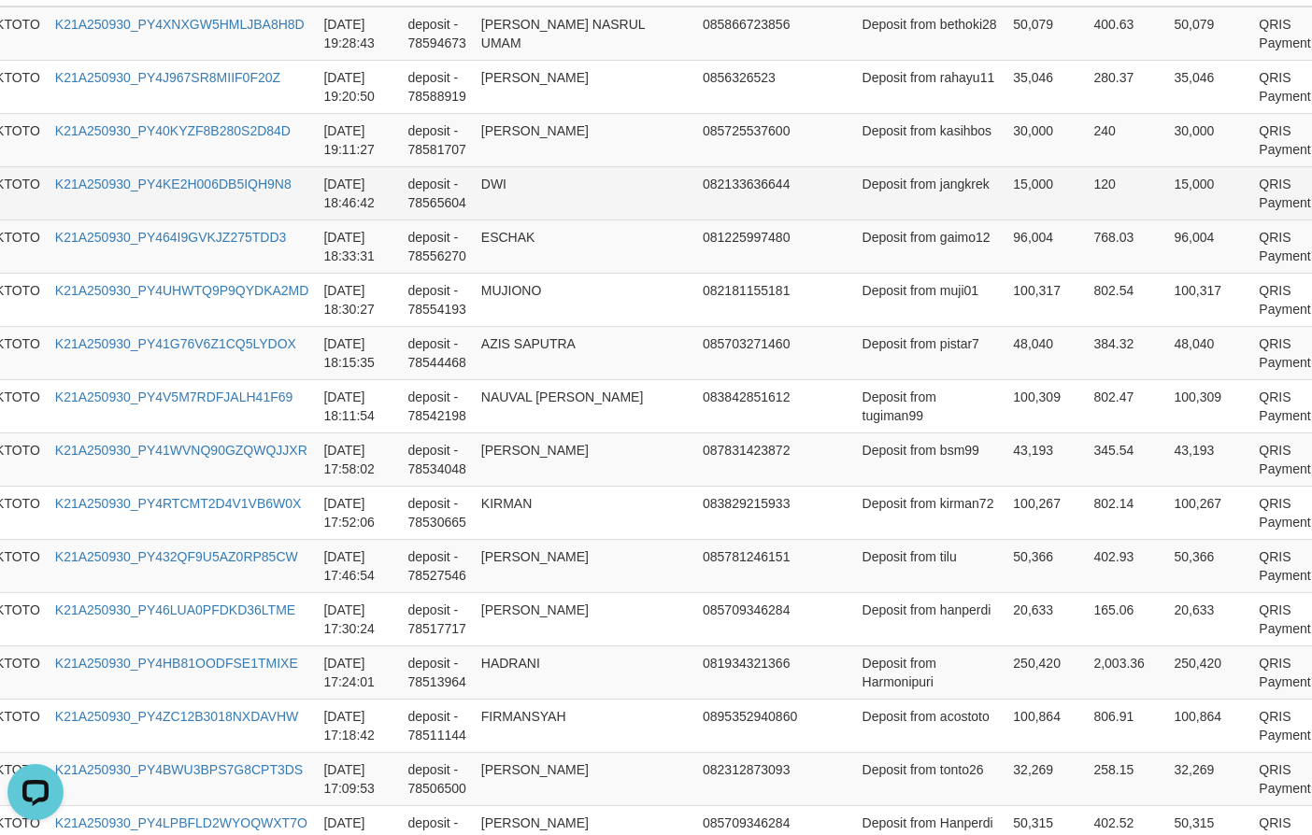
click at [1005, 220] on td "15,000" at bounding box center [1045, 192] width 80 height 53
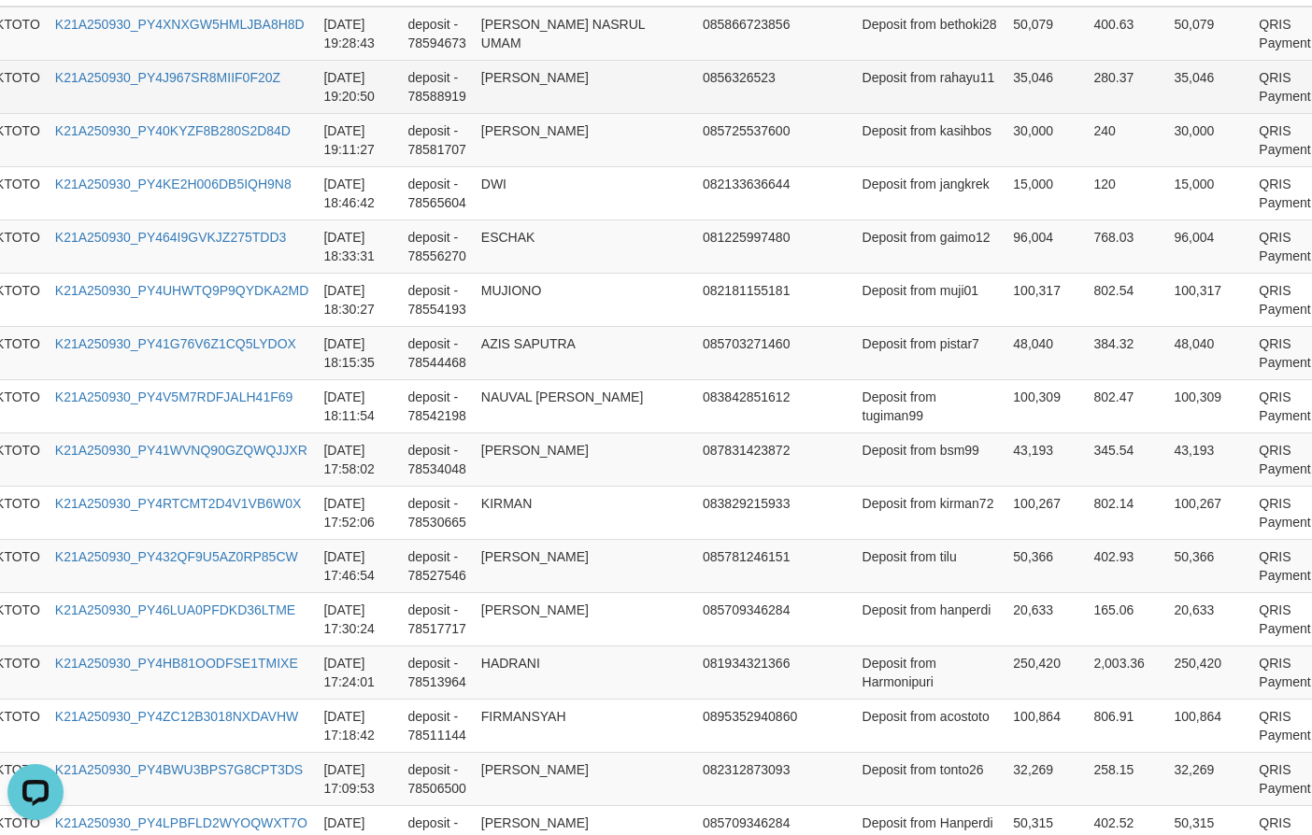
scroll to position [1727, 61]
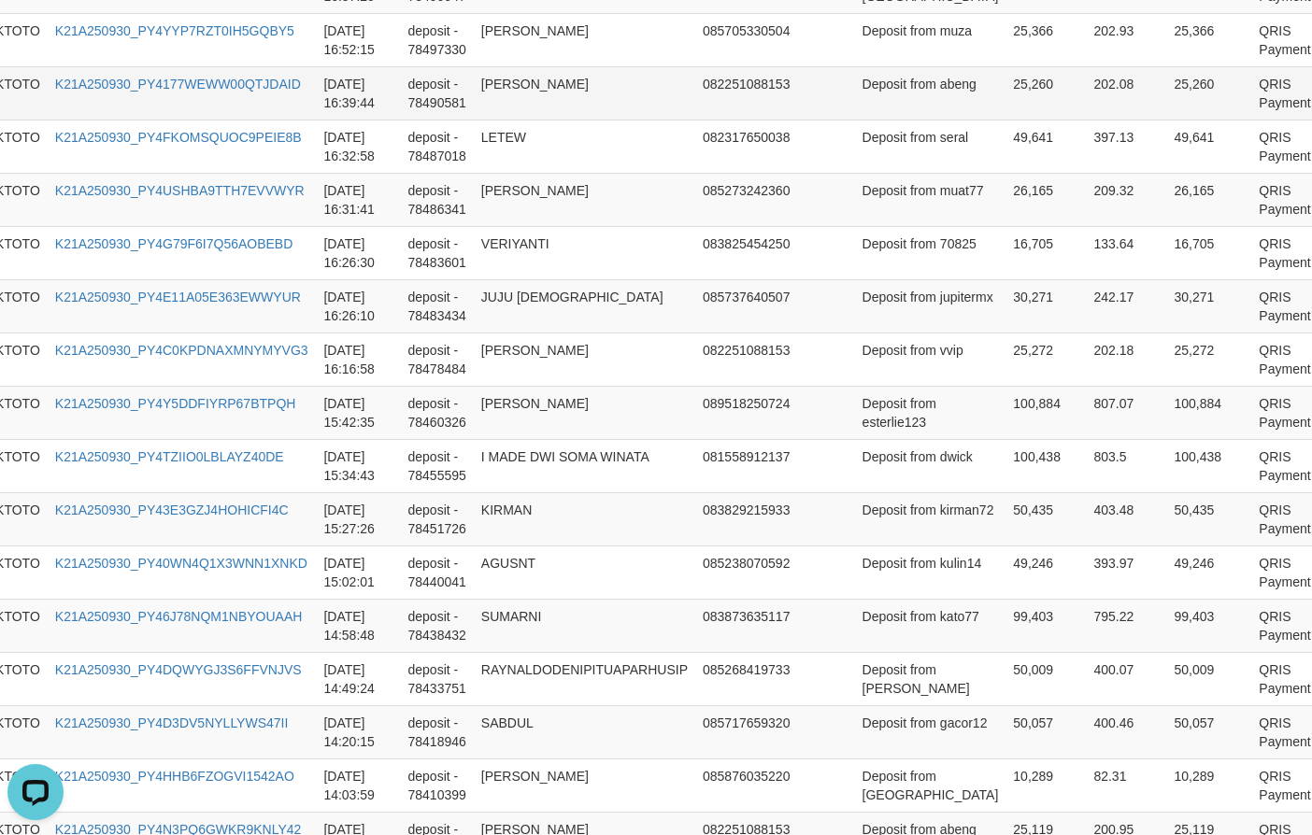
click at [1005, 120] on td "25,260" at bounding box center [1045, 92] width 80 height 53
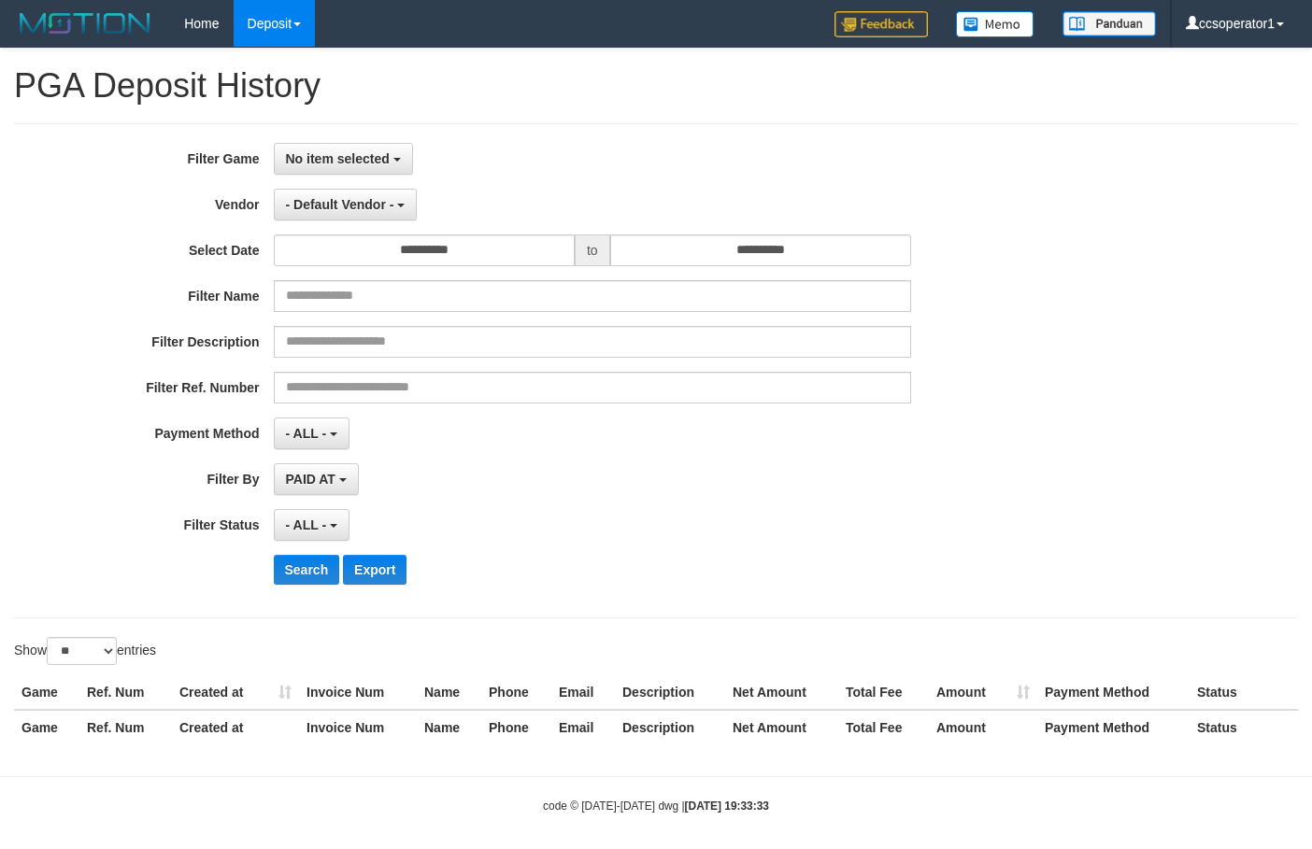
select select "**********"
select select "**"
